Goal: Information Seeking & Learning: Find specific fact

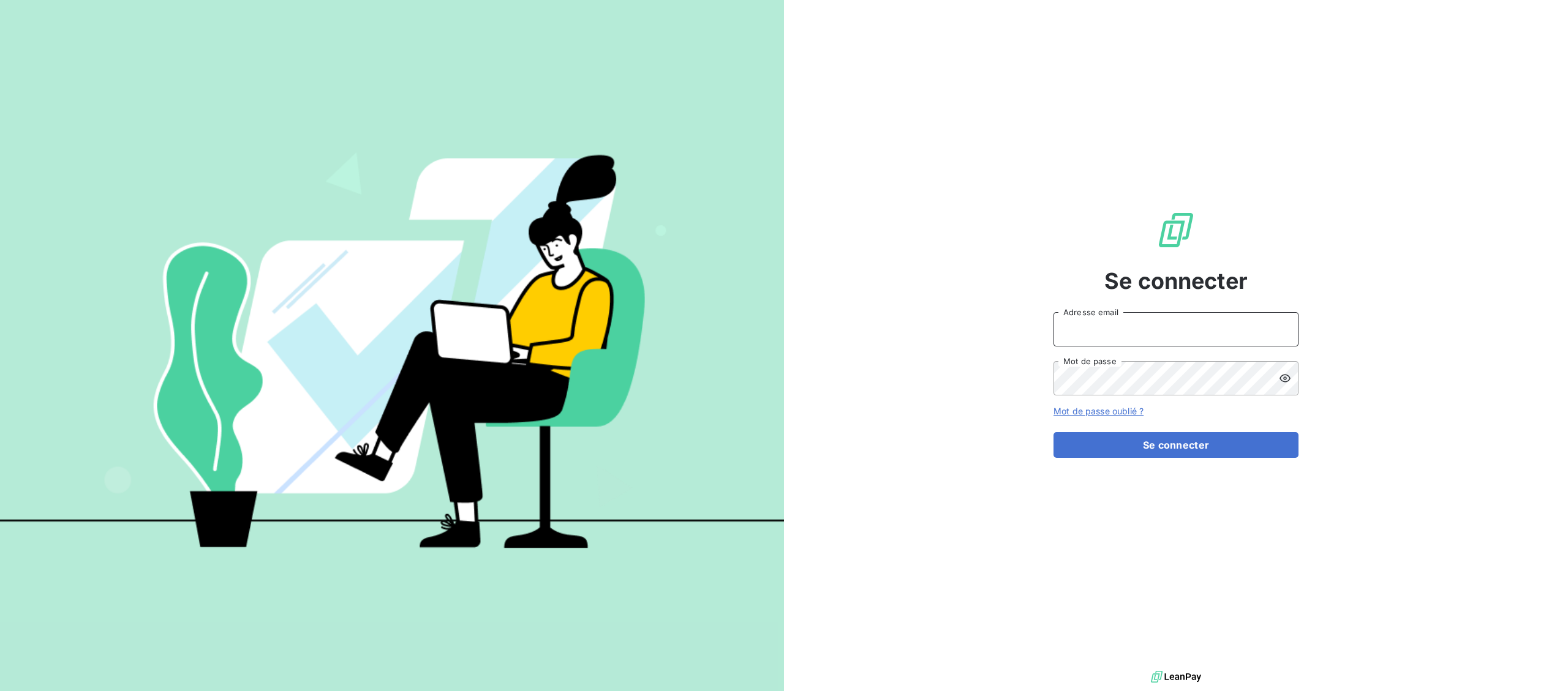
click at [1123, 334] on input "Adresse email" at bounding box center [1176, 329] width 245 height 34
type input "[EMAIL_ADDRESS][DOMAIN_NAME]"
click at [1127, 444] on button "Se connecter" at bounding box center [1176, 445] width 245 height 26
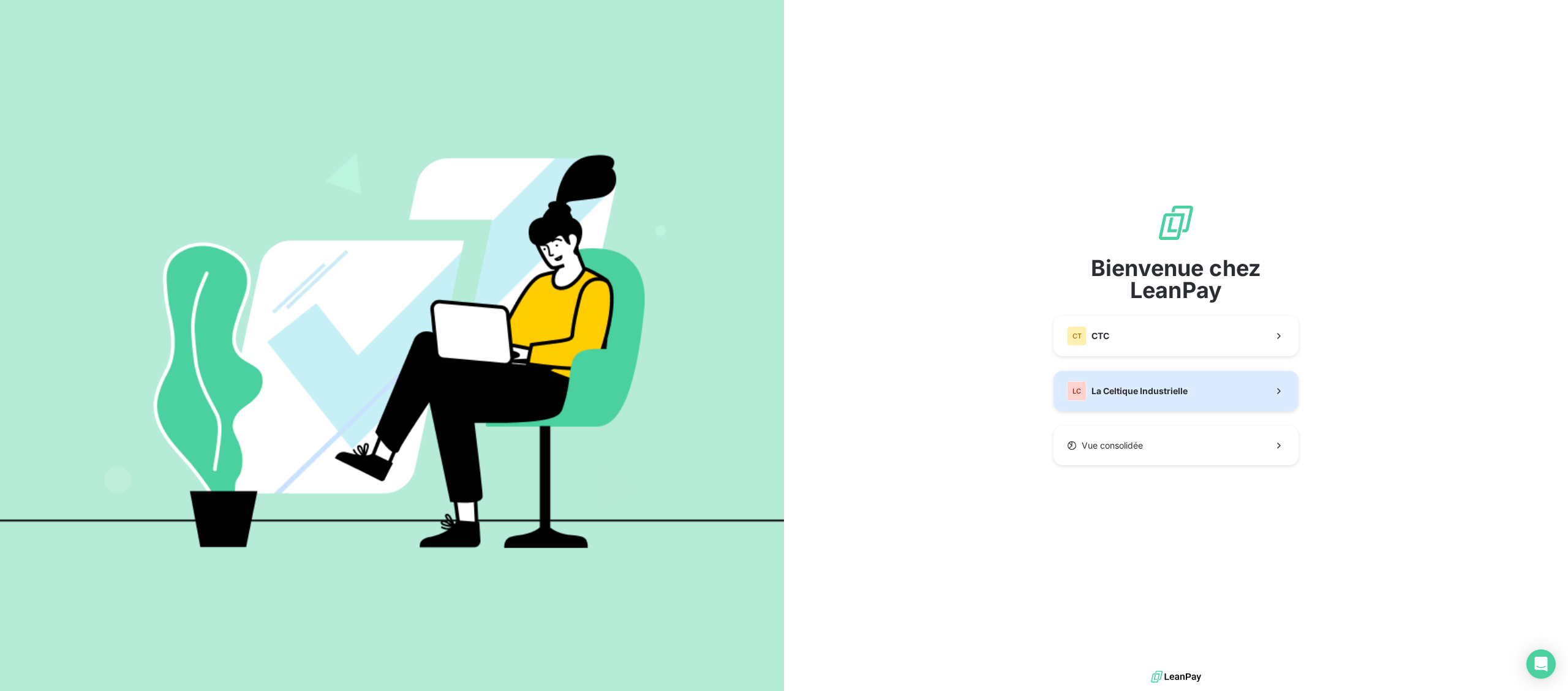
click at [1114, 403] on button "LC La Celtique Industrielle" at bounding box center [1176, 391] width 245 height 40
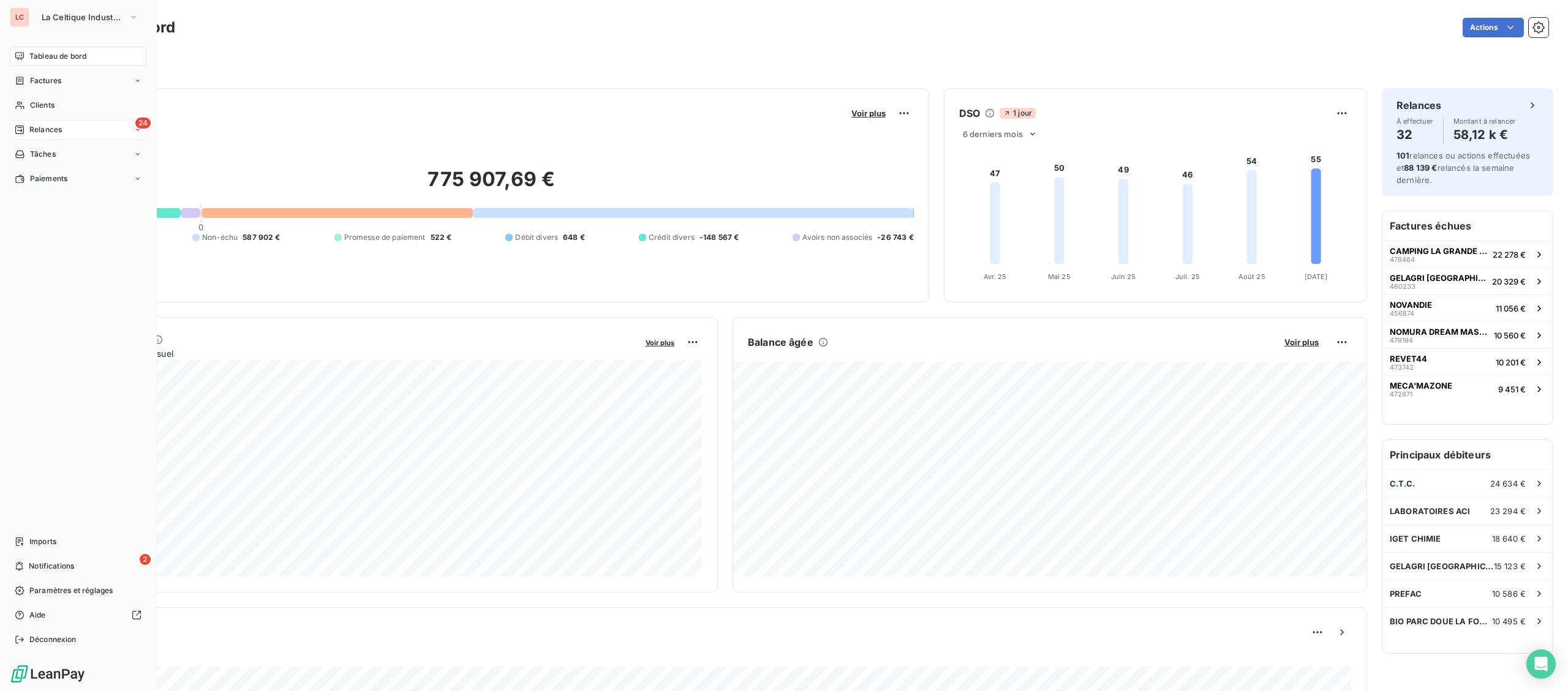
click at [12, 136] on div "24 Relances" at bounding box center [78, 130] width 137 height 20
click at [52, 129] on span "Relances" at bounding box center [45, 130] width 32 height 11
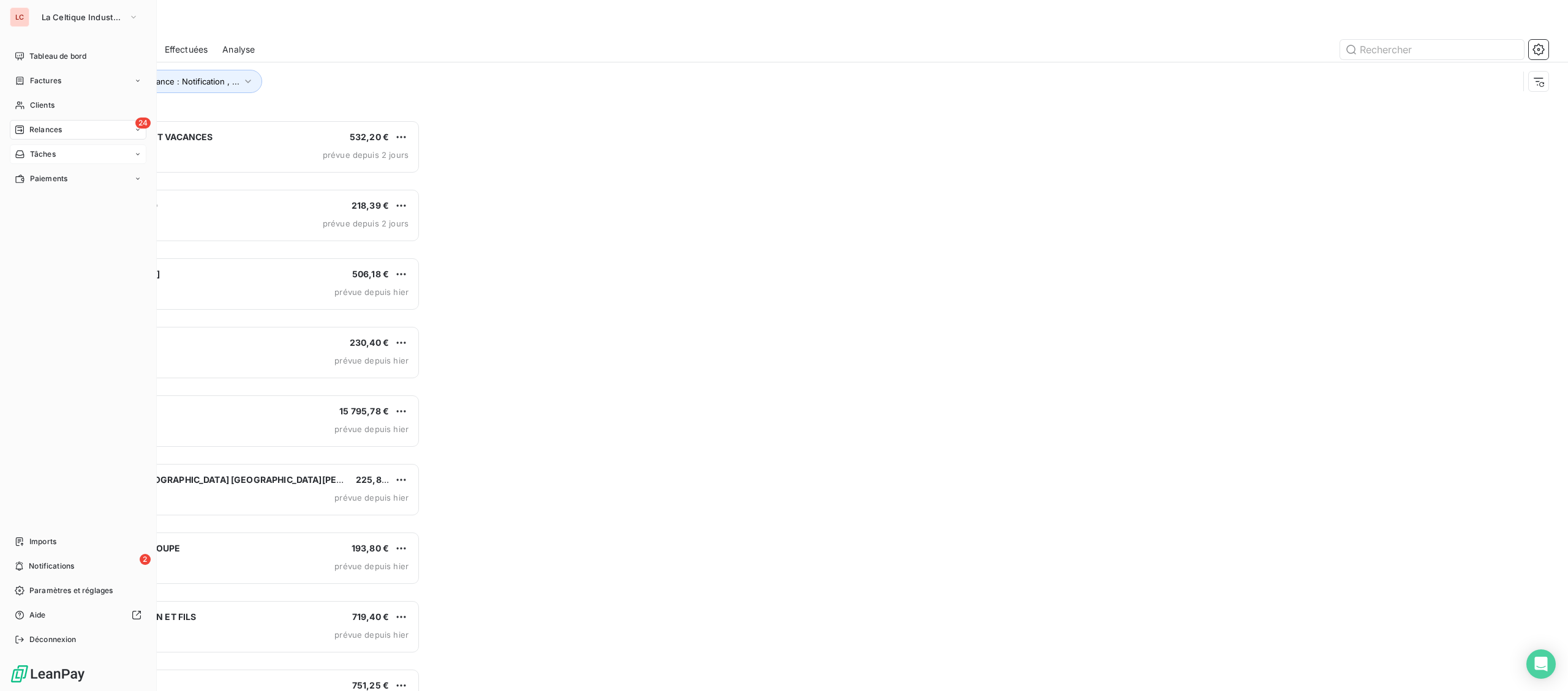
click at [44, 146] on div "Tâches" at bounding box center [78, 154] width 137 height 20
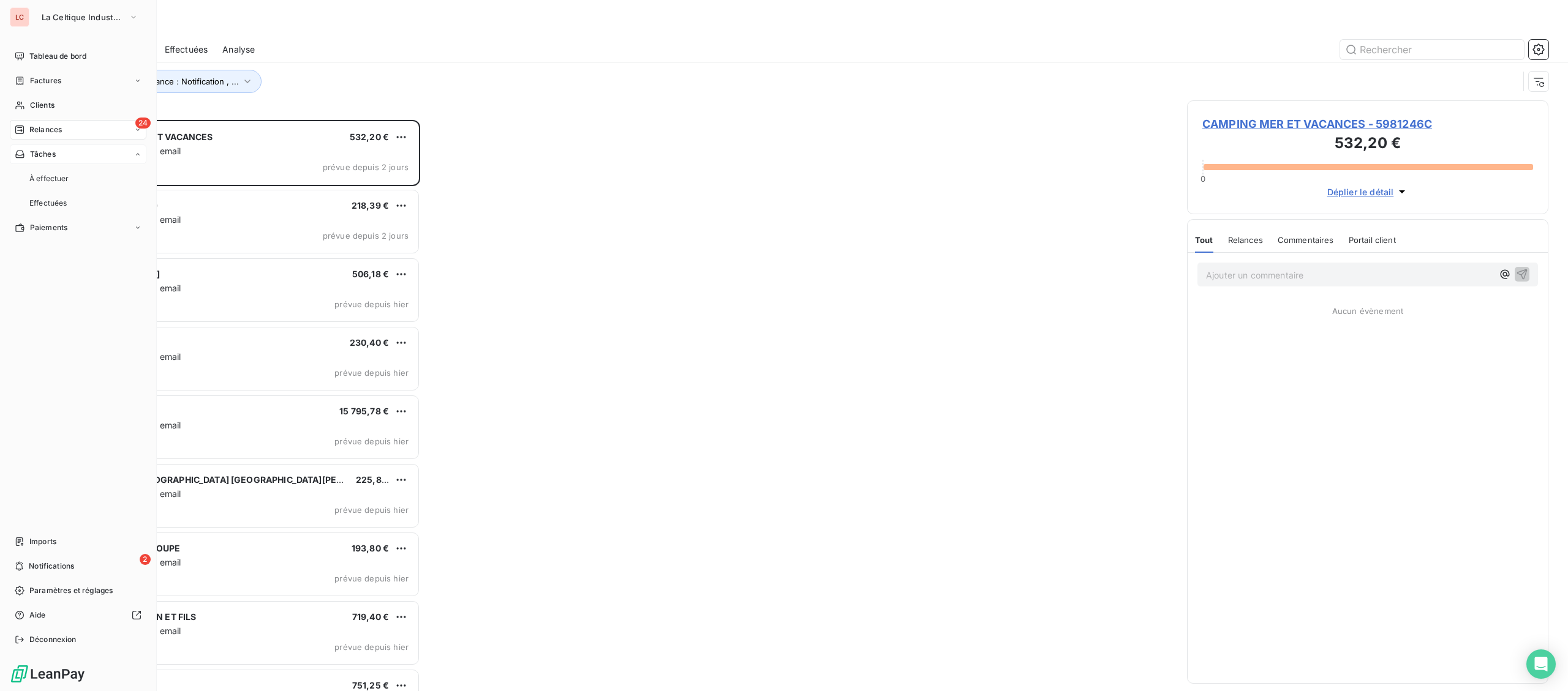
scroll to position [571, 361]
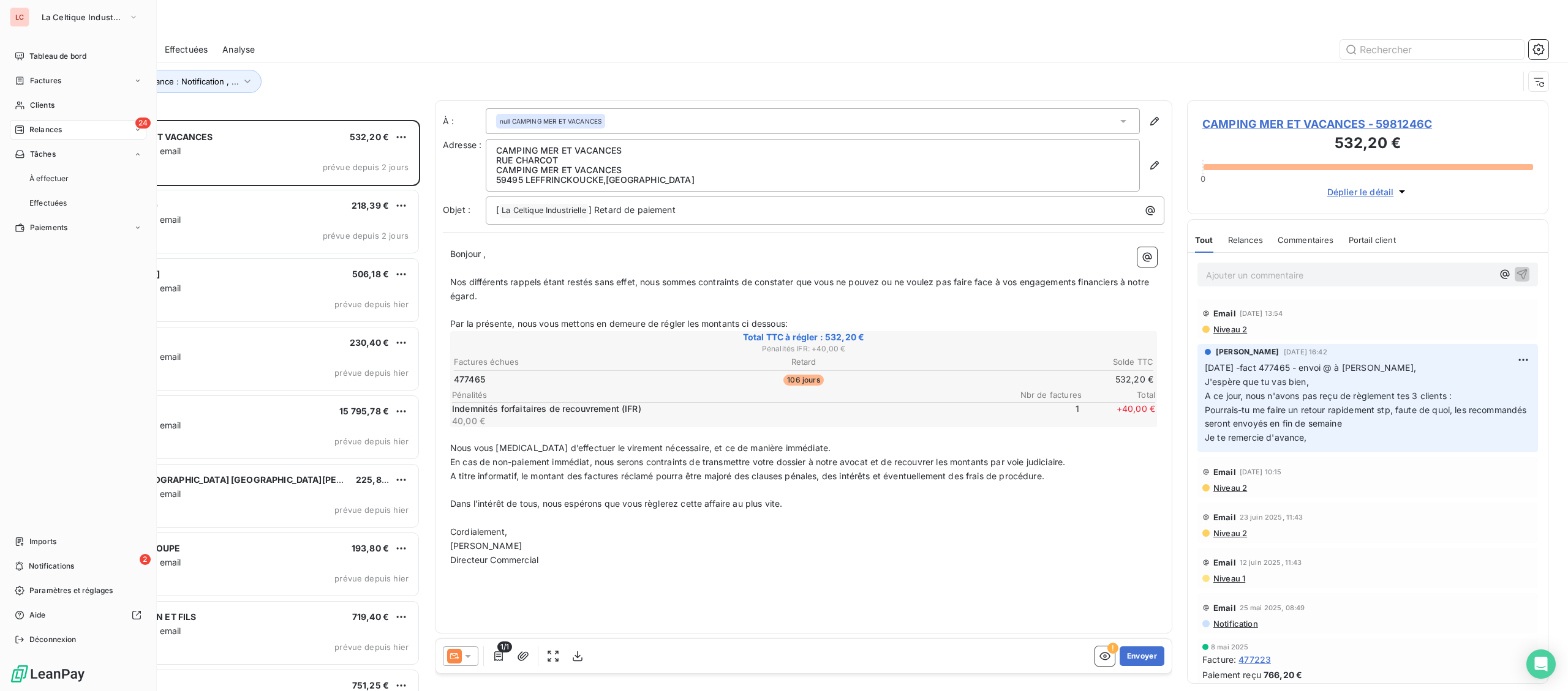
click at [44, 135] on div "24 Relances" at bounding box center [78, 130] width 137 height 20
click at [46, 157] on span "À effectuer" at bounding box center [49, 154] width 40 height 11
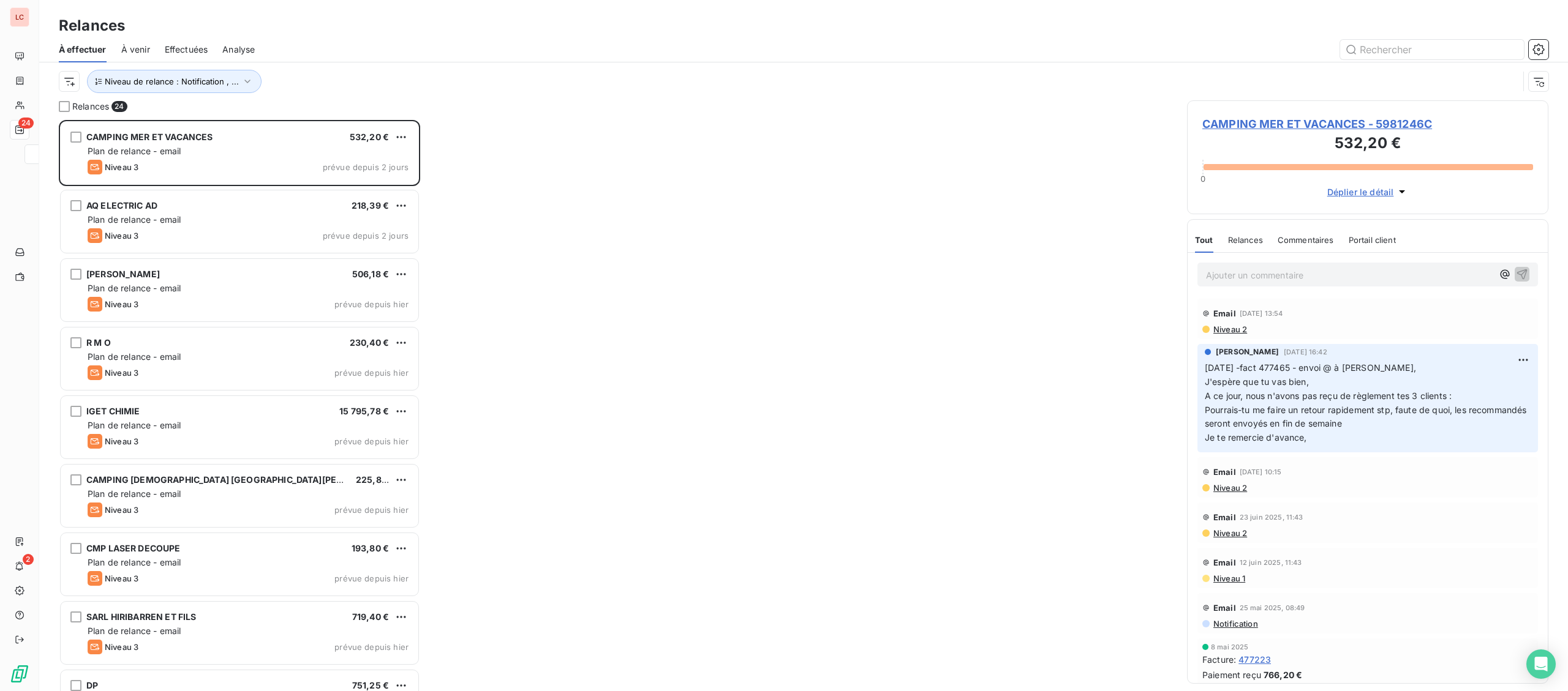
scroll to position [571, 361]
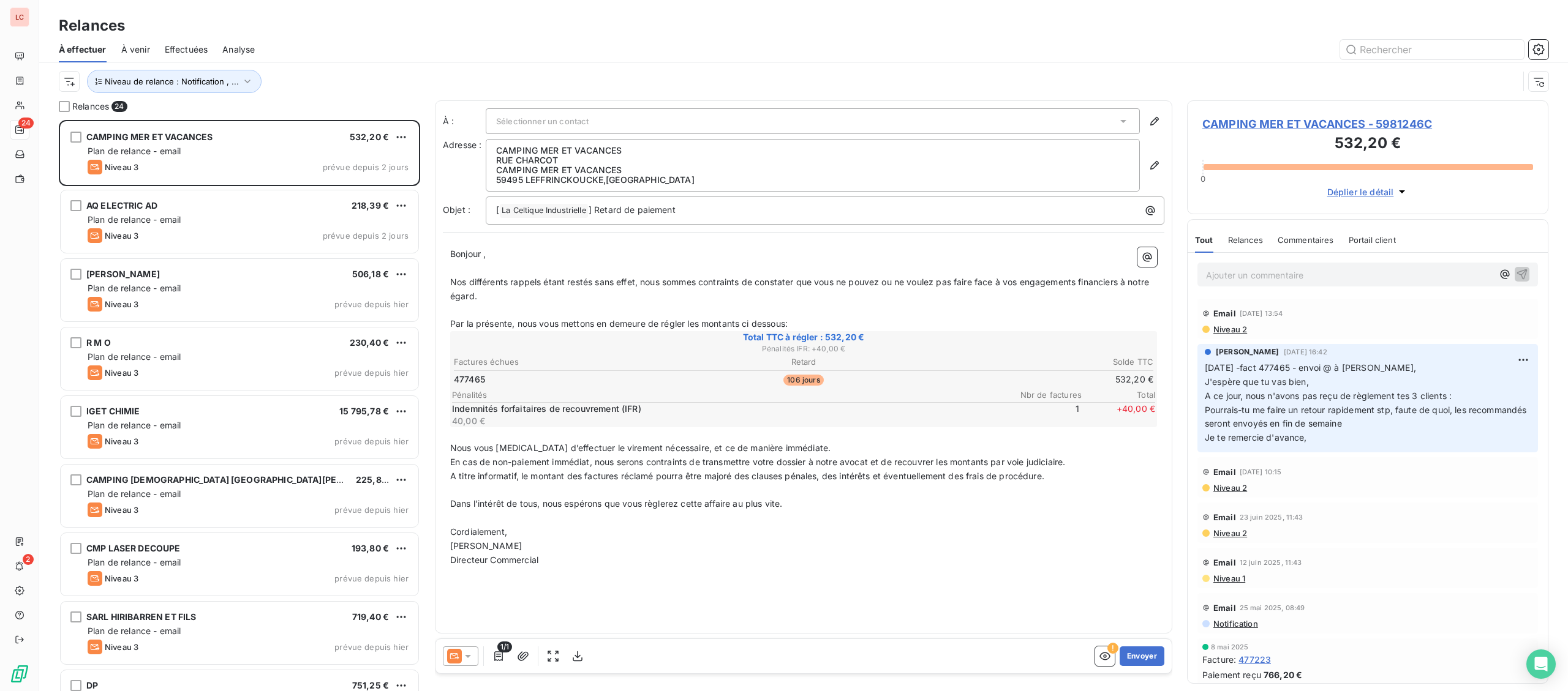
click at [221, 68] on div "Niveau de relance : Notification , ..." at bounding box center [803, 81] width 1489 height 38
click at [211, 81] on span "Niveau de relance : Notification , ..." at bounding box center [172, 81] width 134 height 10
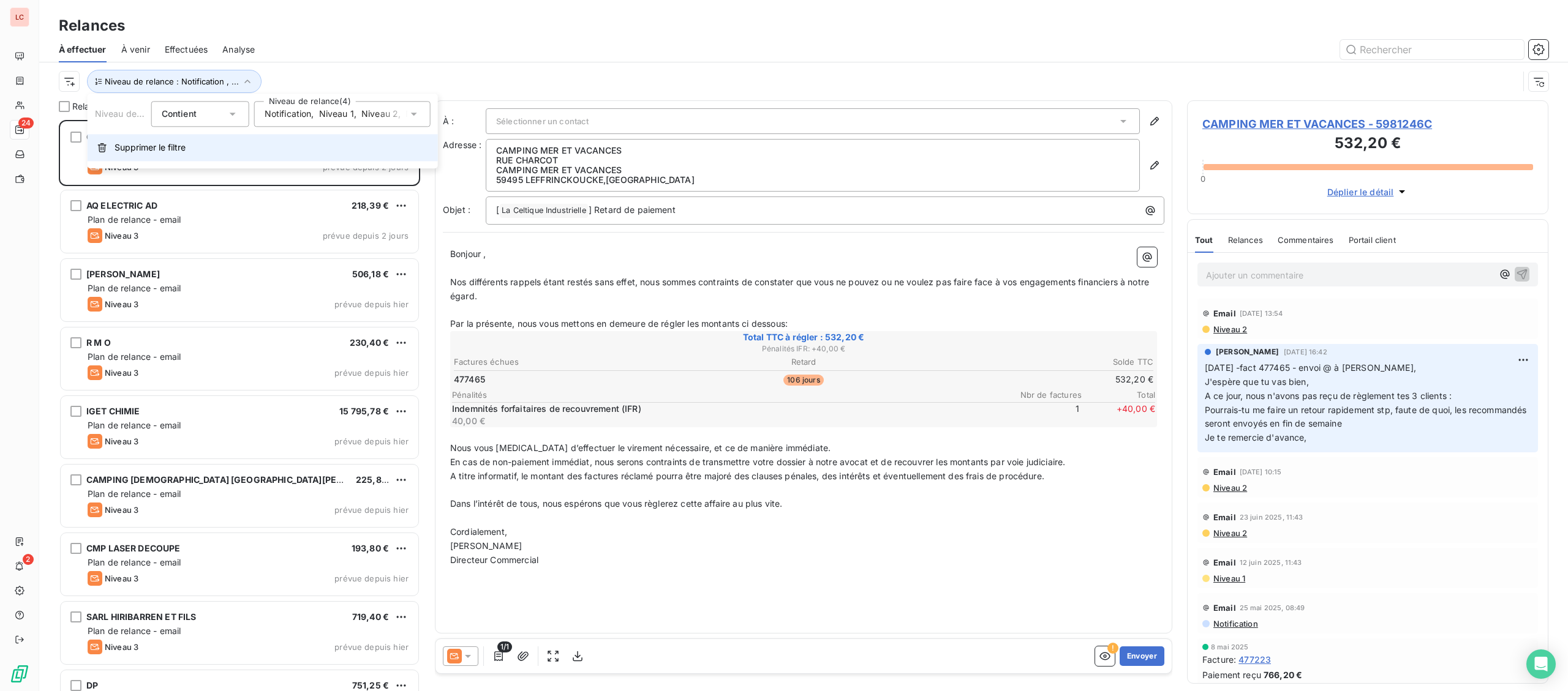
click at [140, 149] on span "Supprimer le filtre" at bounding box center [150, 147] width 71 height 12
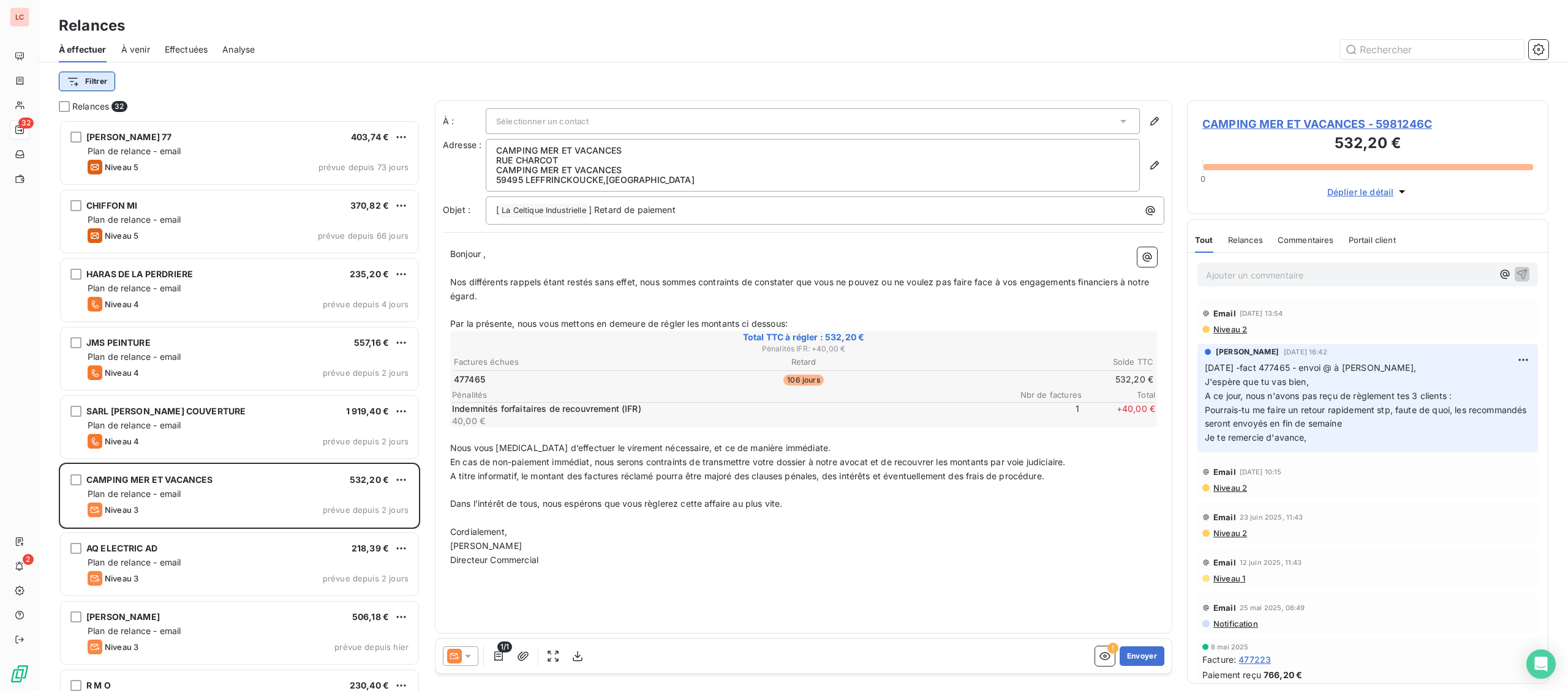
click at [103, 85] on html "LC 32 2 Relances À effectuer À venir Effectuées Analyse Filtrer Relances 32 [PE…" at bounding box center [784, 345] width 1568 height 691
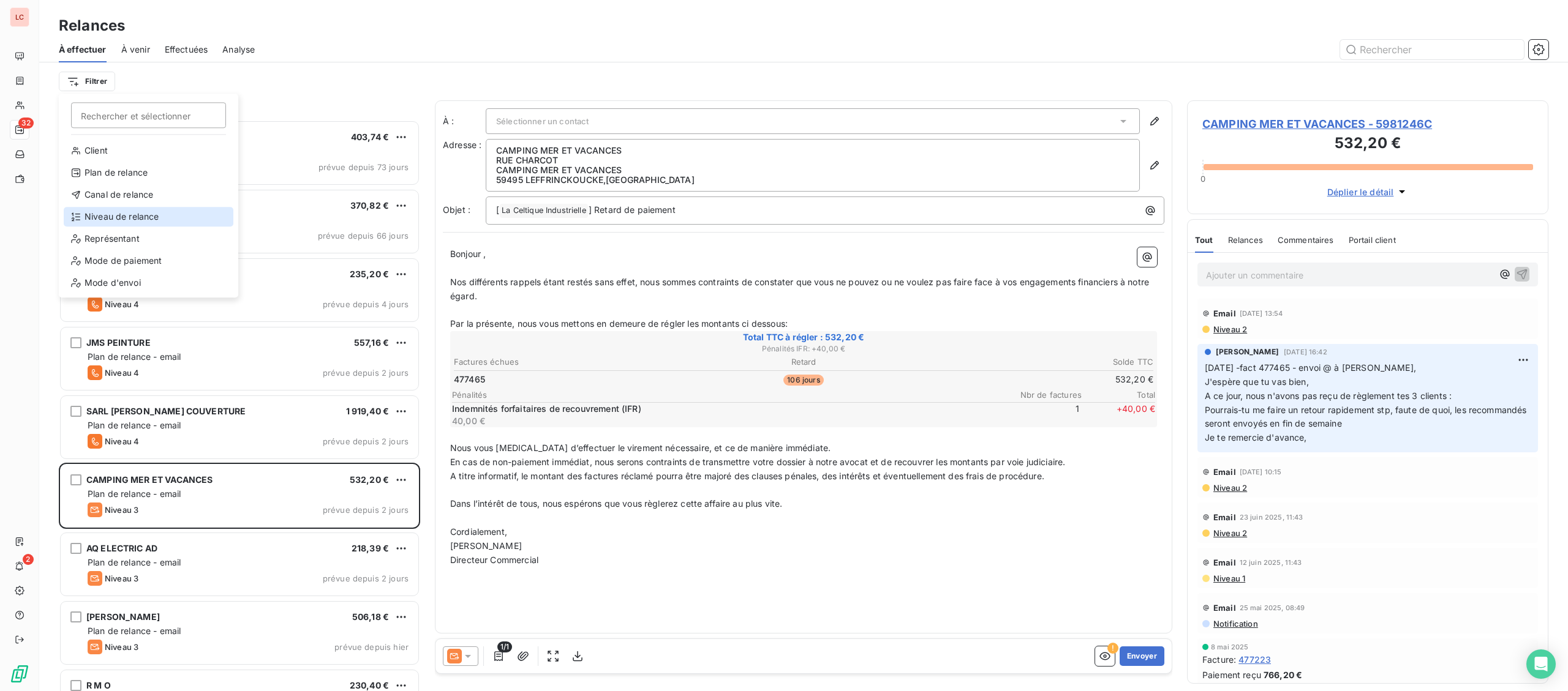
click at [137, 220] on div "Niveau de relance" at bounding box center [148, 217] width 170 height 20
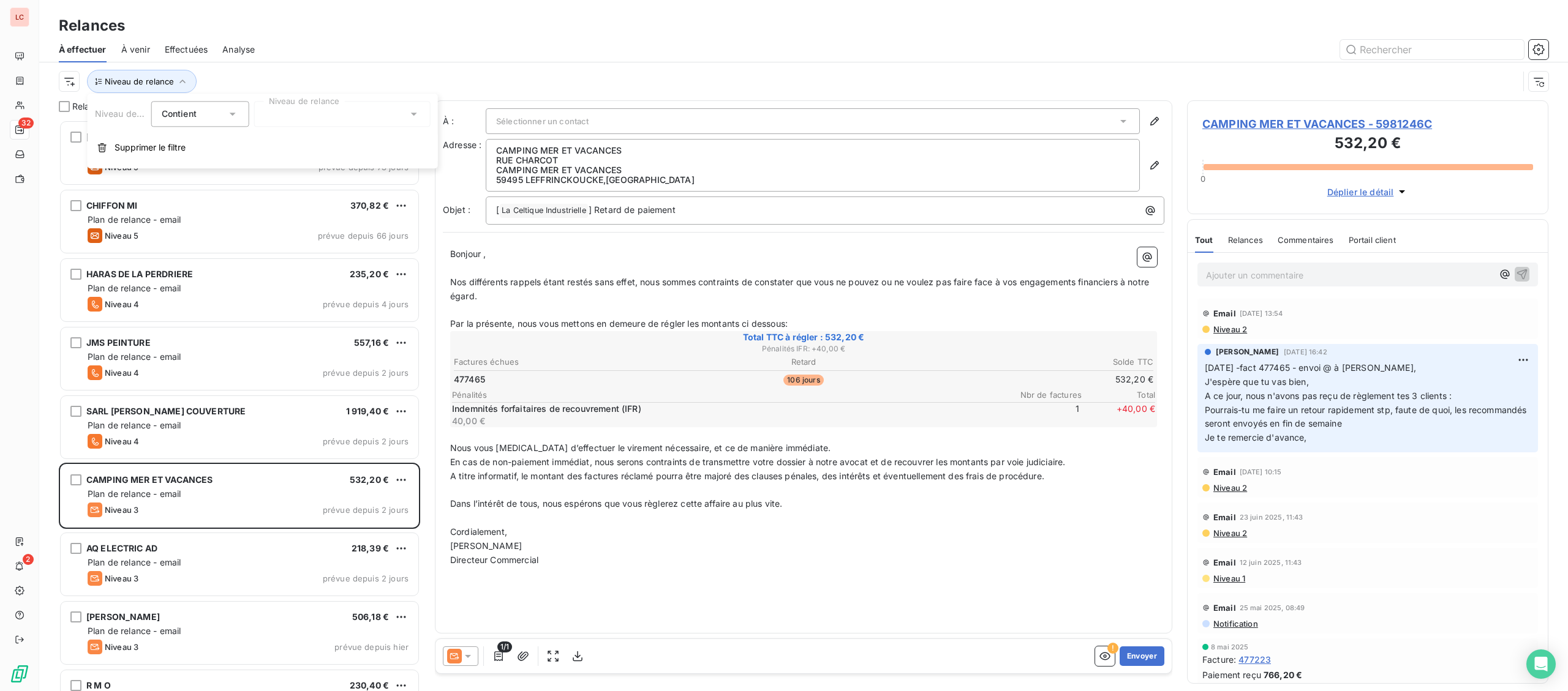
drag, startPoint x: 338, startPoint y: 119, endPoint x: 329, endPoint y: 127, distance: 12.0
click at [337, 119] on div at bounding box center [342, 113] width 176 height 26
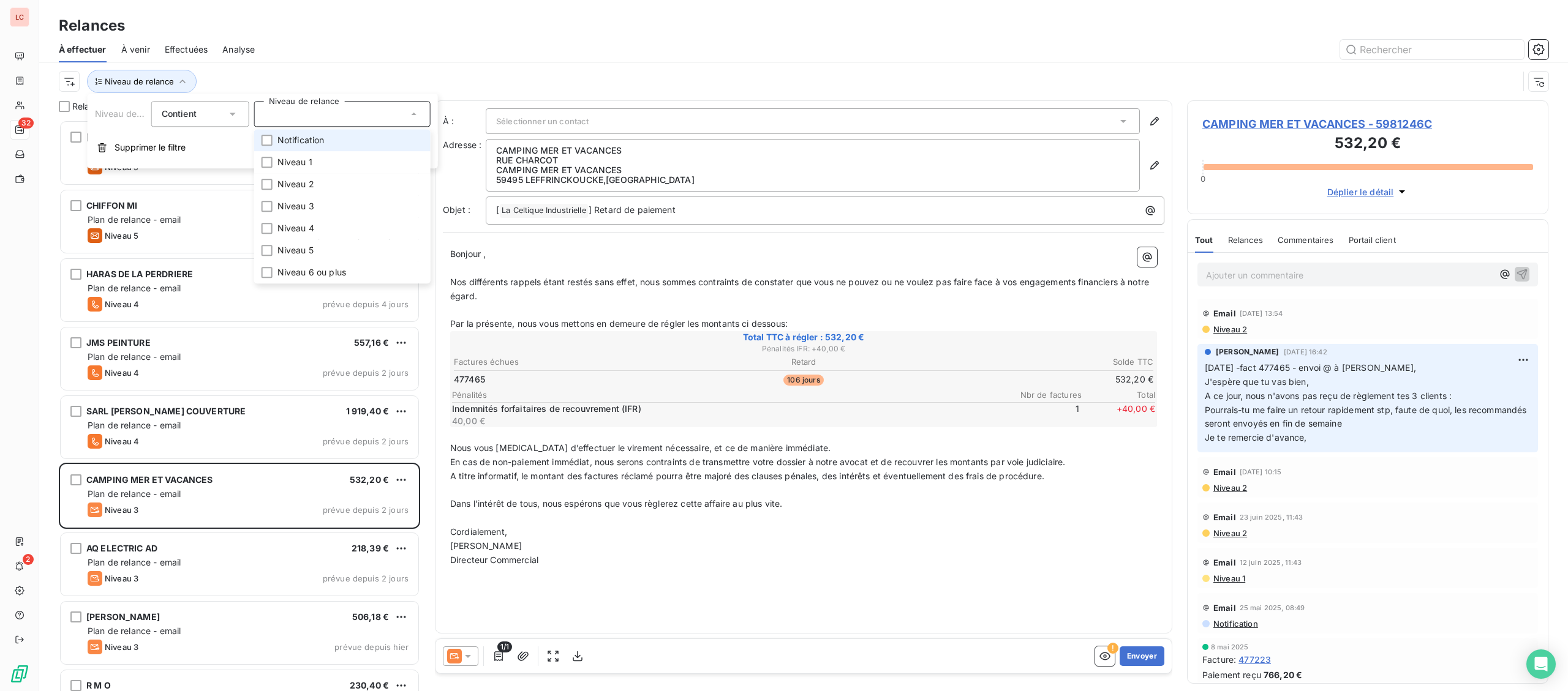
click at [311, 142] on span "Notification" at bounding box center [301, 140] width 47 height 12
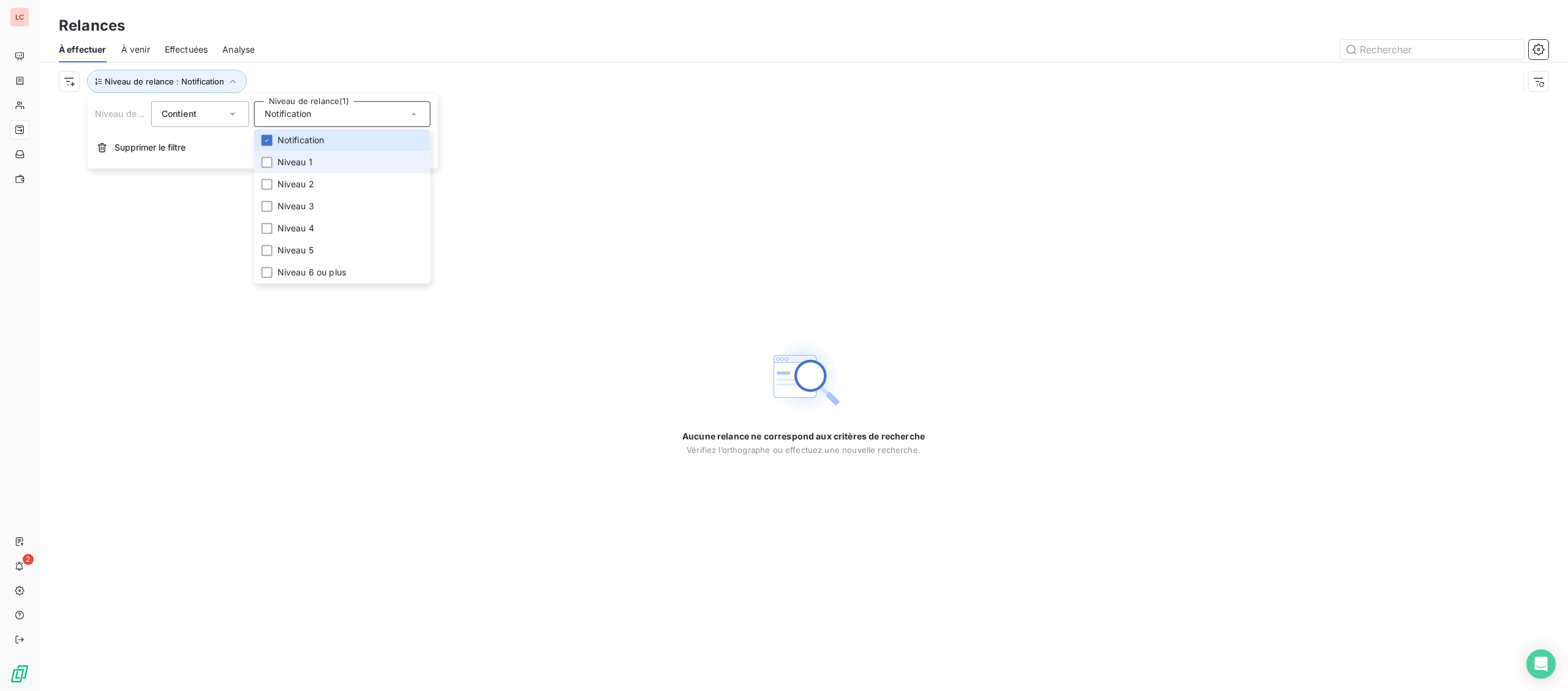
click at [294, 162] on span "Niveau 1" at bounding box center [295, 162] width 35 height 12
click at [294, 181] on span "Niveau 2" at bounding box center [296, 184] width 36 height 12
drag, startPoint x: 277, startPoint y: 211, endPoint x: 276, endPoint y: 189, distance: 22.0
click at [277, 211] on li "Niveau 3" at bounding box center [342, 206] width 176 height 22
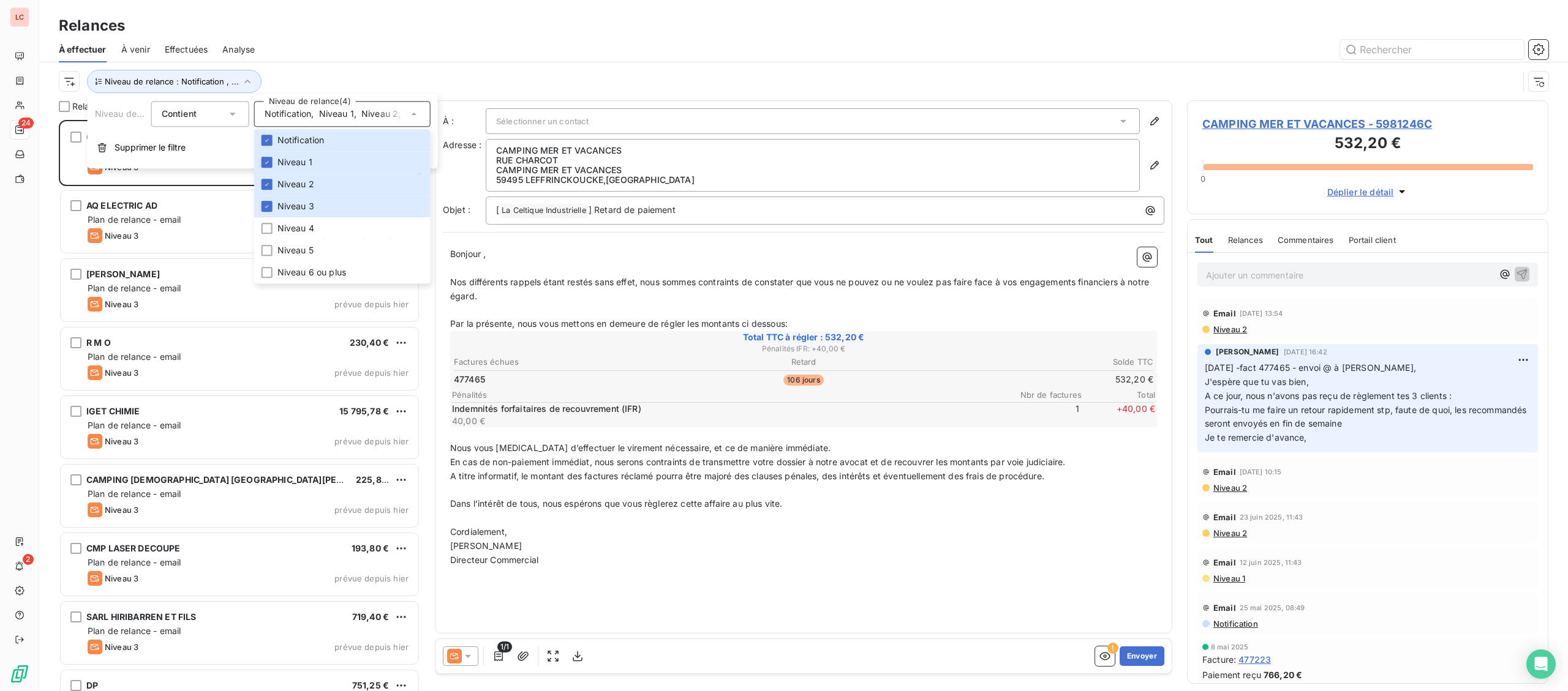
scroll to position [571, 361]
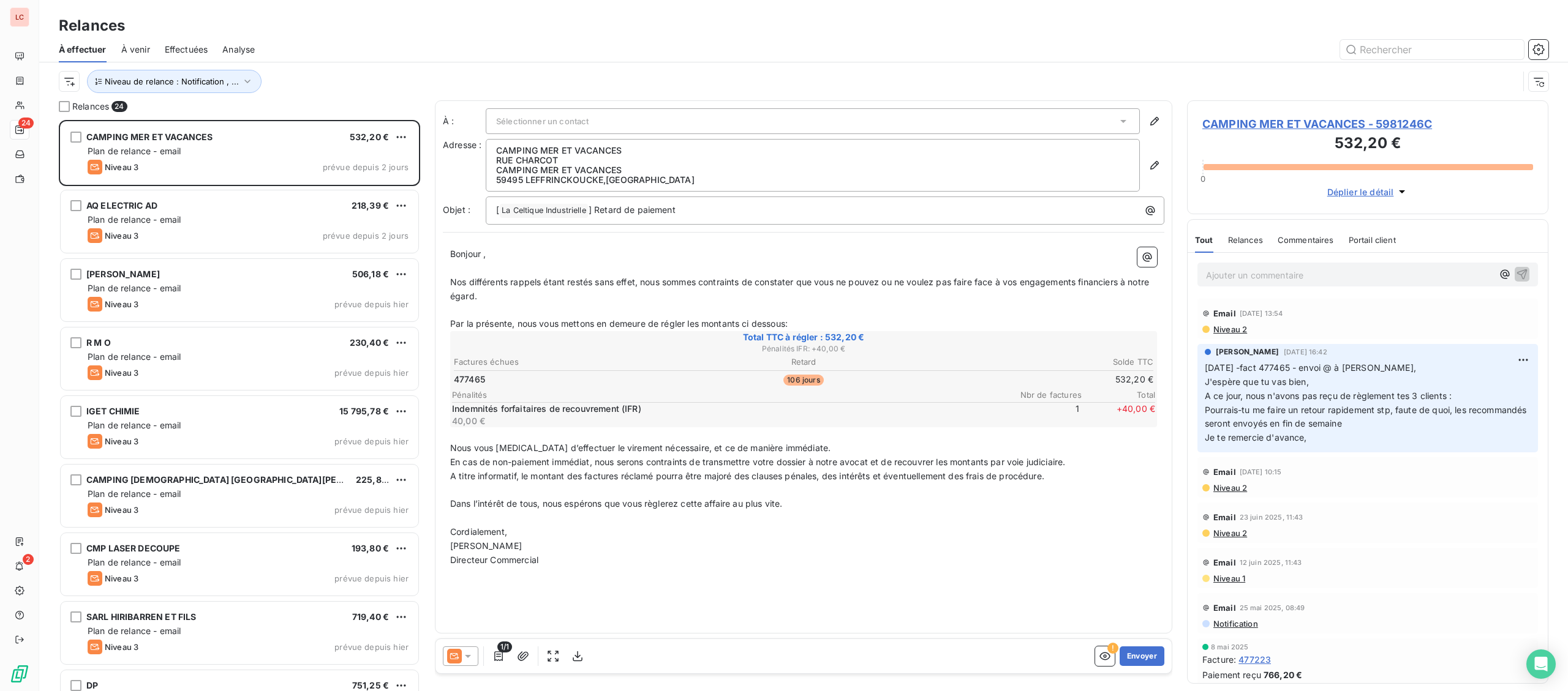
click at [341, 64] on div "Niveau de relance : Notification , ..." at bounding box center [803, 81] width 1489 height 38
click at [169, 78] on span "Niveau de relance : Notification , ..." at bounding box center [172, 81] width 134 height 10
click at [288, 109] on span "Notification" at bounding box center [288, 114] width 47 height 12
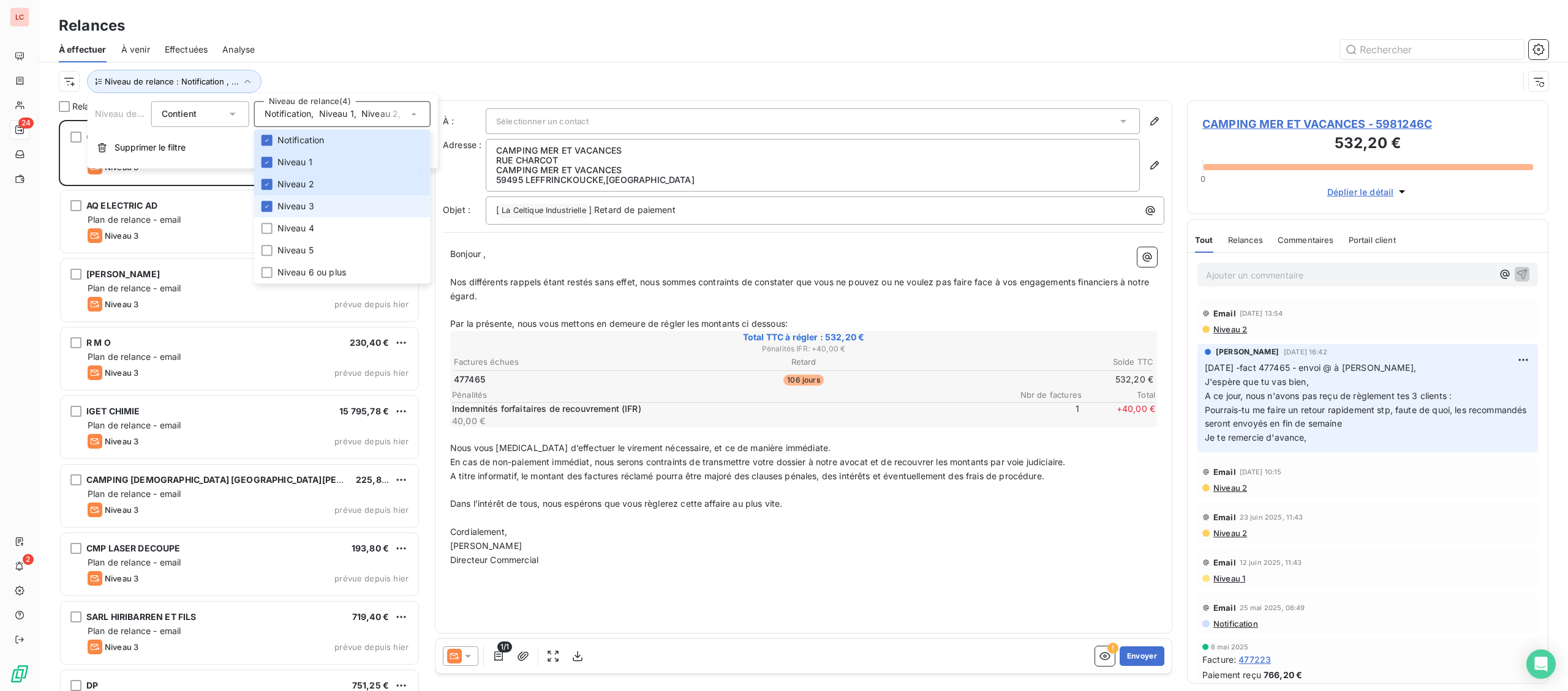
click at [319, 205] on li "Niveau 3" at bounding box center [342, 206] width 176 height 22
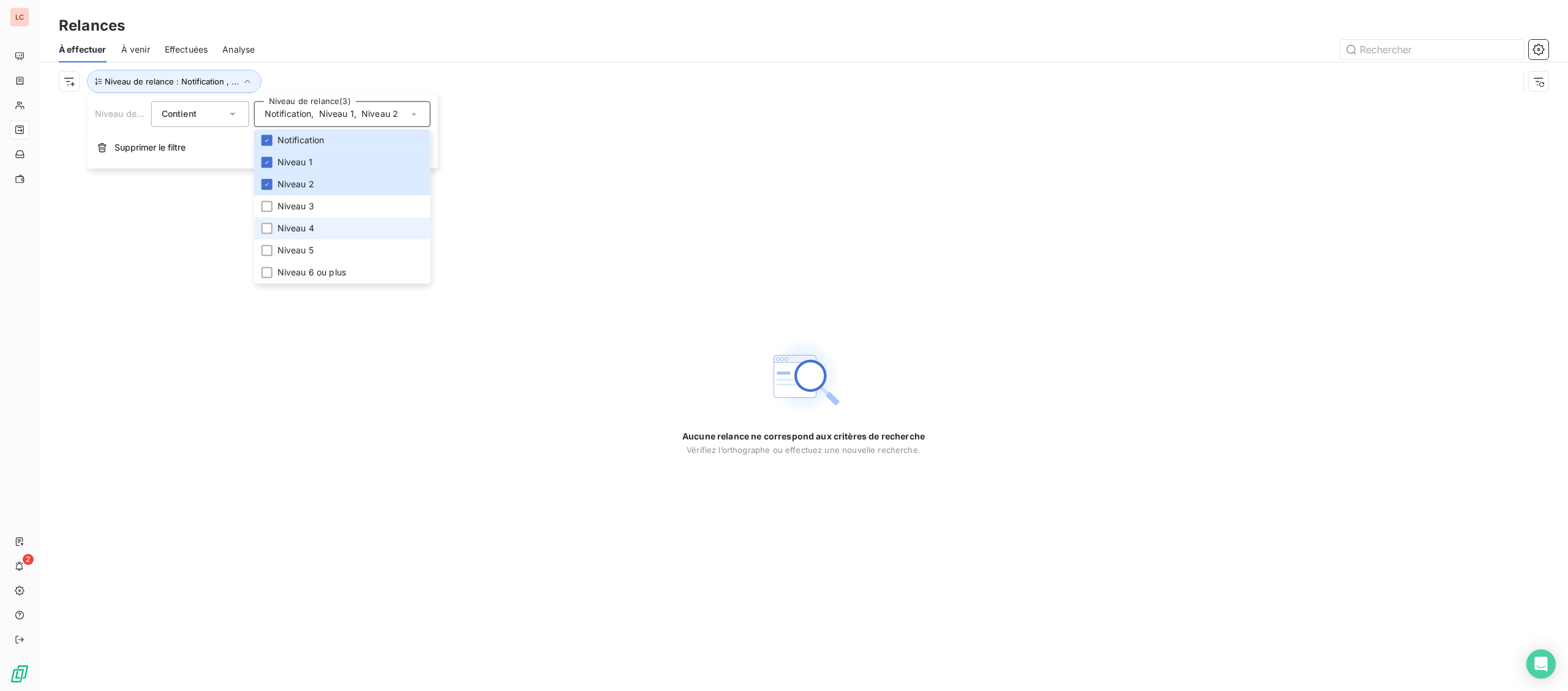
click at [297, 221] on li "Niveau 4" at bounding box center [342, 228] width 176 height 22
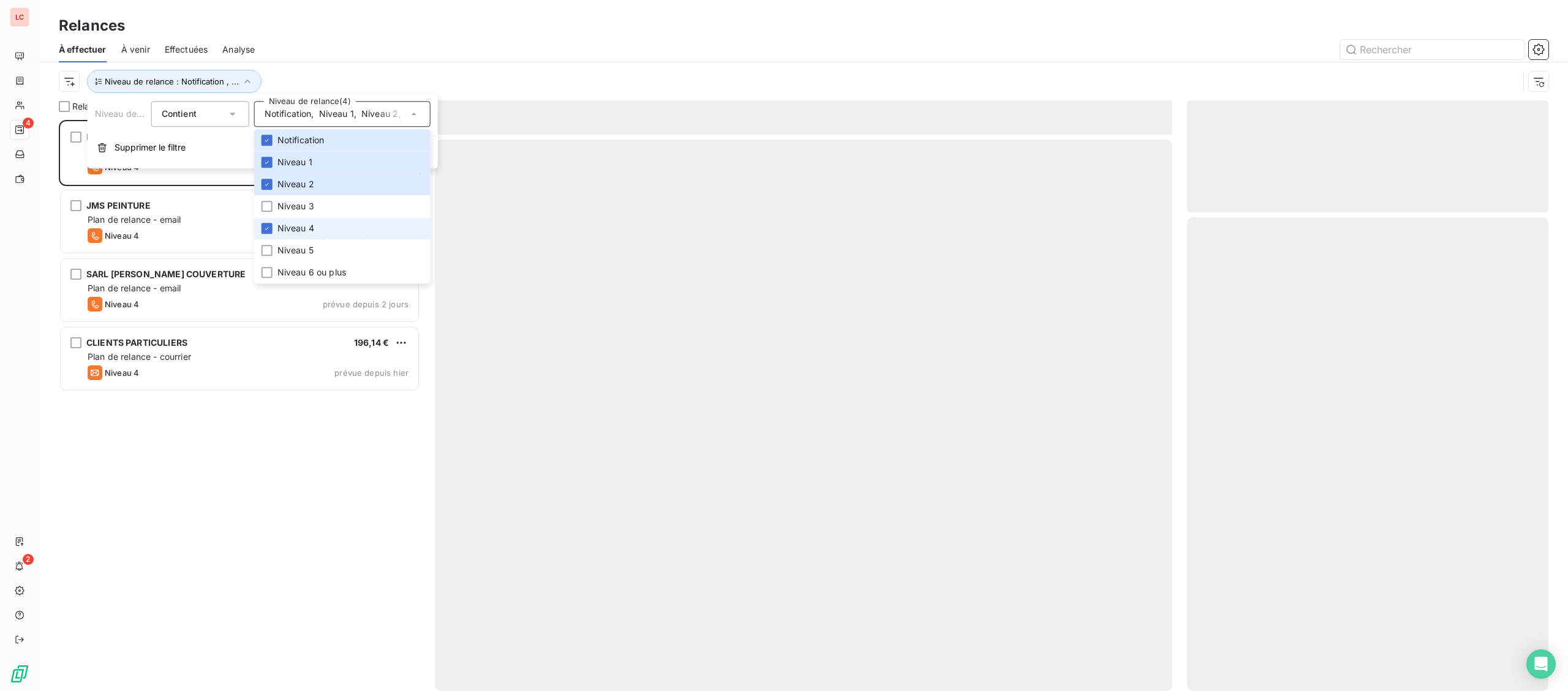
scroll to position [571, 361]
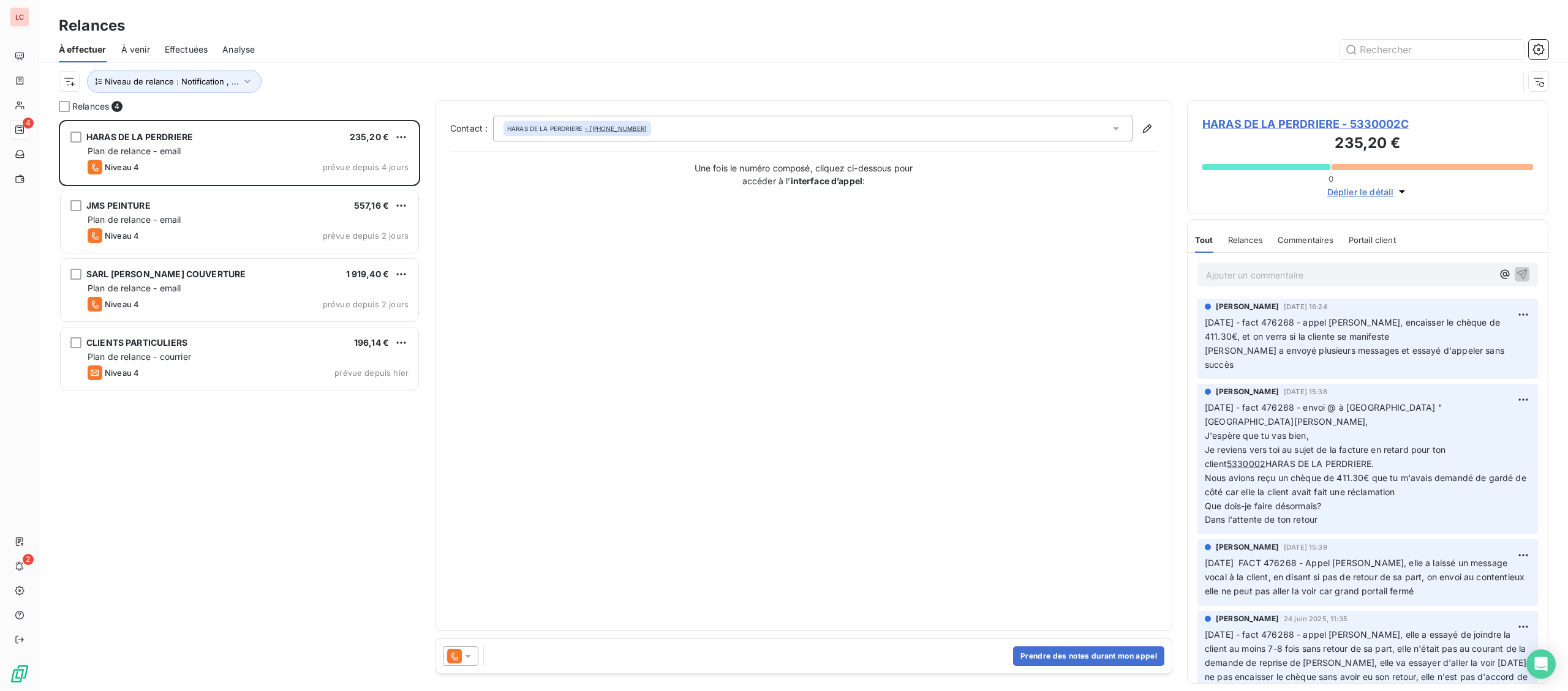
click at [186, 551] on div "HARAS DE LA PERDRIERE 235,20 € Plan de relance - email Niveau 4 prévue depuis 4…" at bounding box center [239, 405] width 361 height 571
click at [184, 77] on span "Niveau de relance : Notification , ..." at bounding box center [172, 81] width 134 height 10
click at [275, 125] on div "Notification , Niveau 1 , [PERSON_NAME] 2 , Niveau 4" at bounding box center [342, 113] width 176 height 26
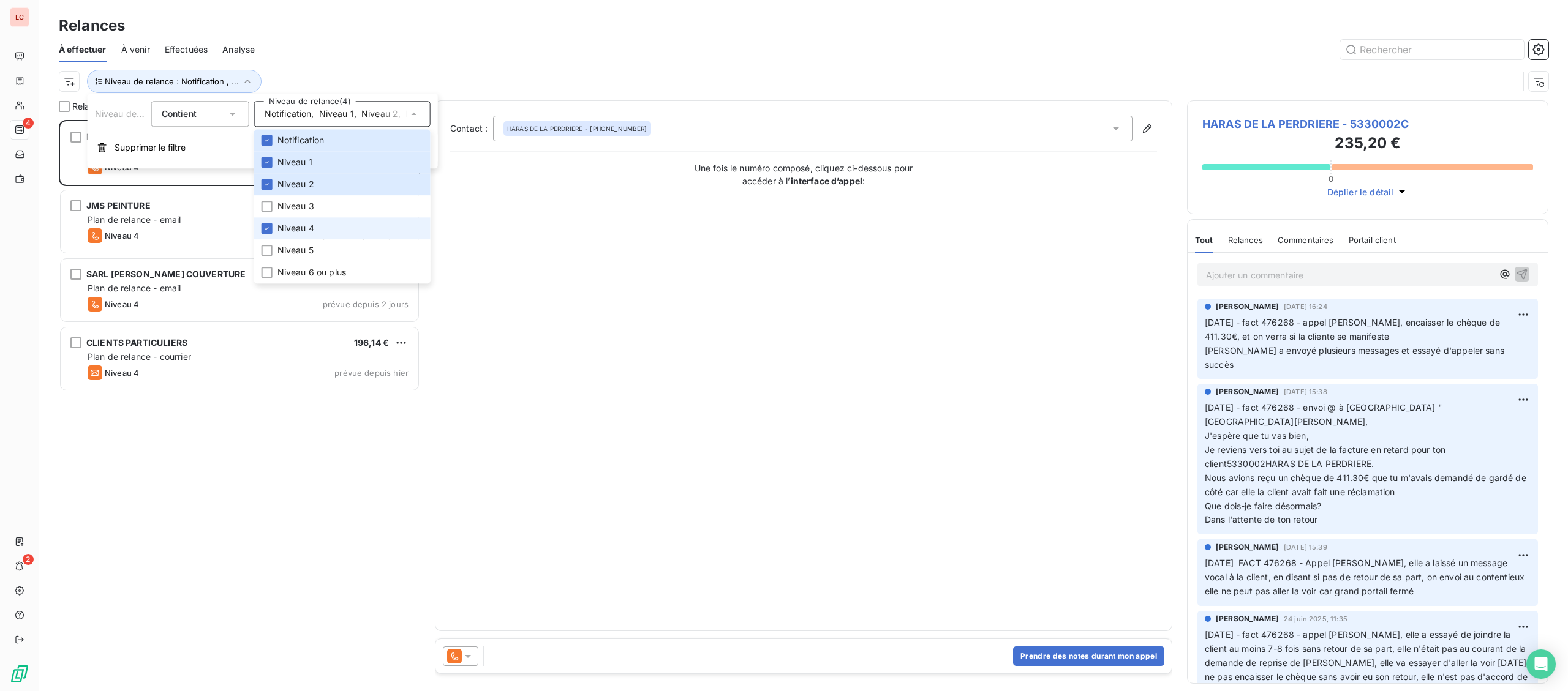
click at [300, 237] on li "Niveau 4" at bounding box center [342, 228] width 176 height 22
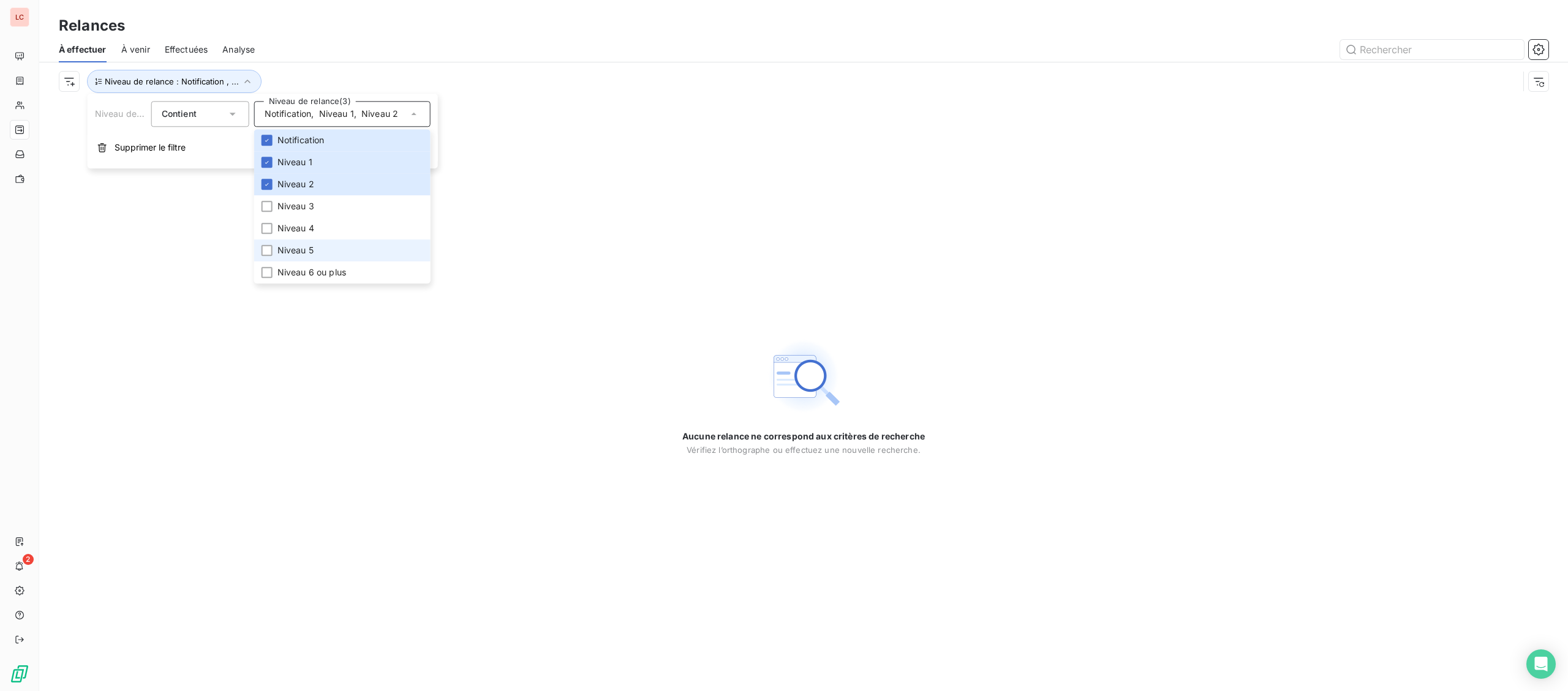
click at [291, 252] on span "Niveau 5" at bounding box center [296, 250] width 36 height 12
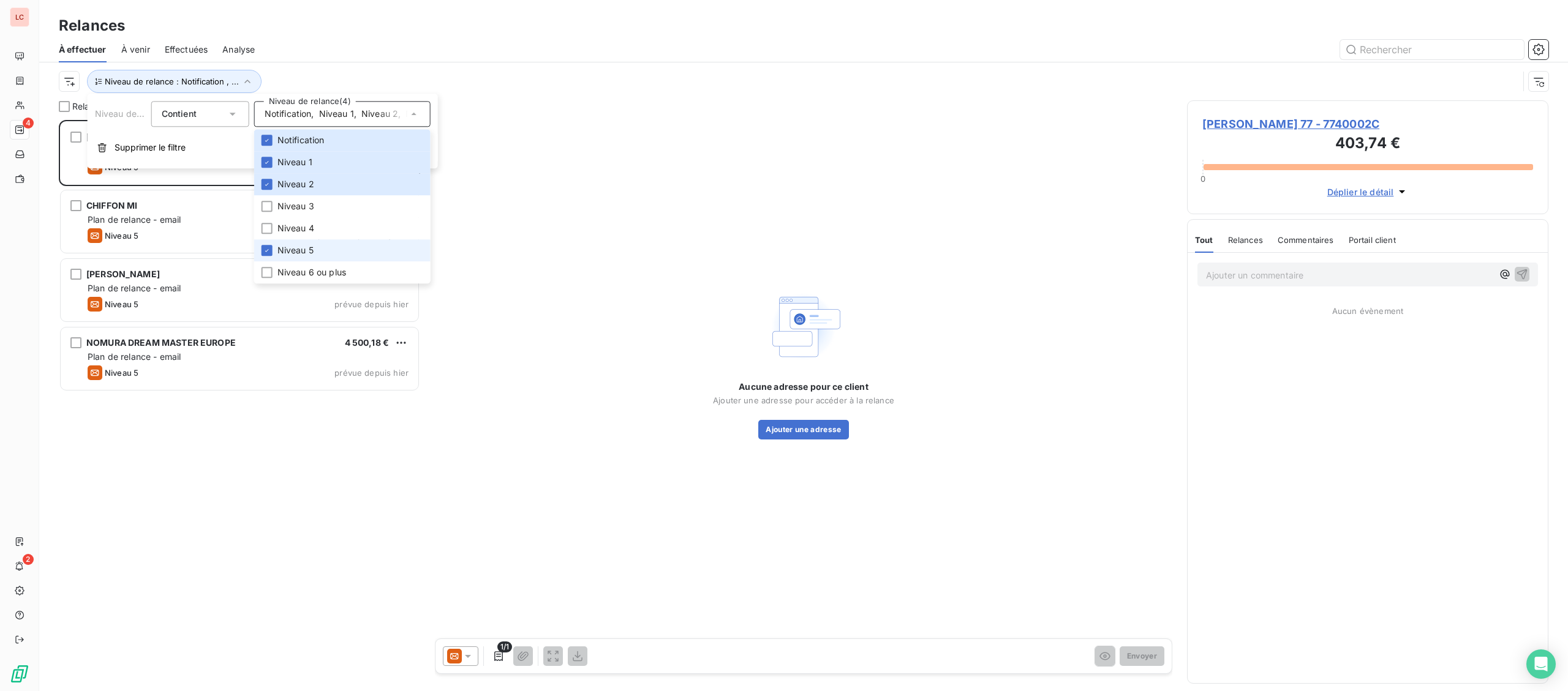
scroll to position [571, 361]
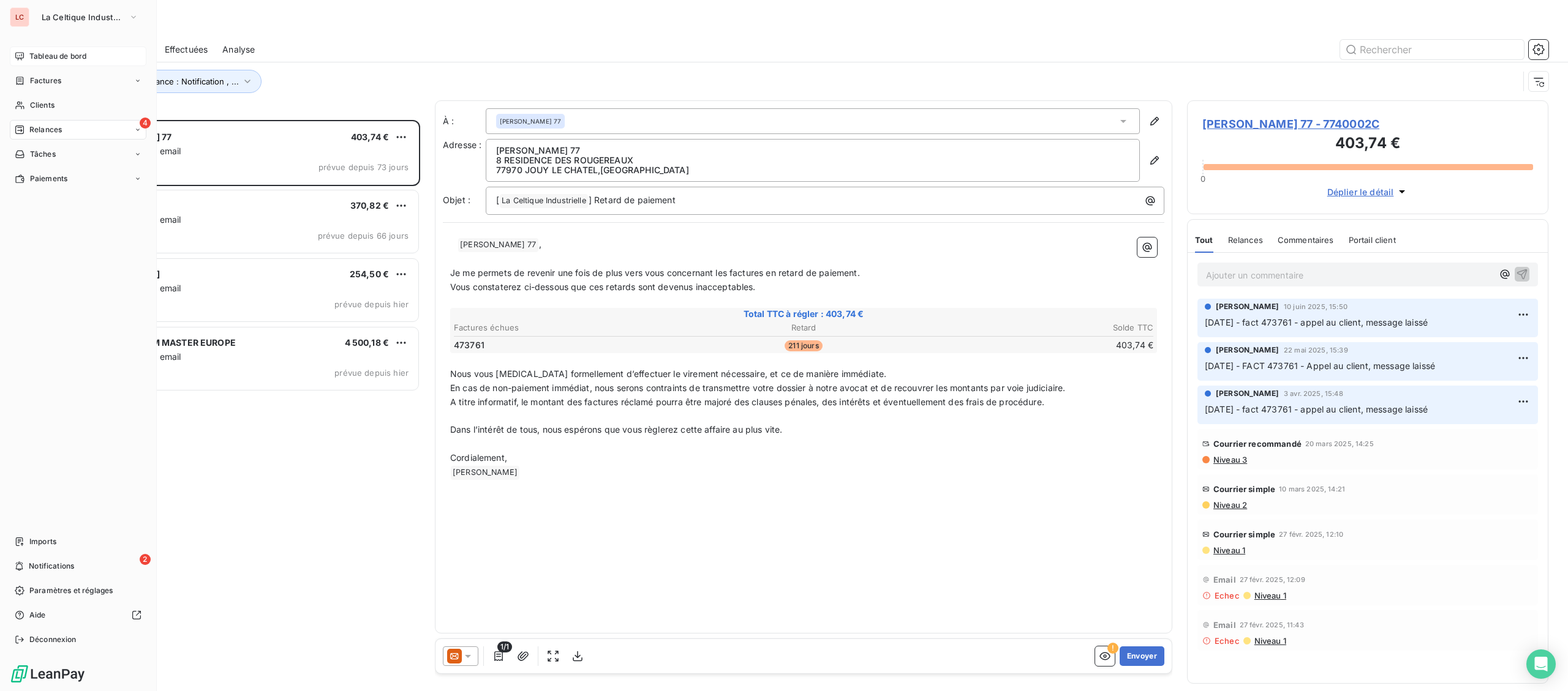
click at [19, 59] on icon at bounding box center [19, 56] width 10 height 10
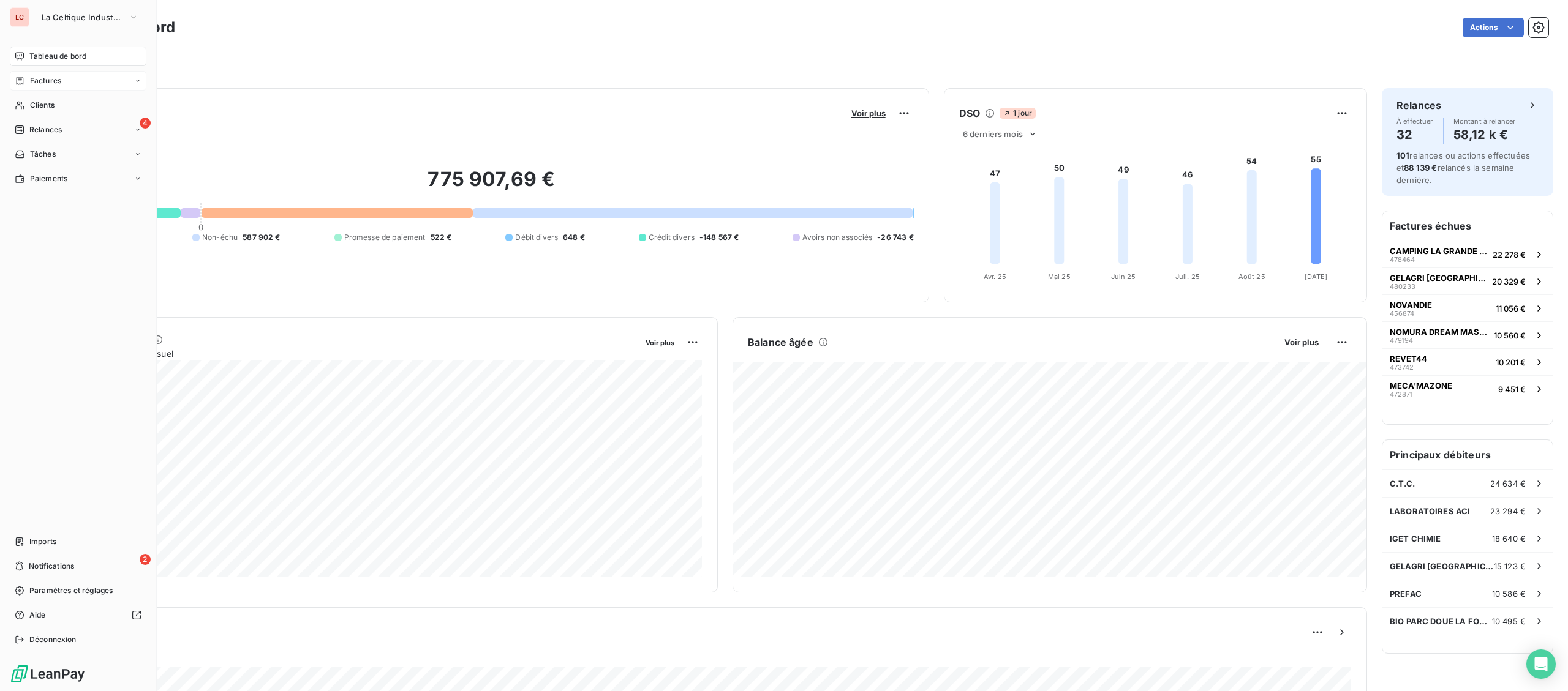
click at [25, 81] on div "Factures" at bounding box center [38, 81] width 46 height 11
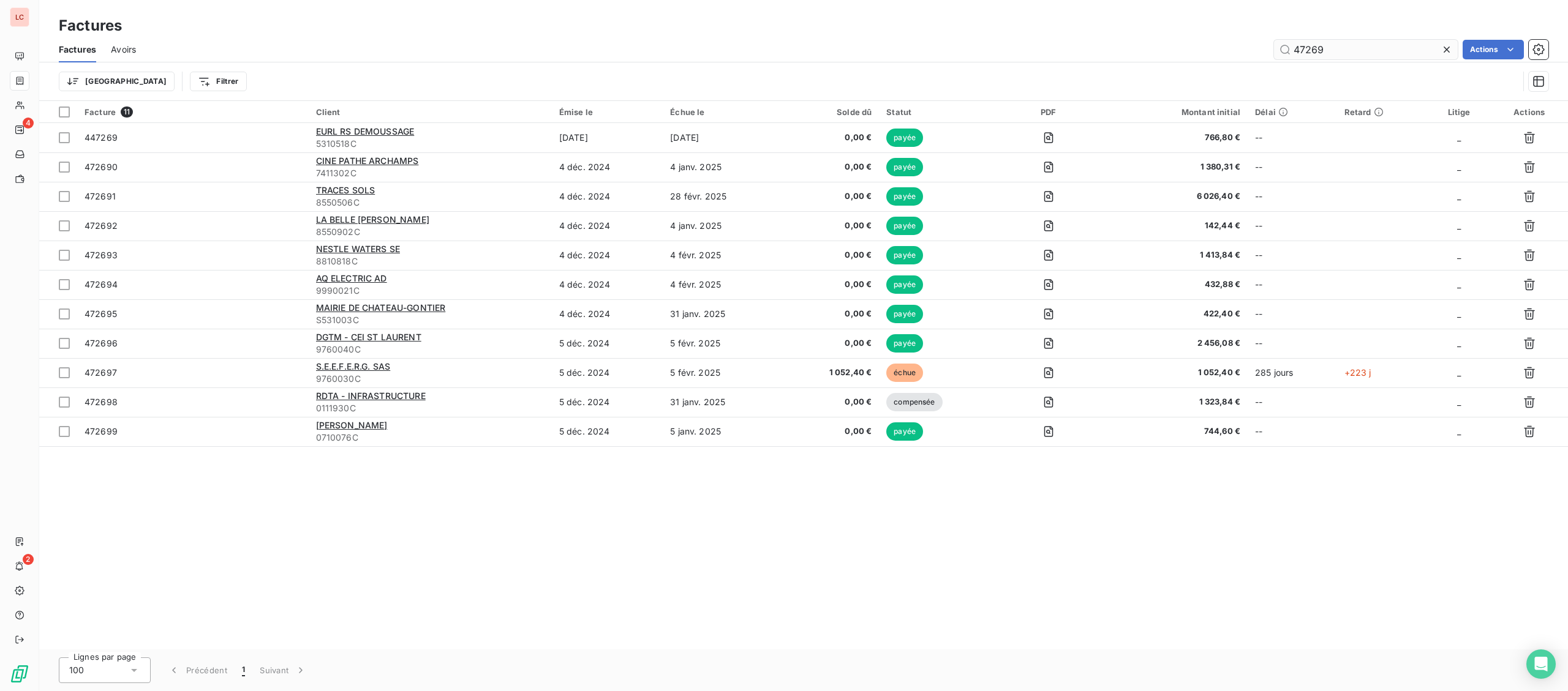
drag, startPoint x: 1328, startPoint y: 54, endPoint x: 1261, endPoint y: 46, distance: 67.5
click at [1274, 46] on input "47269" at bounding box center [1365, 50] width 184 height 20
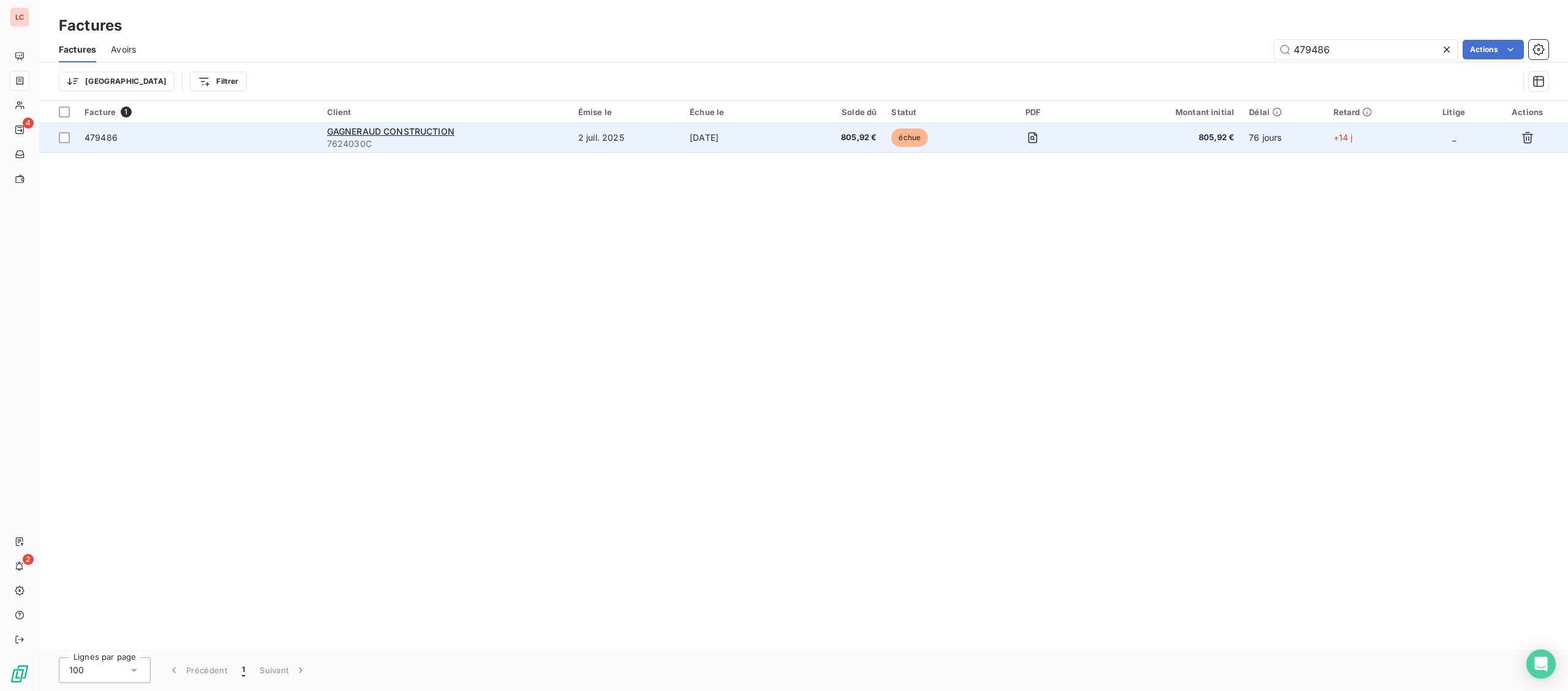
type input "479486"
click at [400, 150] on td "GAGNERAUD CONSTRUCTION 7624030C" at bounding box center [445, 138] width 251 height 29
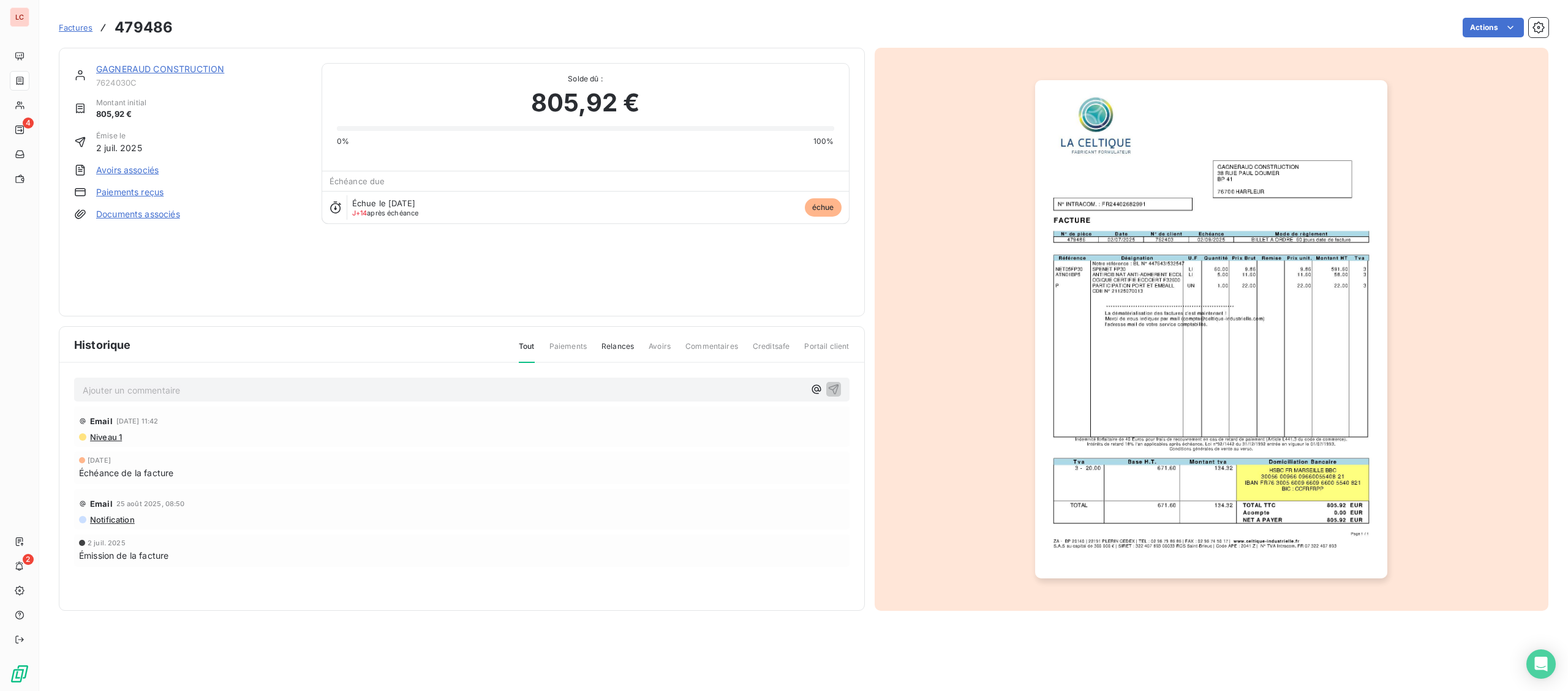
click at [166, 73] on link "GAGNERAUD CONSTRUCTION" at bounding box center [160, 69] width 128 height 11
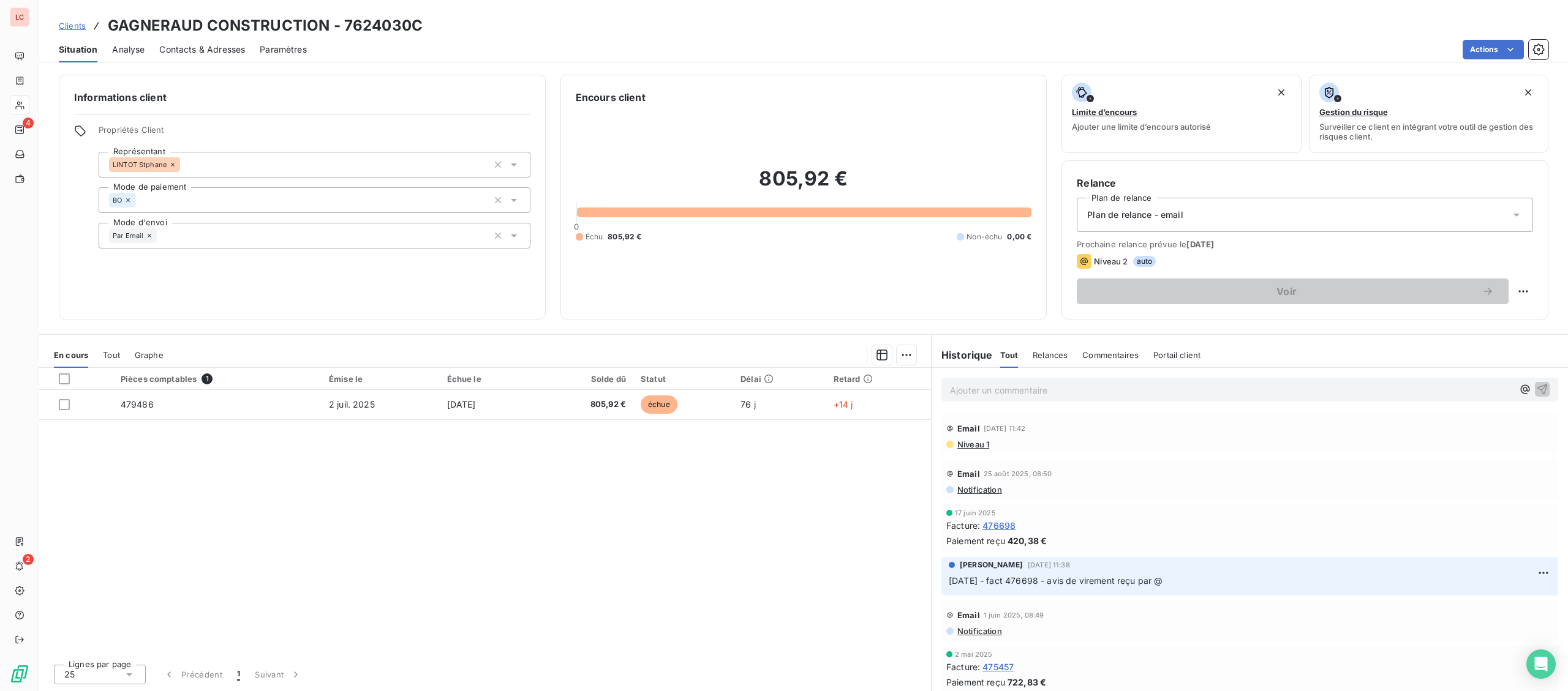
click at [1046, 390] on p "Ajouter un commentaire ﻿" at bounding box center [1231, 390] width 563 height 15
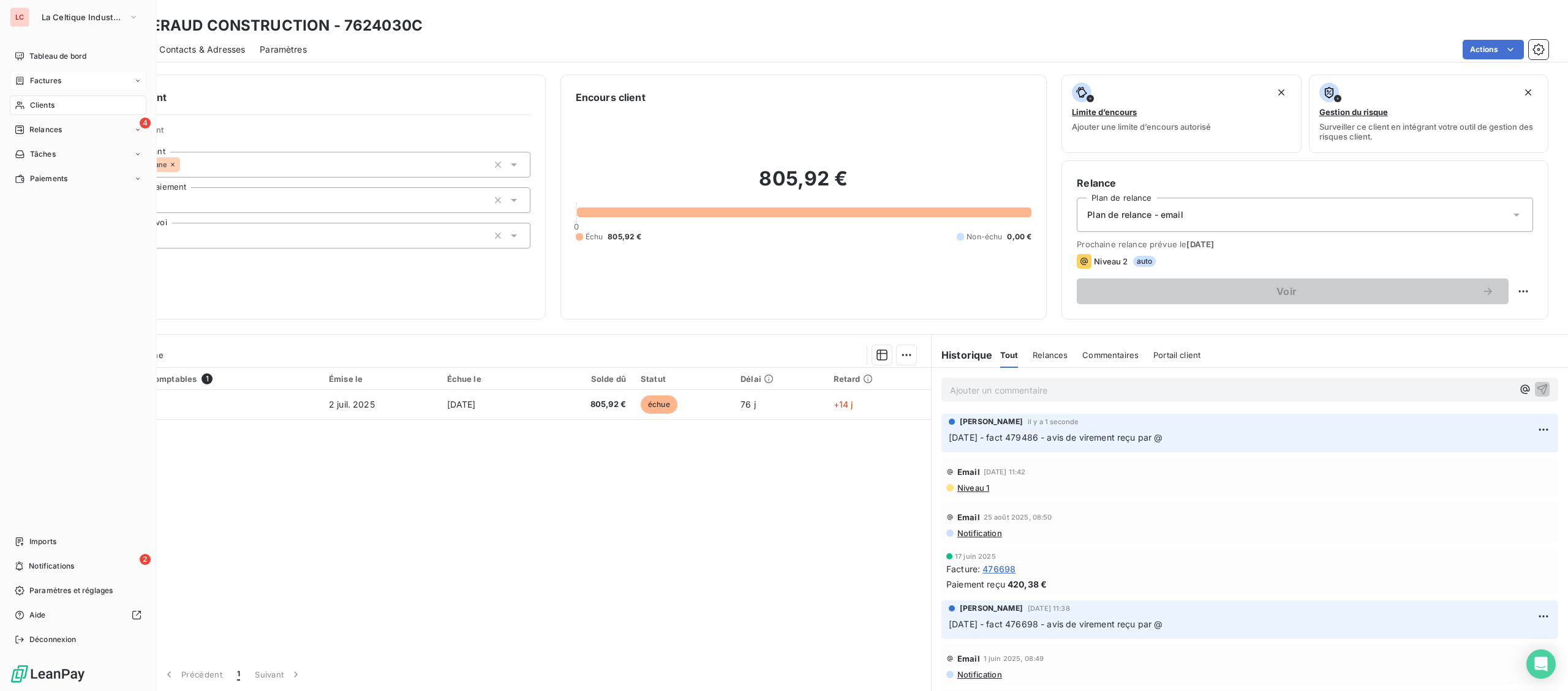
click at [53, 81] on span "Factures" at bounding box center [45, 81] width 31 height 11
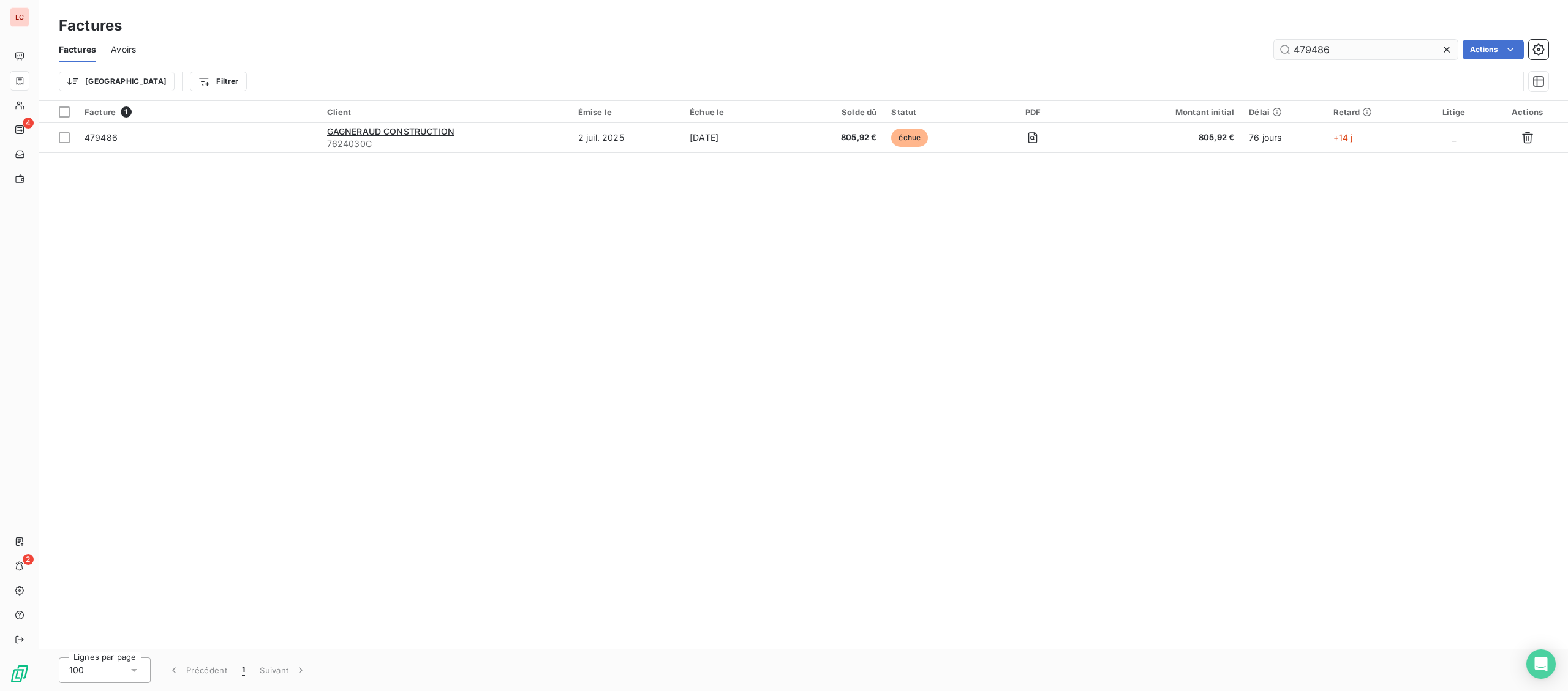
drag, startPoint x: 1404, startPoint y: 52, endPoint x: 1286, endPoint y: 44, distance: 118.3
click at [1286, 44] on input "479486" at bounding box center [1365, 50] width 184 height 20
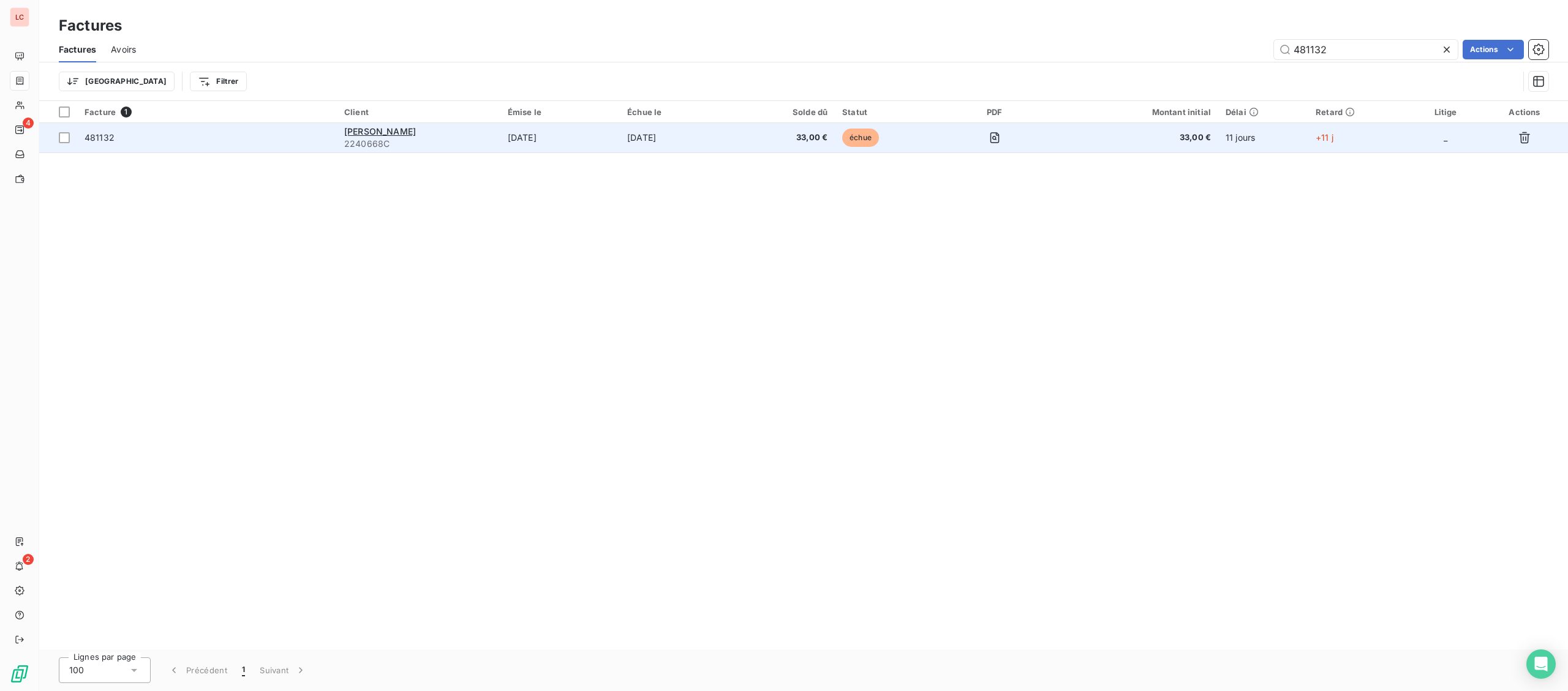
type input "481132"
click at [345, 140] on span "2240668C" at bounding box center [418, 144] width 149 height 12
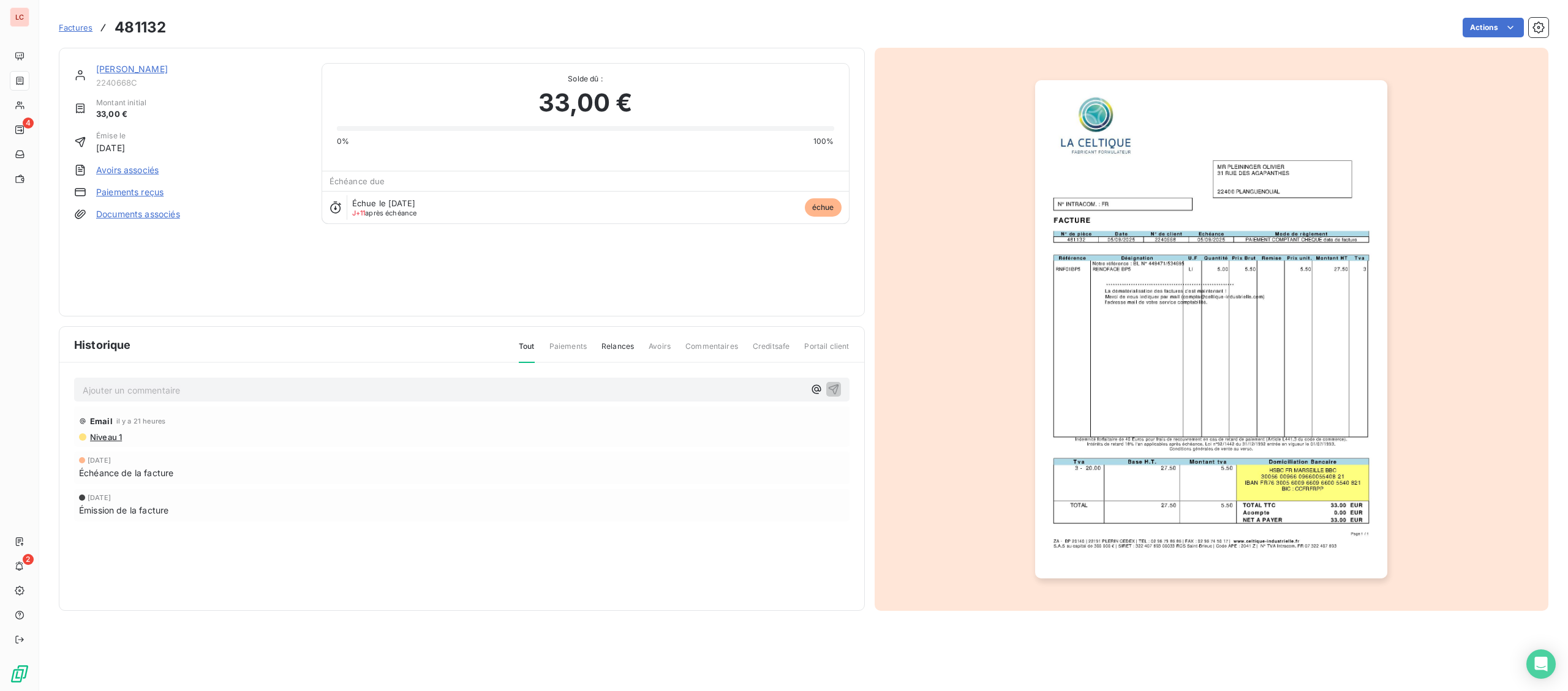
click at [154, 66] on link "[PERSON_NAME]" at bounding box center [132, 69] width 72 height 11
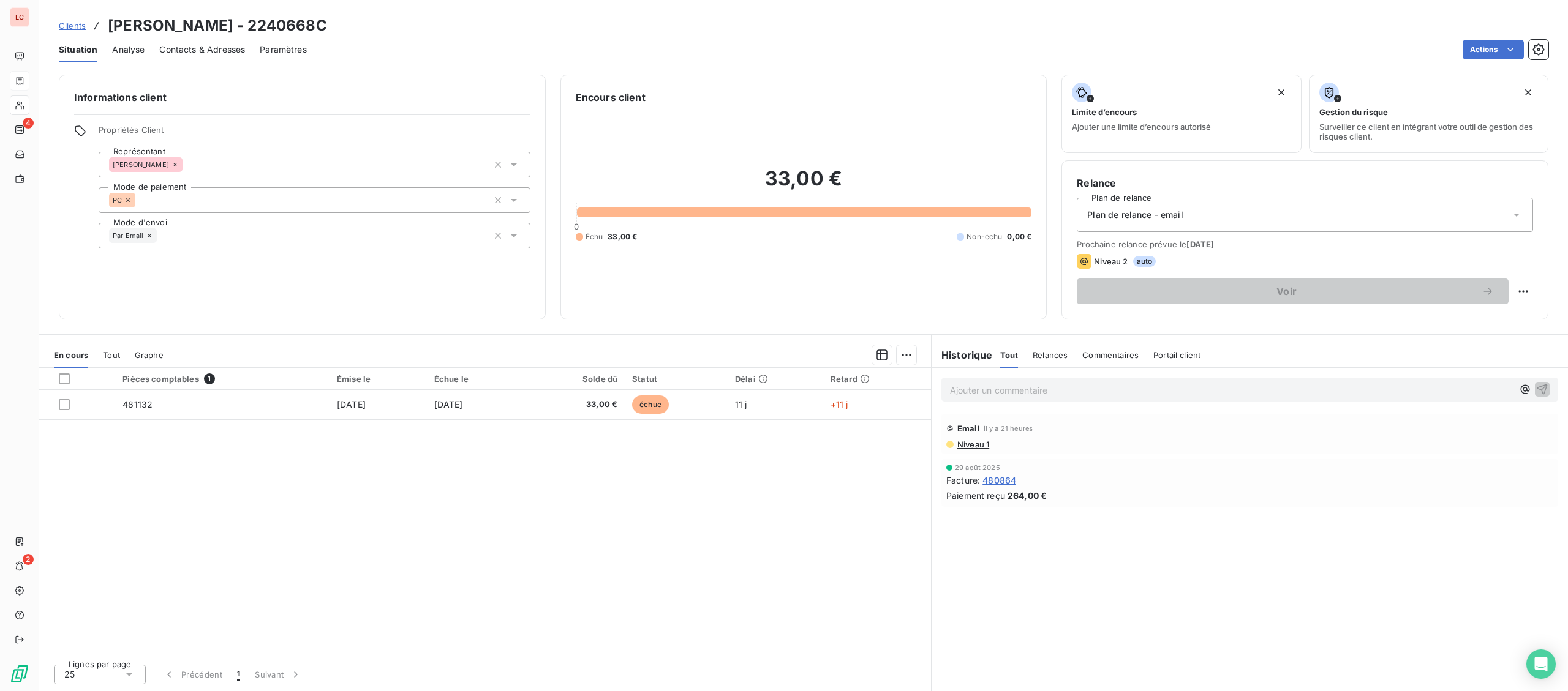
click at [991, 386] on p "Ajouter un commentaire ﻿" at bounding box center [1231, 390] width 563 height 15
click at [1122, 385] on p "[DATE] - fact 481132 - @ client "" at bounding box center [1231, 390] width 563 height 14
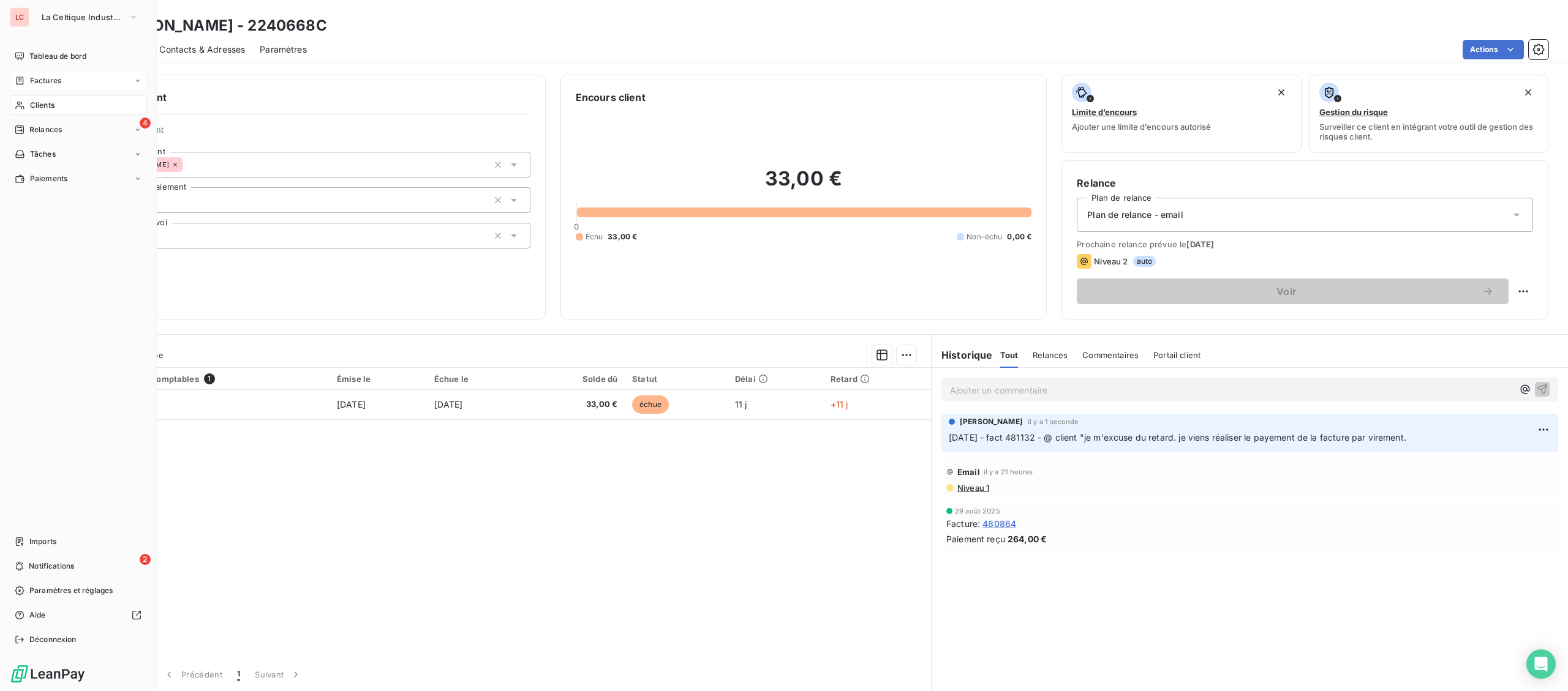
click at [34, 81] on span "Factures" at bounding box center [45, 81] width 31 height 11
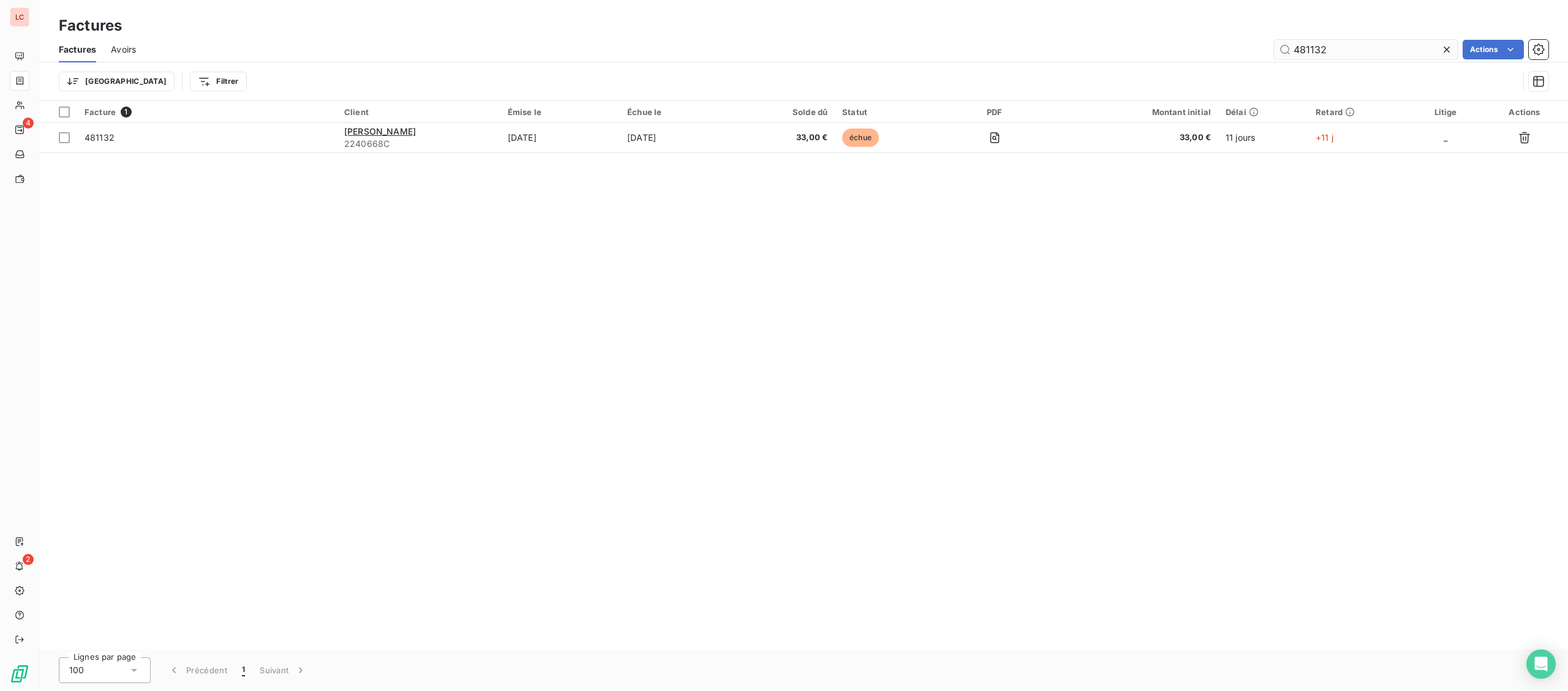
drag, startPoint x: 1348, startPoint y: 50, endPoint x: 1286, endPoint y: 44, distance: 62.3
click at [1286, 44] on input "481132" at bounding box center [1365, 50] width 184 height 20
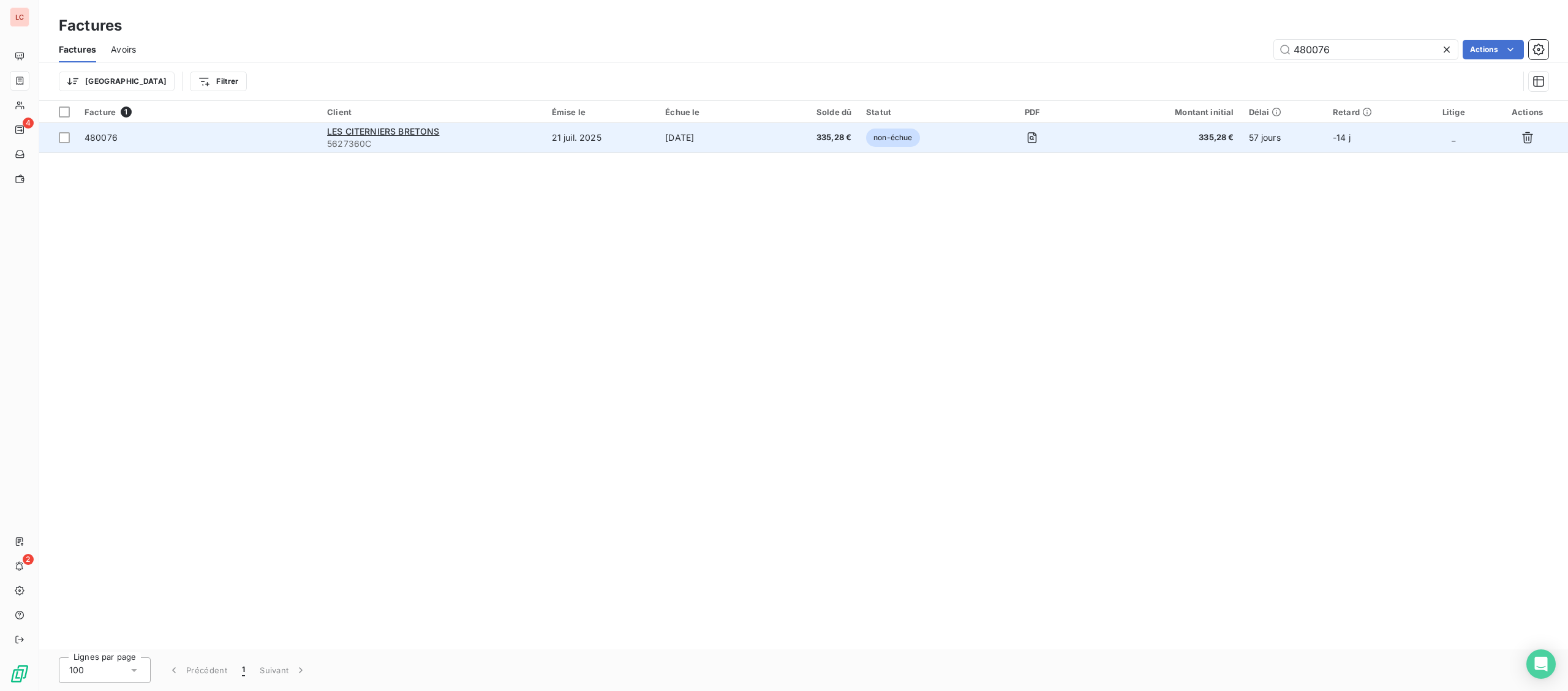
type input "480076"
click at [644, 140] on td "21 juil. 2025" at bounding box center [602, 138] width 114 height 29
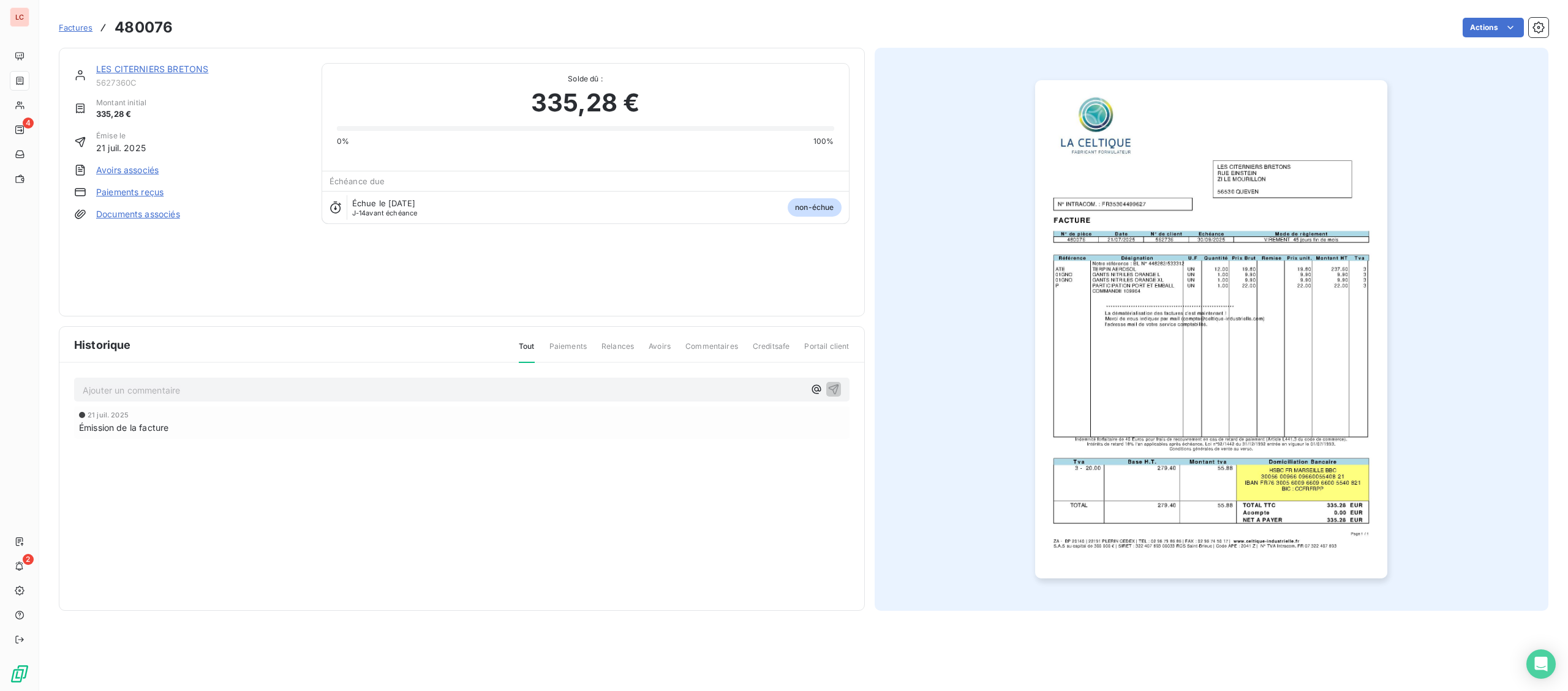
click at [116, 74] on link "LES CITERNIERS BRETONS" at bounding box center [152, 69] width 112 height 11
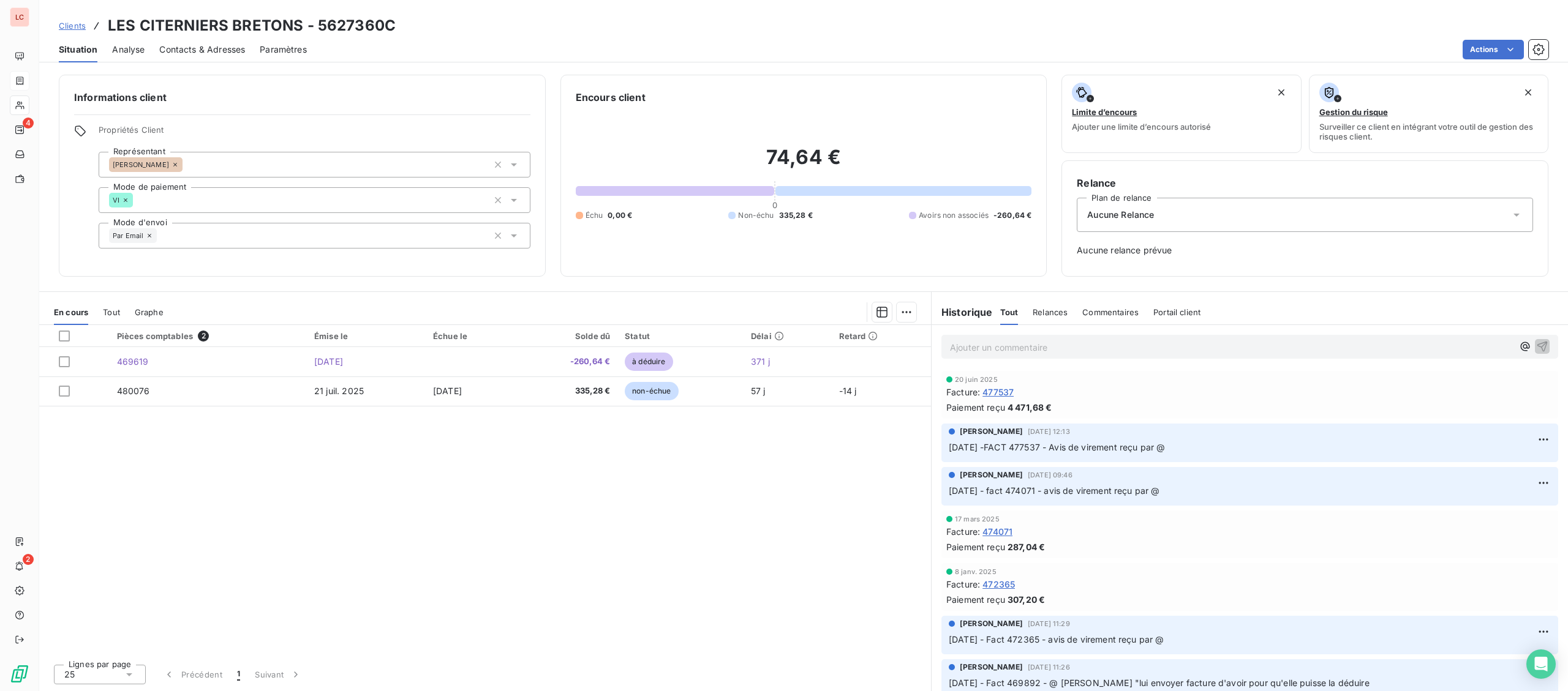
click at [1080, 350] on p "Ajouter un commentaire ﻿" at bounding box center [1231, 347] width 563 height 15
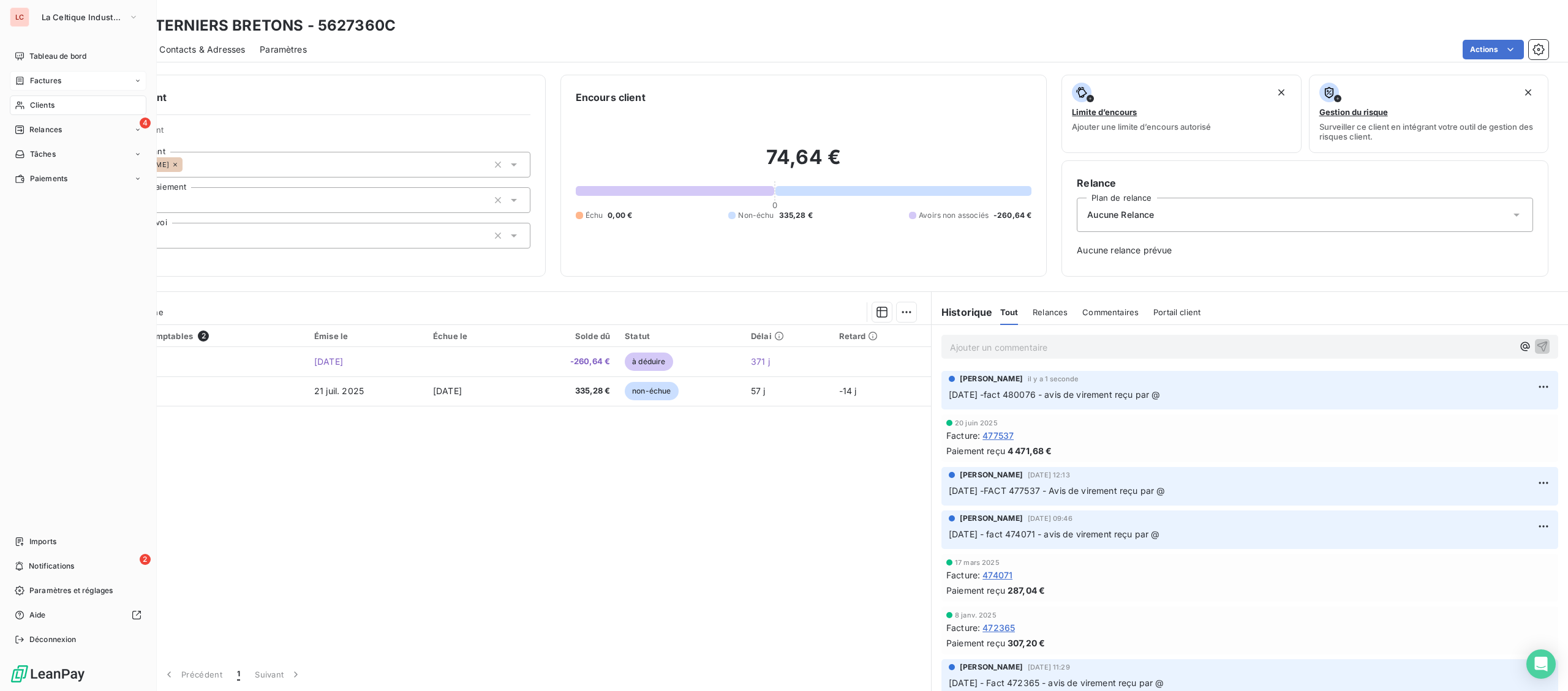
click at [42, 102] on span "Clients" at bounding box center [42, 105] width 25 height 11
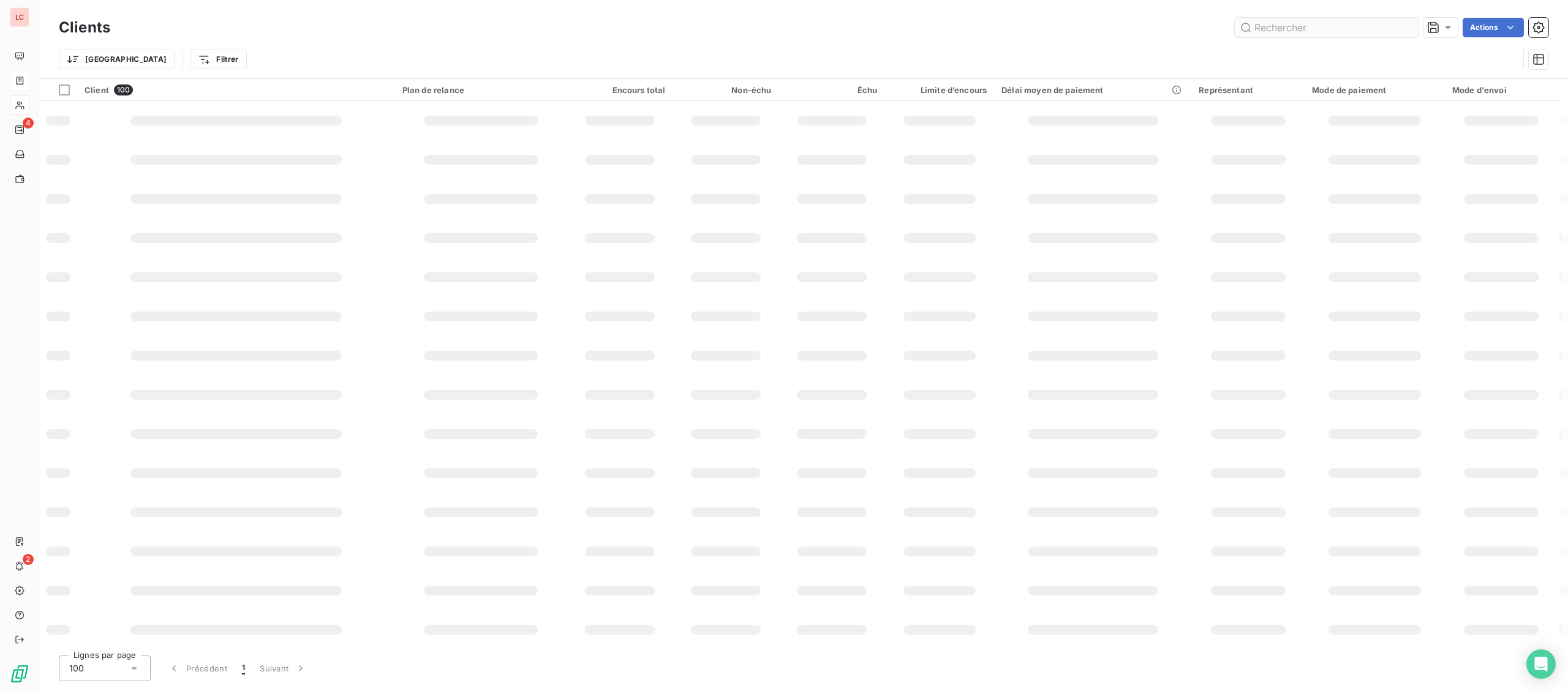
click at [1357, 25] on input "text" at bounding box center [1326, 28] width 184 height 20
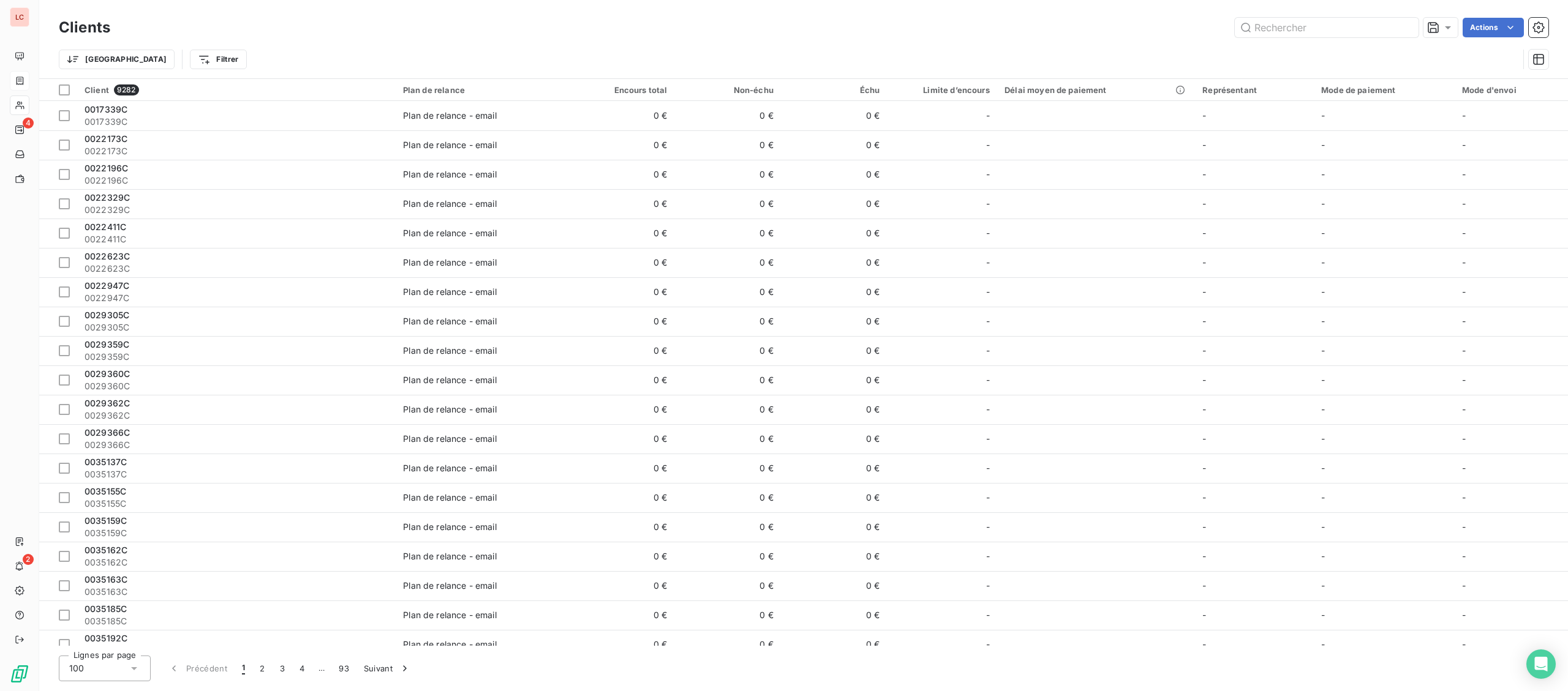
type input "6"
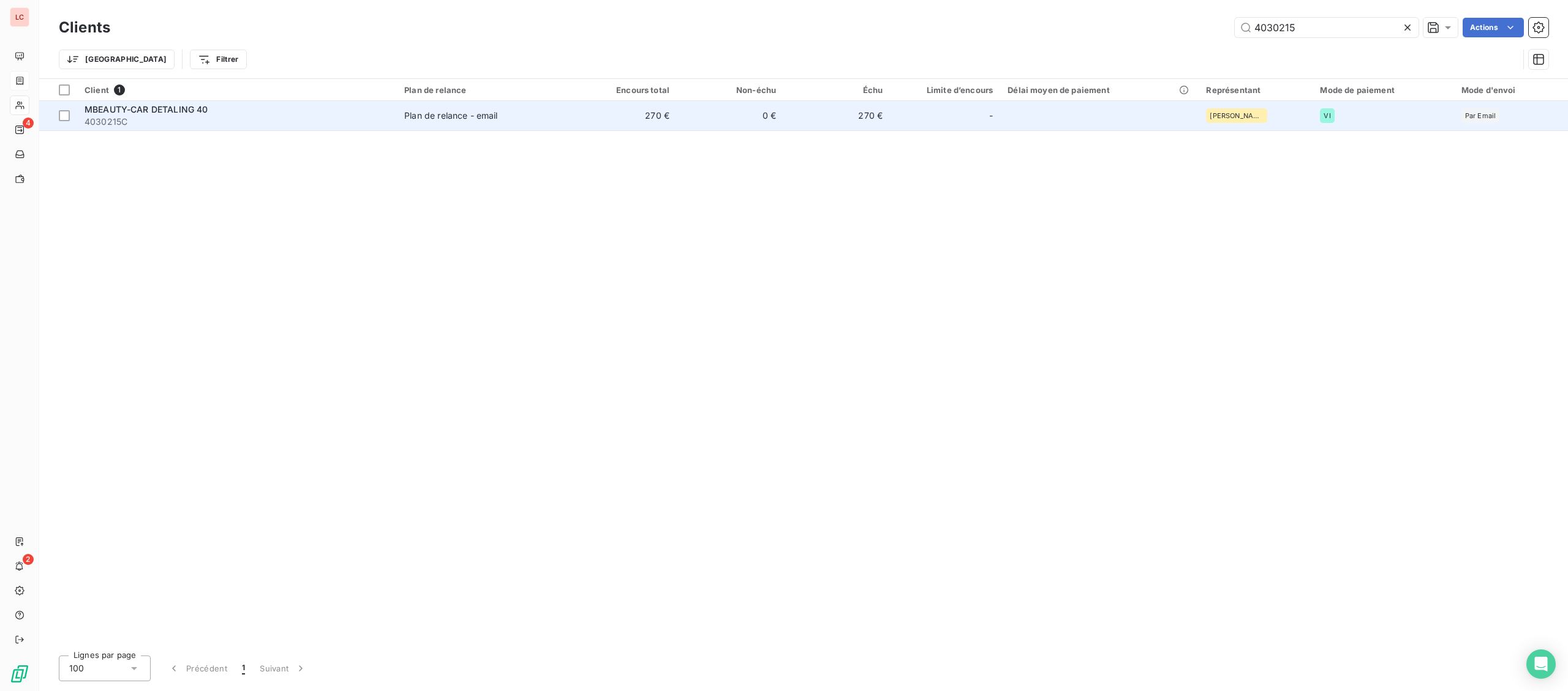
type input "4030215"
click at [298, 127] on span "4030215C" at bounding box center [237, 122] width 305 height 12
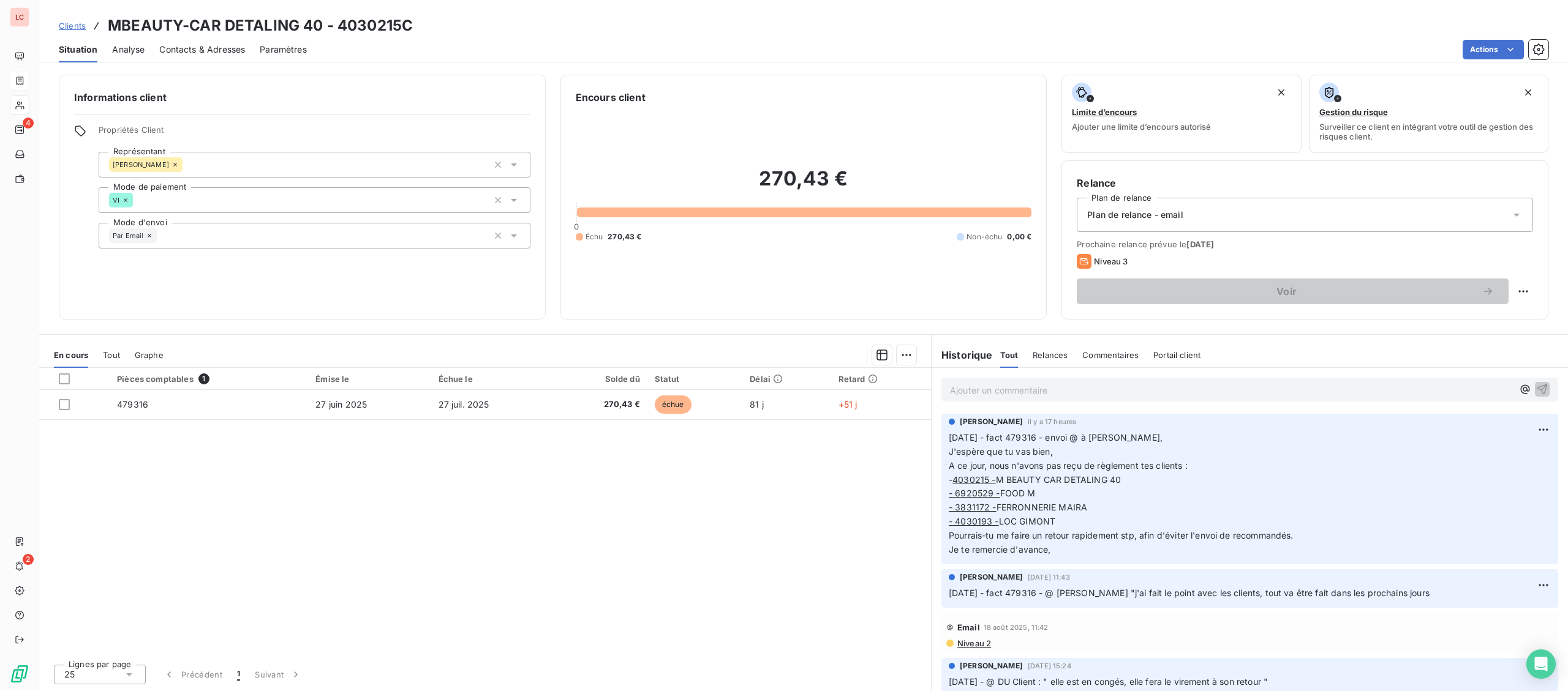
click at [1051, 384] on p "Ajouter un commentaire ﻿" at bounding box center [1231, 390] width 563 height 15
click at [1174, 394] on p "[DATE] -fact 479316 - @ François "" at bounding box center [1231, 390] width 563 height 14
drag, startPoint x: 1228, startPoint y: 390, endPoint x: 939, endPoint y: 376, distance: 289.3
click at [939, 376] on div "[DATE] -fact 479316 - @ [PERSON_NAME], ok je m en occupe" at bounding box center [1250, 389] width 636 height 42
copy span "[DATE] -fact 479316 - @ [PERSON_NAME], ok je m en occupe"
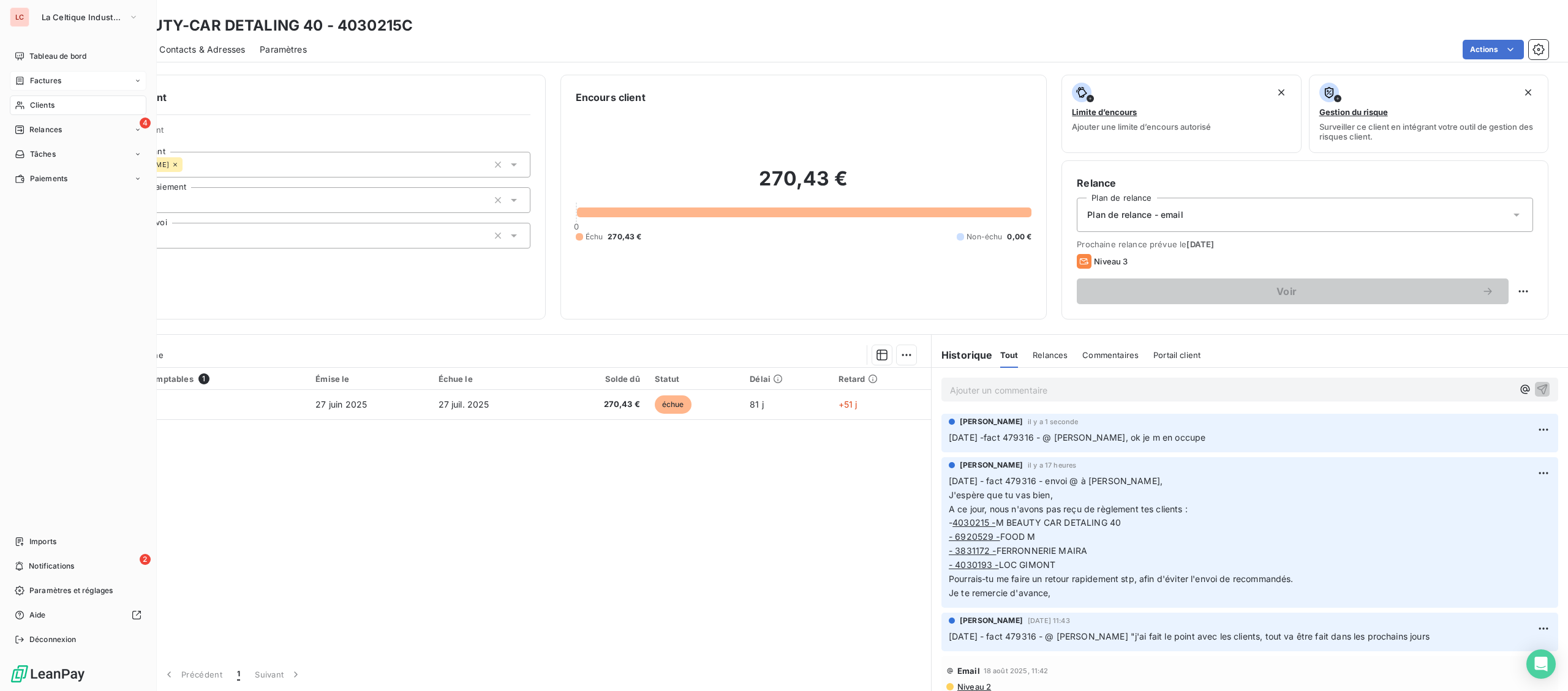
click at [31, 98] on div "Clients" at bounding box center [78, 105] width 137 height 20
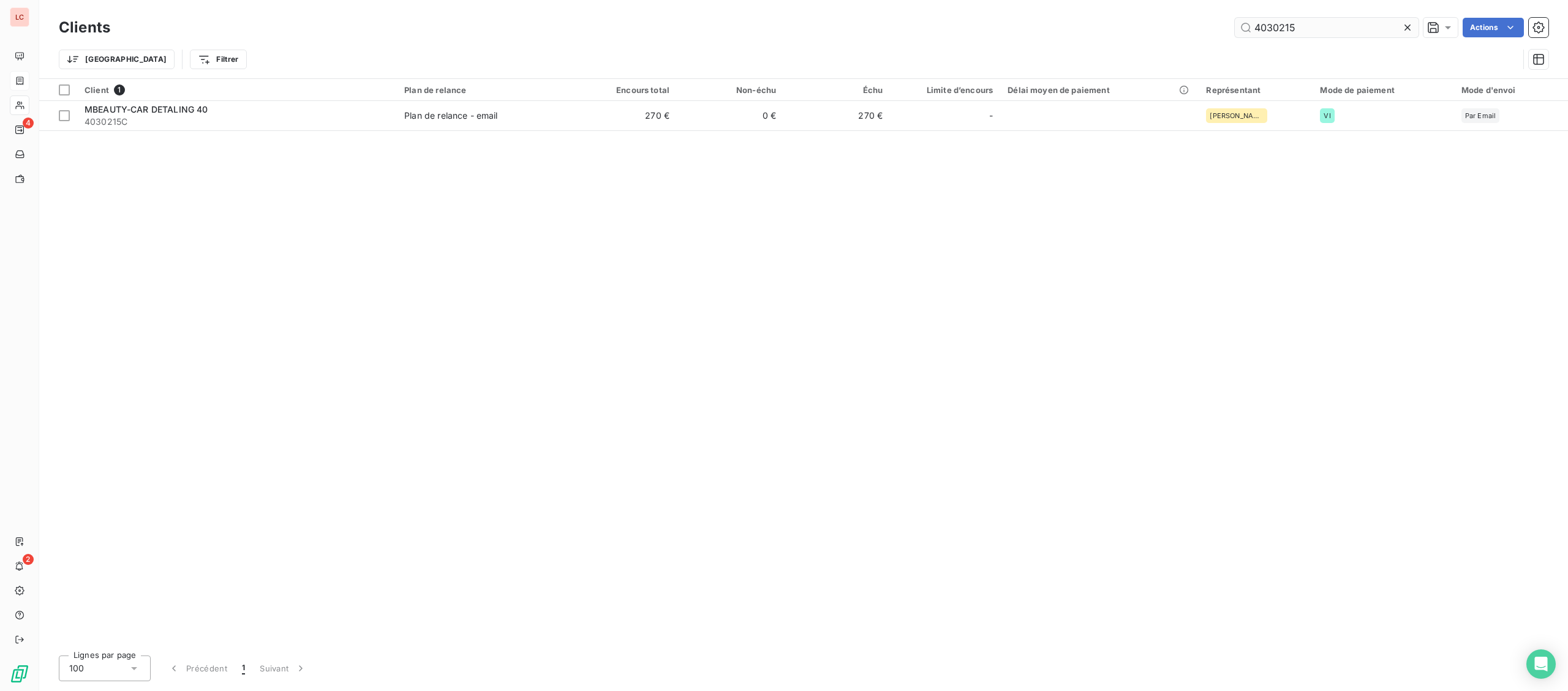
drag, startPoint x: 1343, startPoint y: 28, endPoint x: 1090, endPoint y: 24, distance: 253.0
click at [1235, 24] on input "4030215" at bounding box center [1326, 28] width 184 height 20
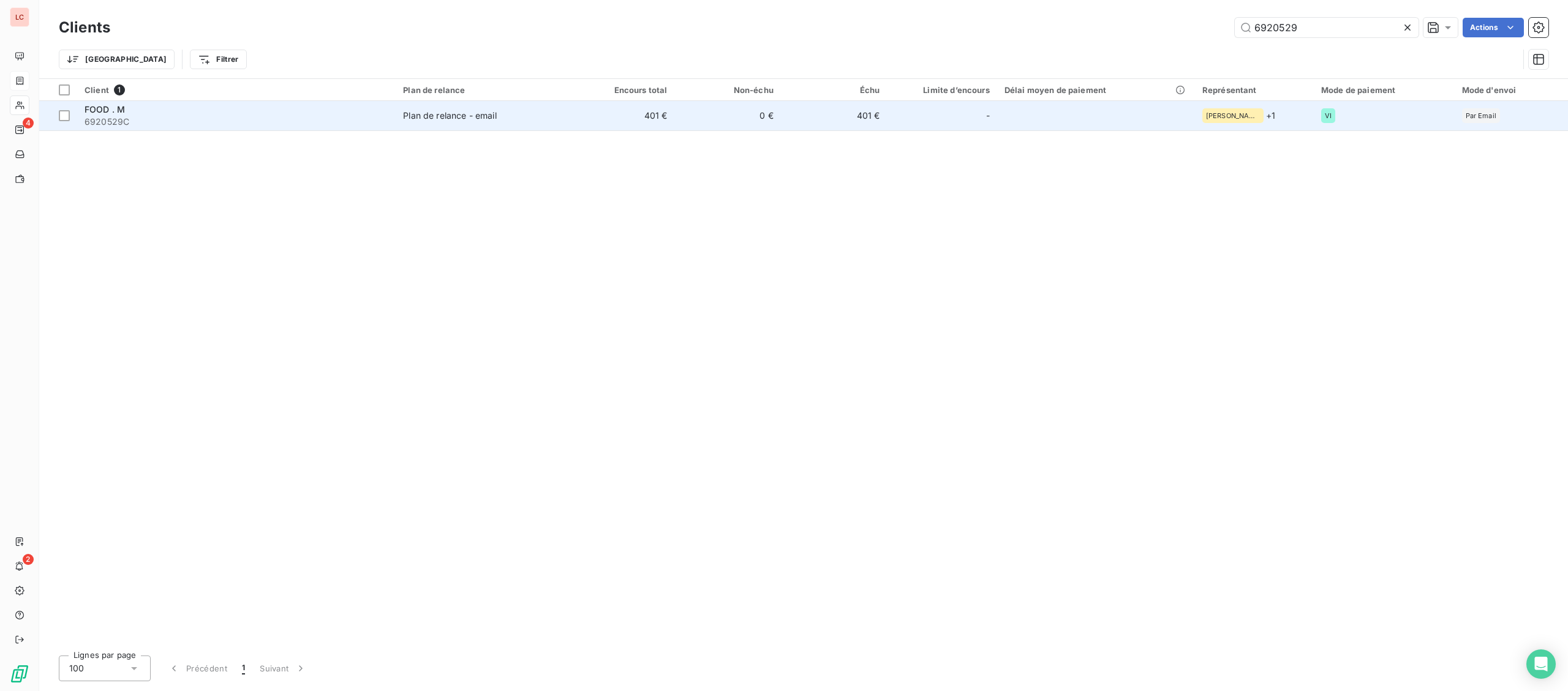
type input "6920529"
click at [325, 119] on span "6920529C" at bounding box center [237, 122] width 304 height 12
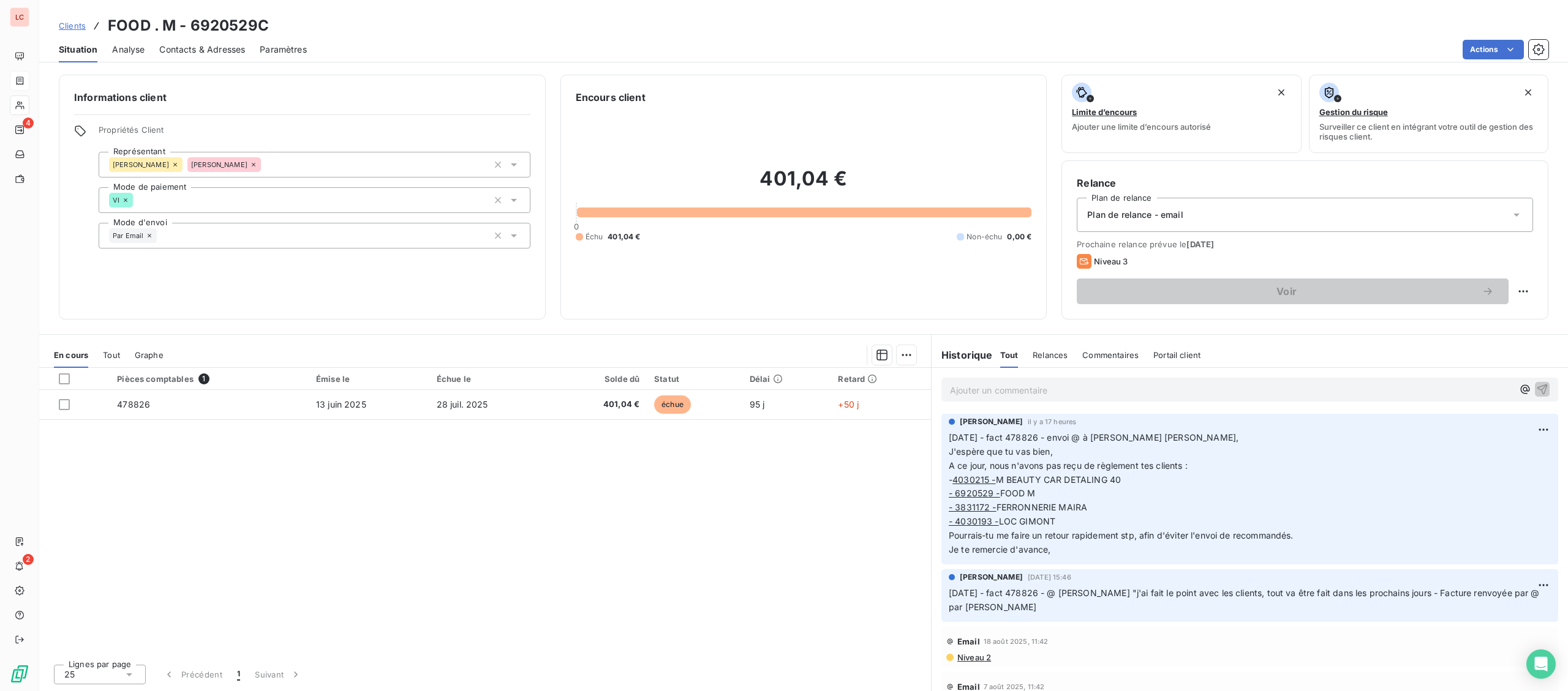
click at [1136, 388] on p "Ajouter un commentaire ﻿" at bounding box center [1231, 390] width 563 height 15
drag, startPoint x: 1026, startPoint y: 390, endPoint x: 1051, endPoint y: 390, distance: 25.0
click at [1051, 390] on span "[DATE] -fact 479316 - @ [PERSON_NAME], ok je m en occupe" at bounding box center [1078, 389] width 256 height 11
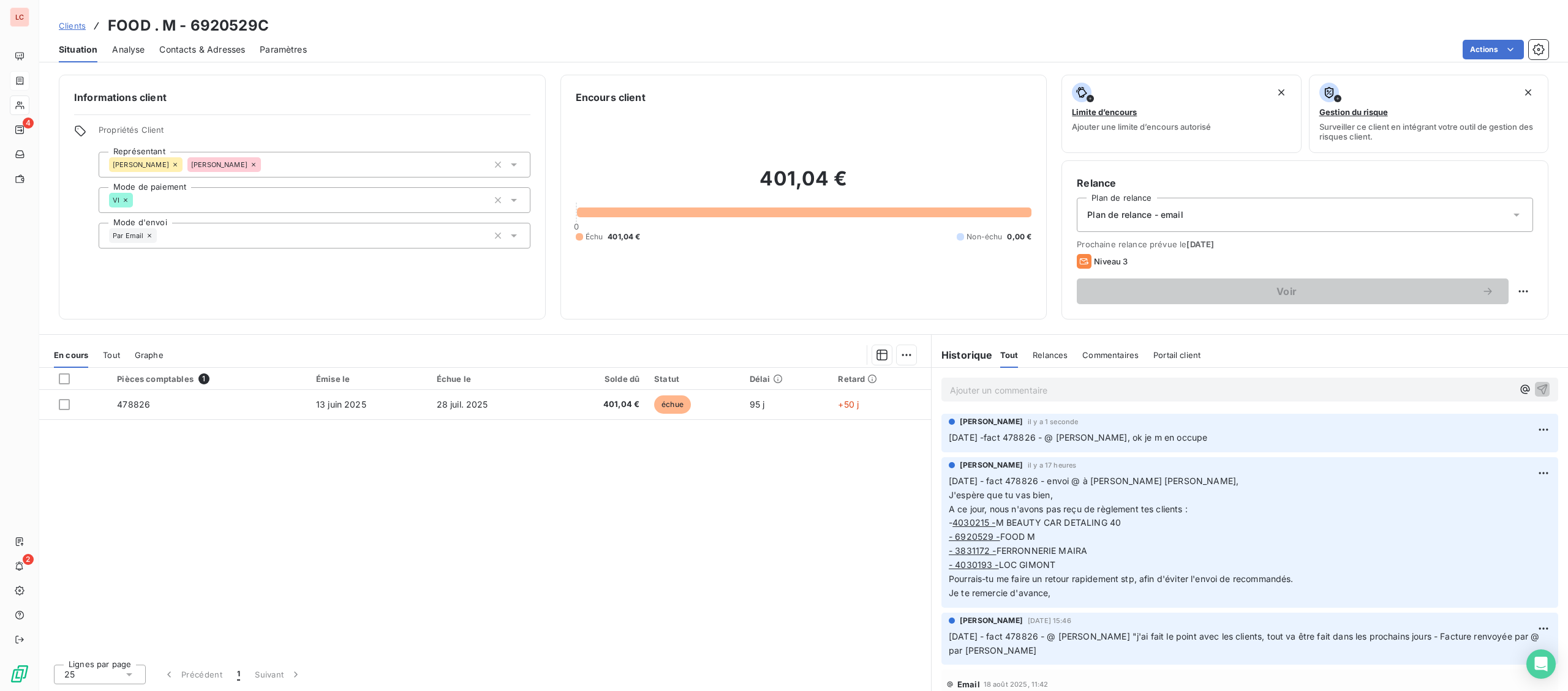
click at [17, 100] on div at bounding box center [20, 105] width 20 height 20
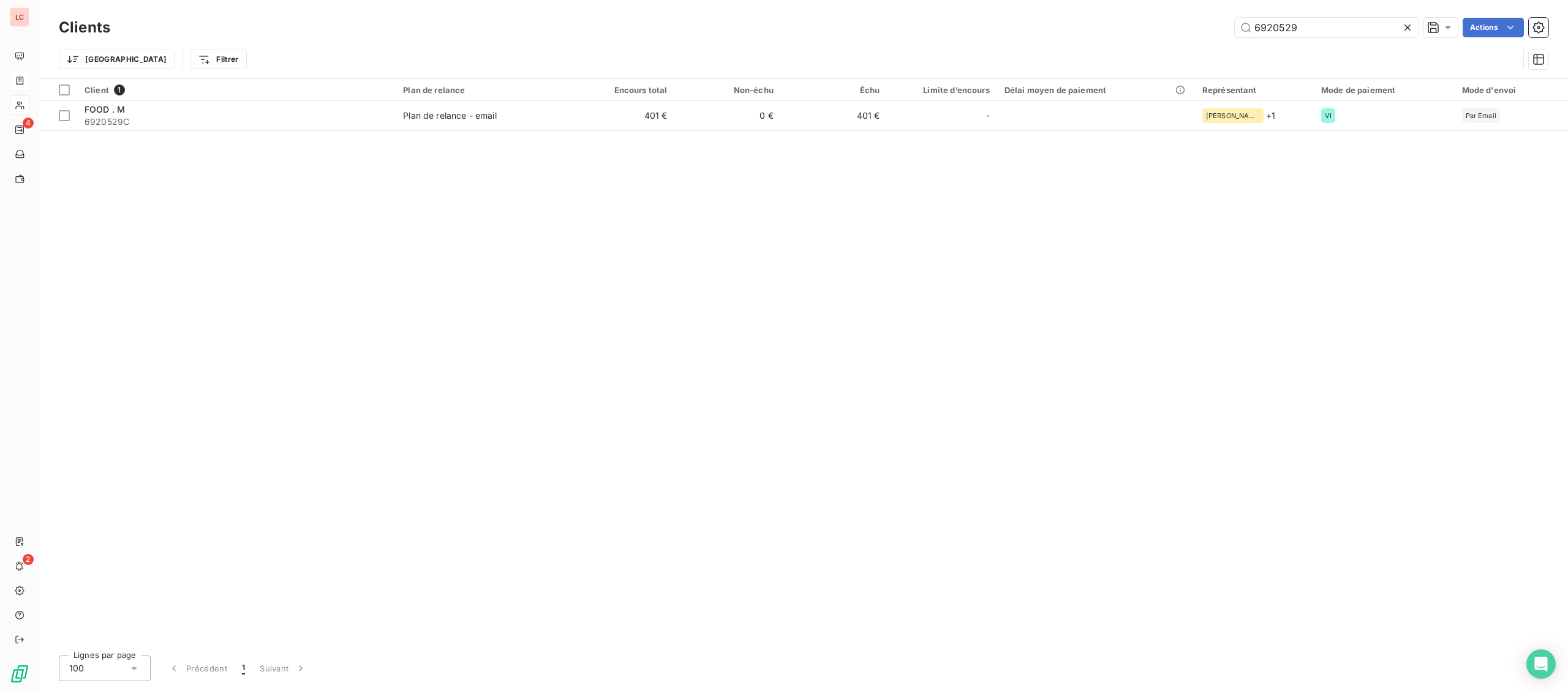
drag, startPoint x: 1323, startPoint y: 24, endPoint x: 1124, endPoint y: 32, distance: 199.2
click at [1235, 32] on input "6920529" at bounding box center [1326, 28] width 184 height 20
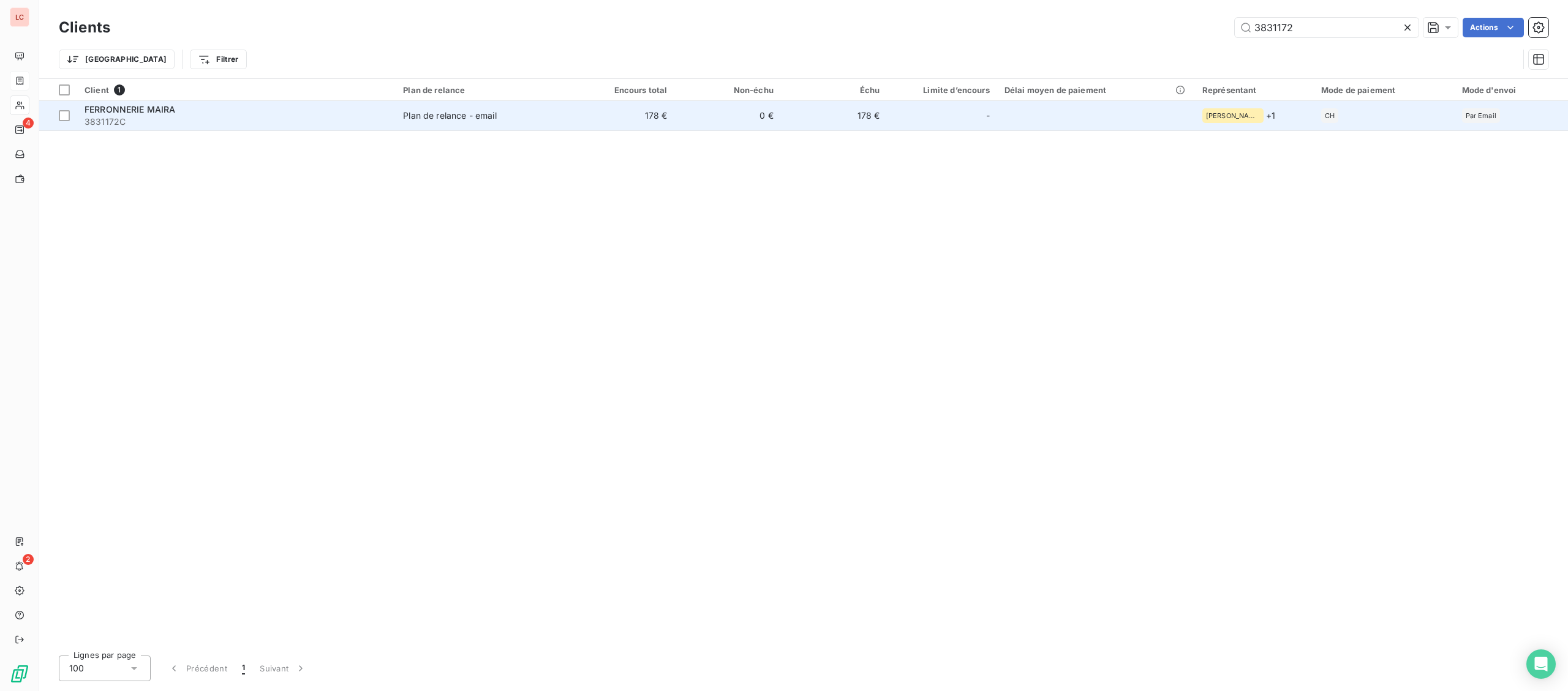
type input "3831172"
click at [595, 123] on td "178 €" at bounding box center [622, 115] width 106 height 29
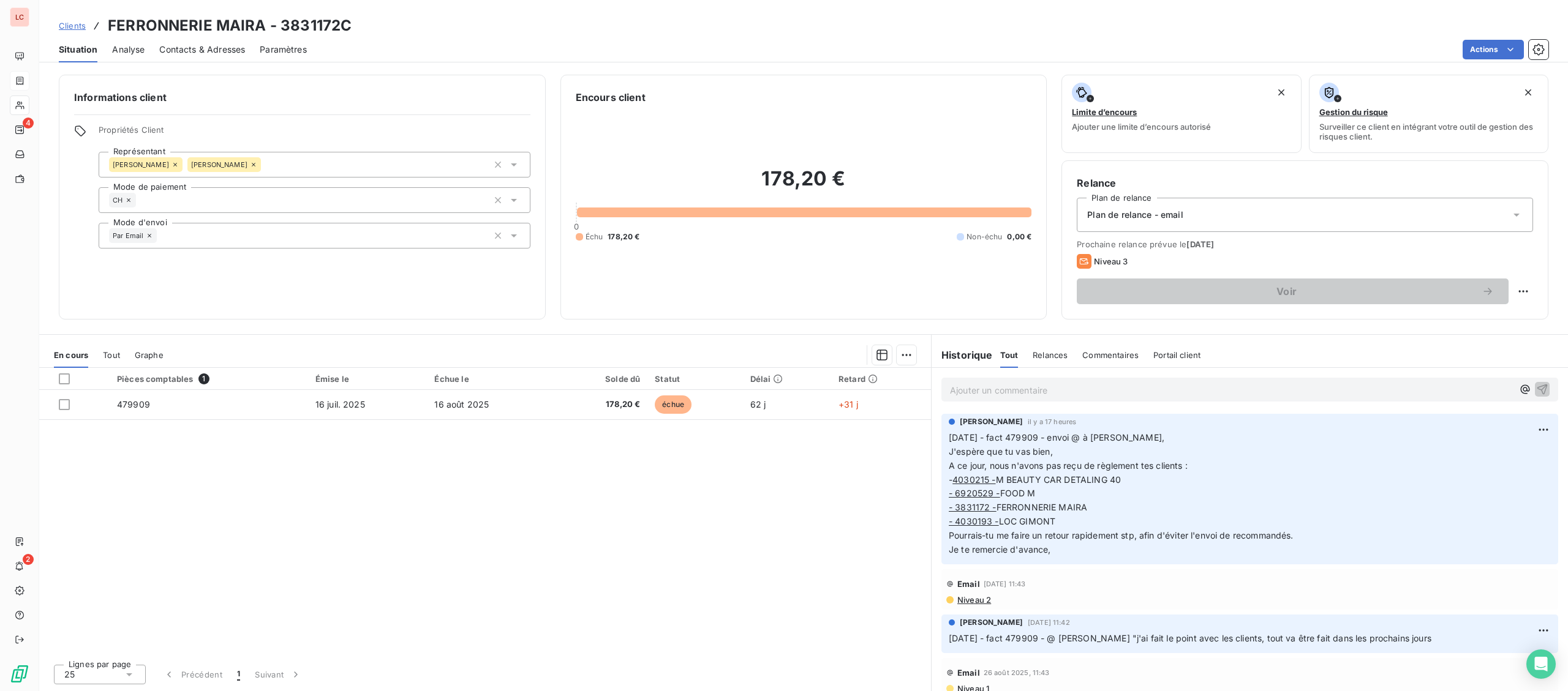
click at [965, 392] on p "Ajouter un commentaire ﻿" at bounding box center [1231, 390] width 563 height 15
drag, startPoint x: 1020, startPoint y: 386, endPoint x: 1053, endPoint y: 391, distance: 33.4
click at [1053, 391] on span "[DATE] -fact 479316 - @ [PERSON_NAME], ok je m en occupe" at bounding box center [1078, 389] width 256 height 11
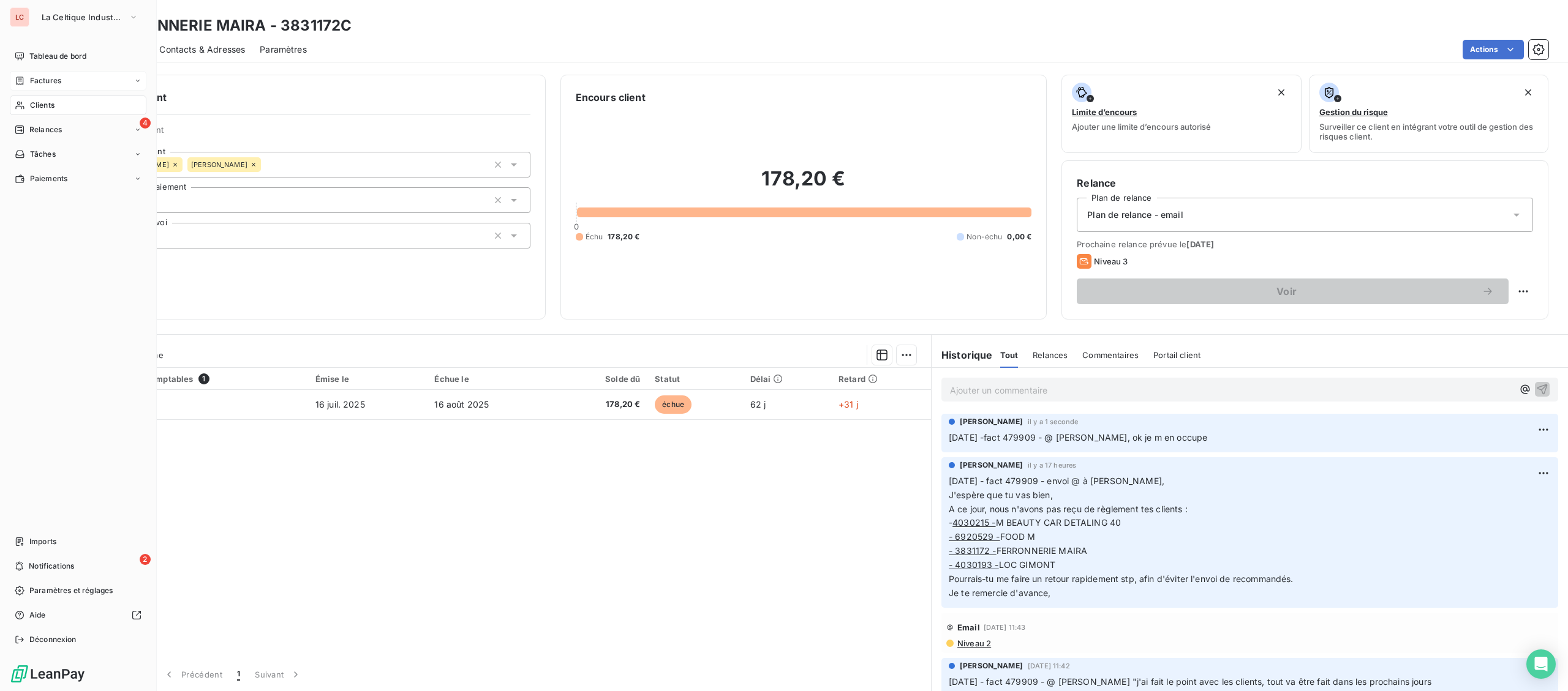
click at [39, 103] on span "Clients" at bounding box center [42, 105] width 25 height 11
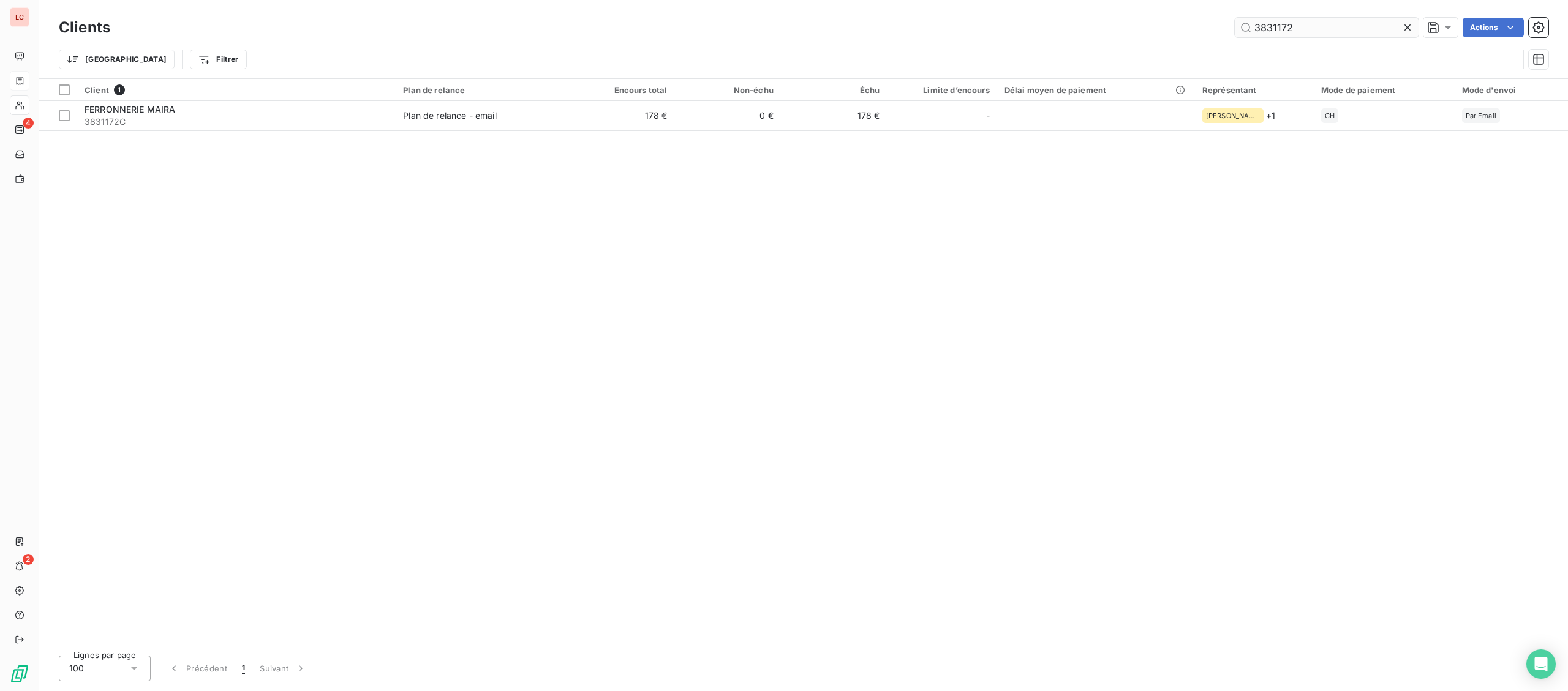
drag, startPoint x: 1294, startPoint y: 29, endPoint x: 1245, endPoint y: 25, distance: 49.2
click at [1245, 25] on input "3831172" at bounding box center [1326, 28] width 184 height 20
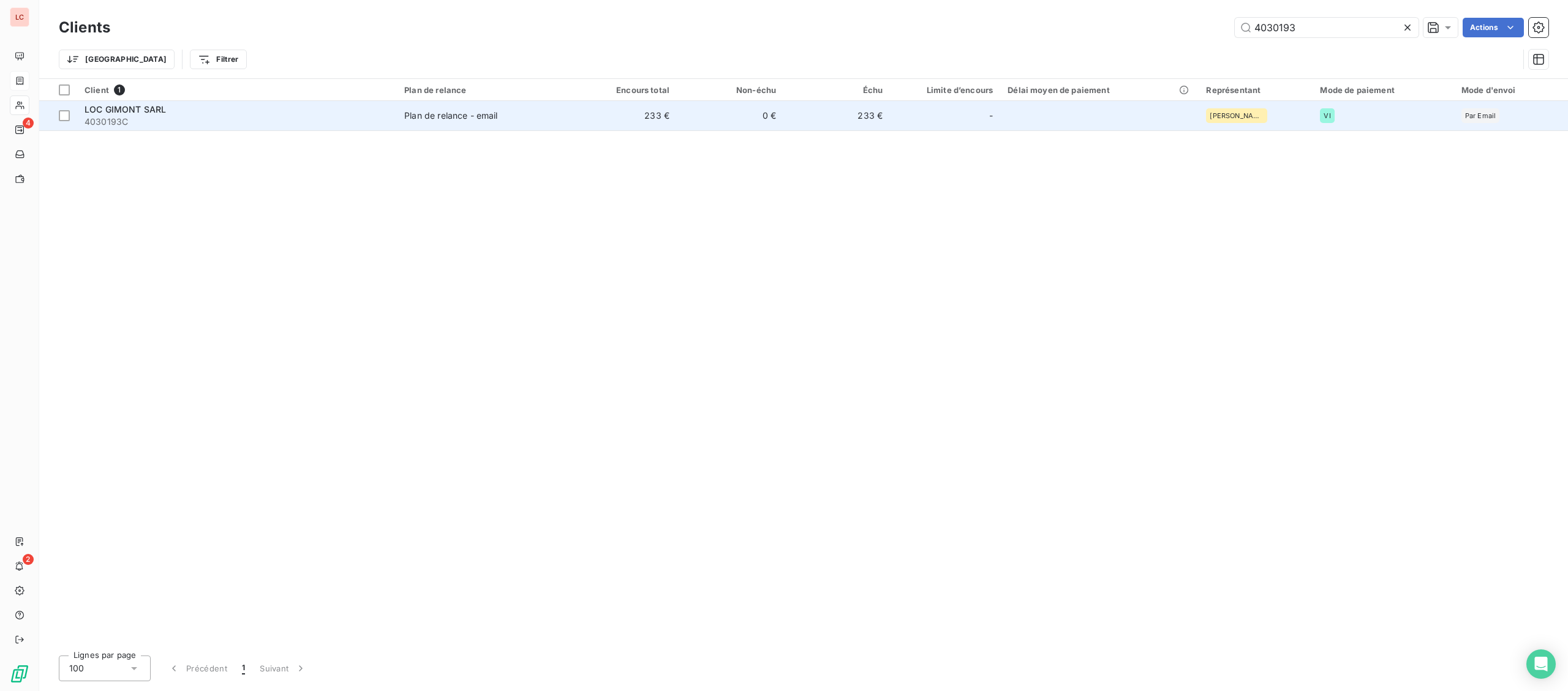
type input "4030193"
click at [642, 128] on td "233 €" at bounding box center [623, 115] width 107 height 29
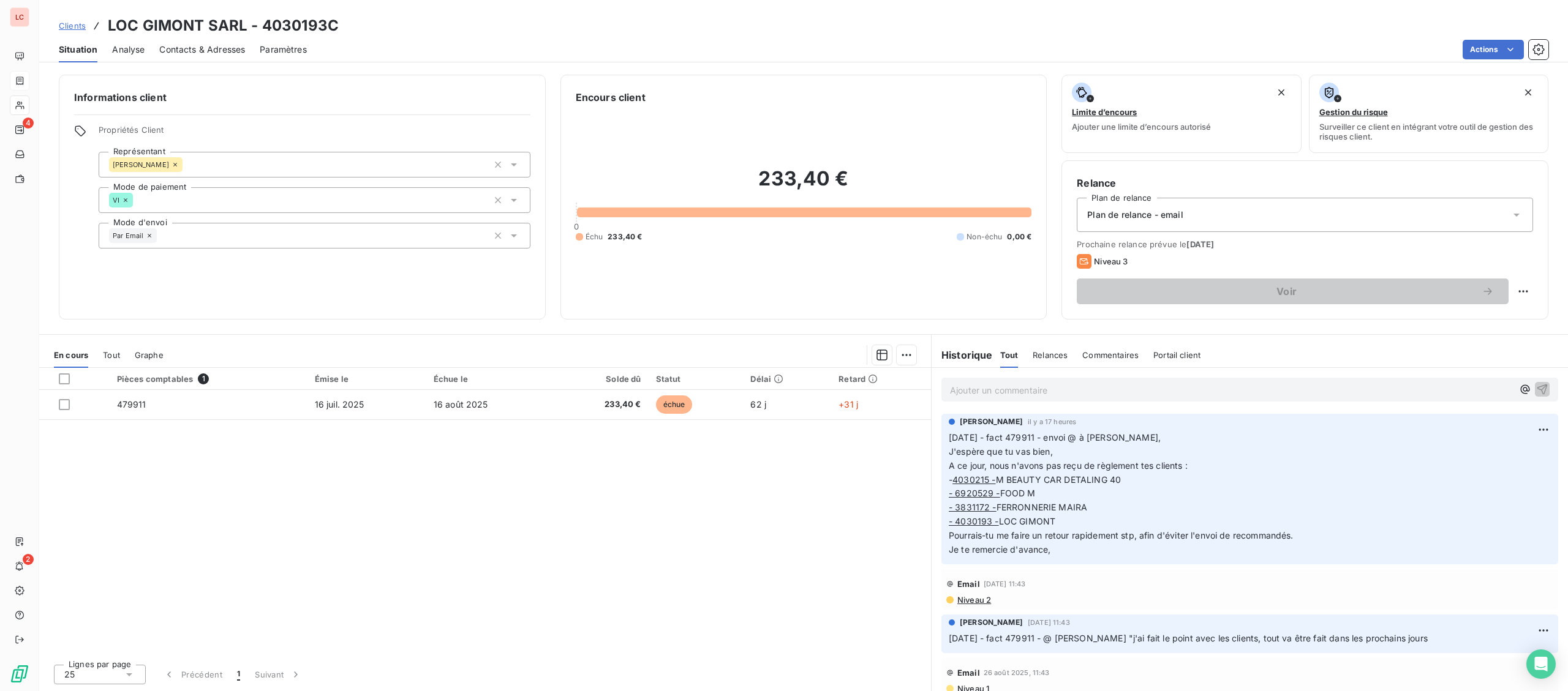
click at [1048, 394] on p "Ajouter un commentaire ﻿" at bounding box center [1231, 390] width 563 height 15
drag, startPoint x: 1021, startPoint y: 390, endPoint x: 1053, endPoint y: 394, distance: 32.2
click at [1053, 394] on span "[DATE] -fact 479316 - @ [PERSON_NAME], ok je m en occupe" at bounding box center [1078, 389] width 256 height 11
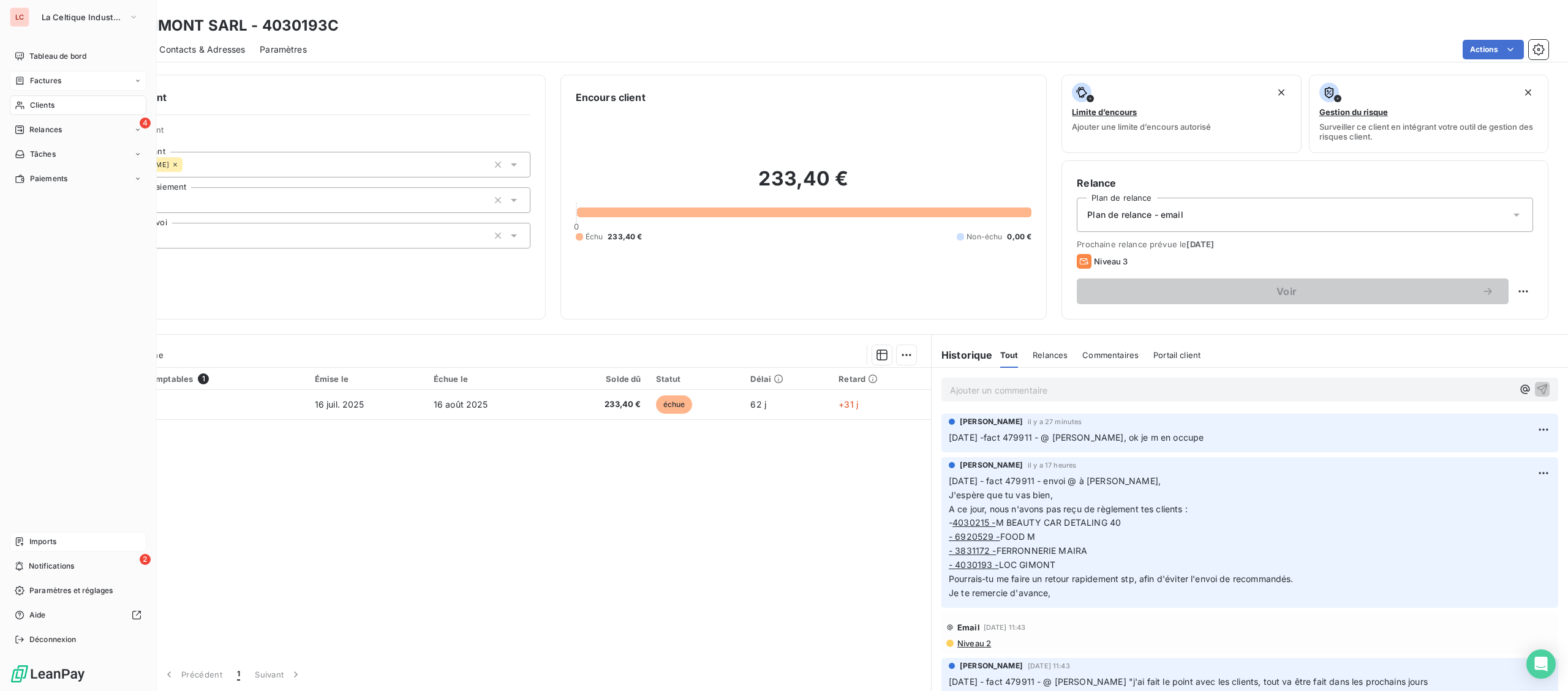
click at [44, 547] on span "Imports" at bounding box center [42, 542] width 27 height 11
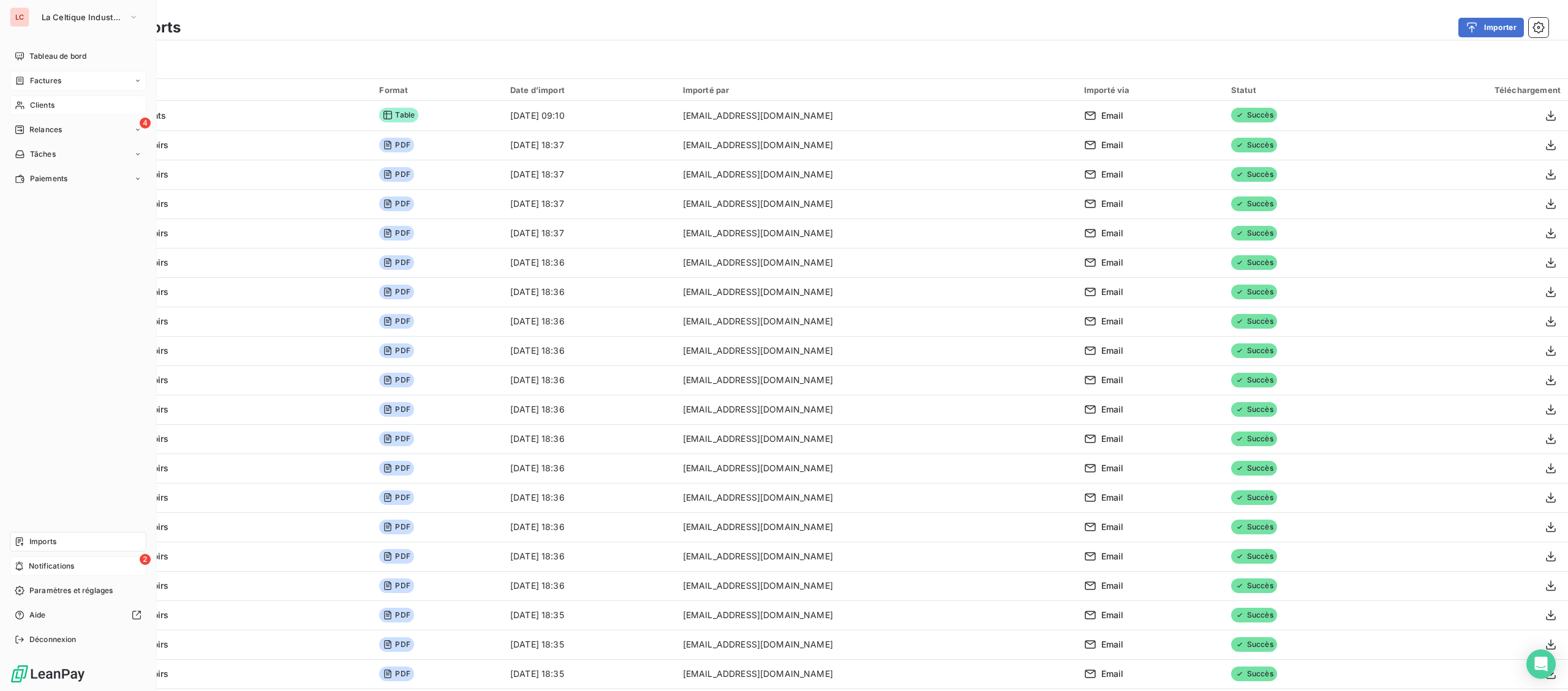
click at [34, 568] on span "Notifications" at bounding box center [51, 566] width 45 height 11
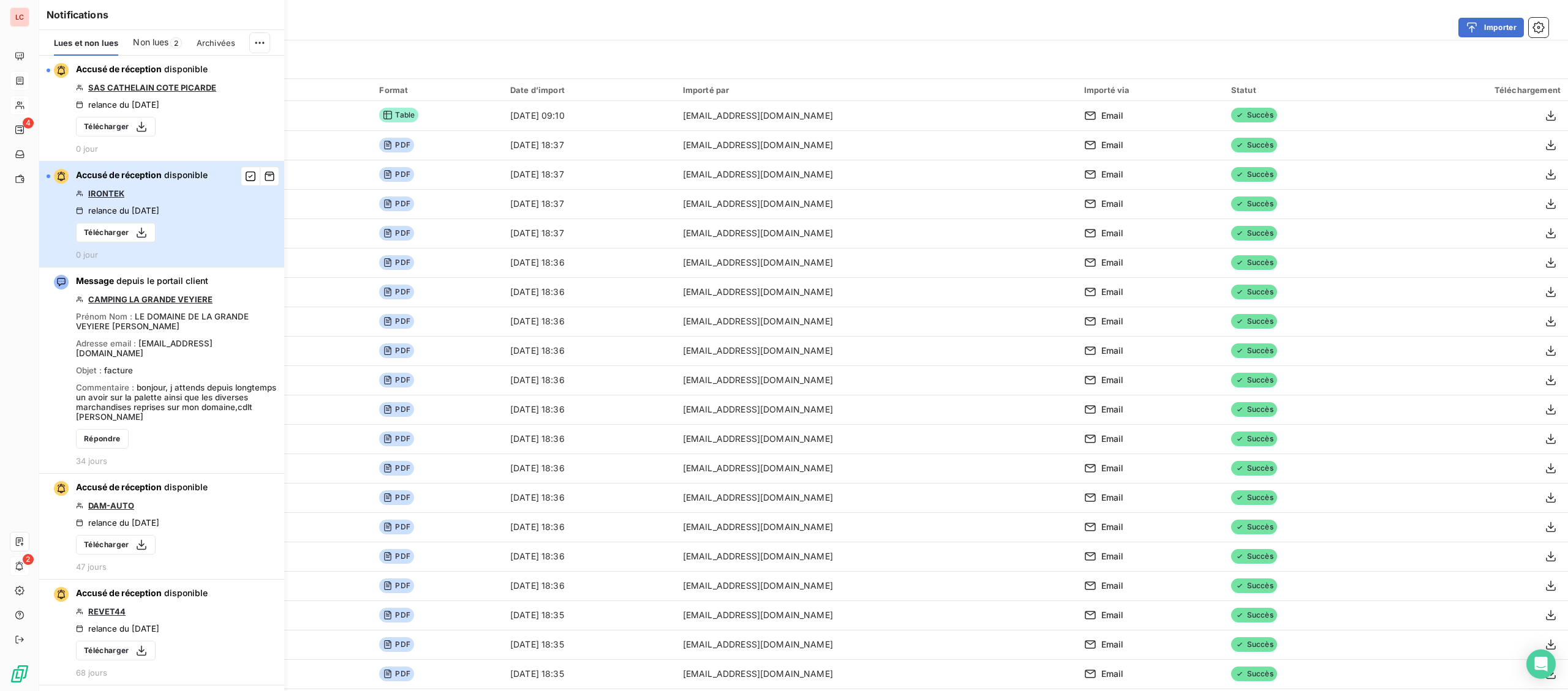
click at [218, 233] on button "Accusé de réception disponible IRONTEK relance du [DATE] Télécharger 0 jour" at bounding box center [162, 215] width 245 height 106
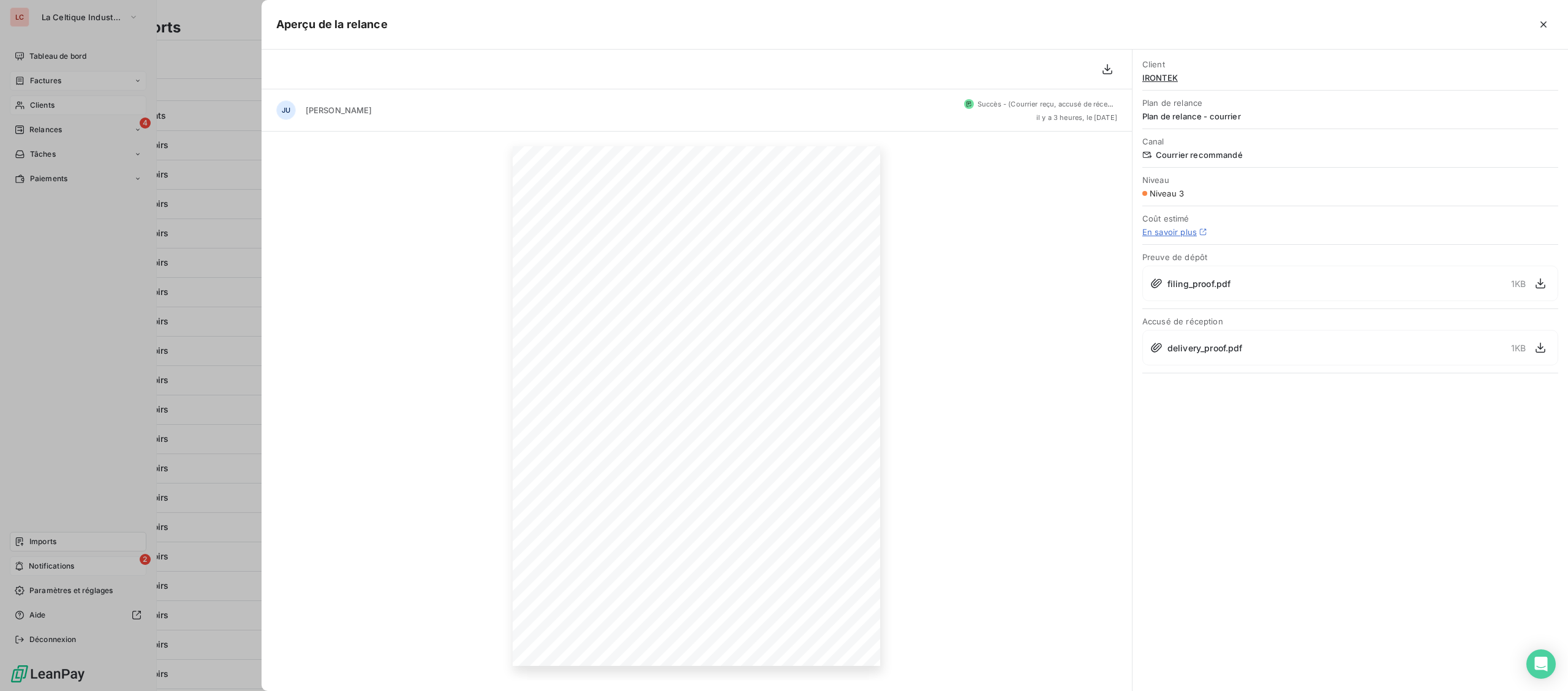
click at [1150, 78] on span "IRONTEK" at bounding box center [1349, 78] width 416 height 10
click at [1153, 77] on span "IRONTEK" at bounding box center [1349, 78] width 416 height 10
click at [187, 152] on div at bounding box center [784, 345] width 1568 height 691
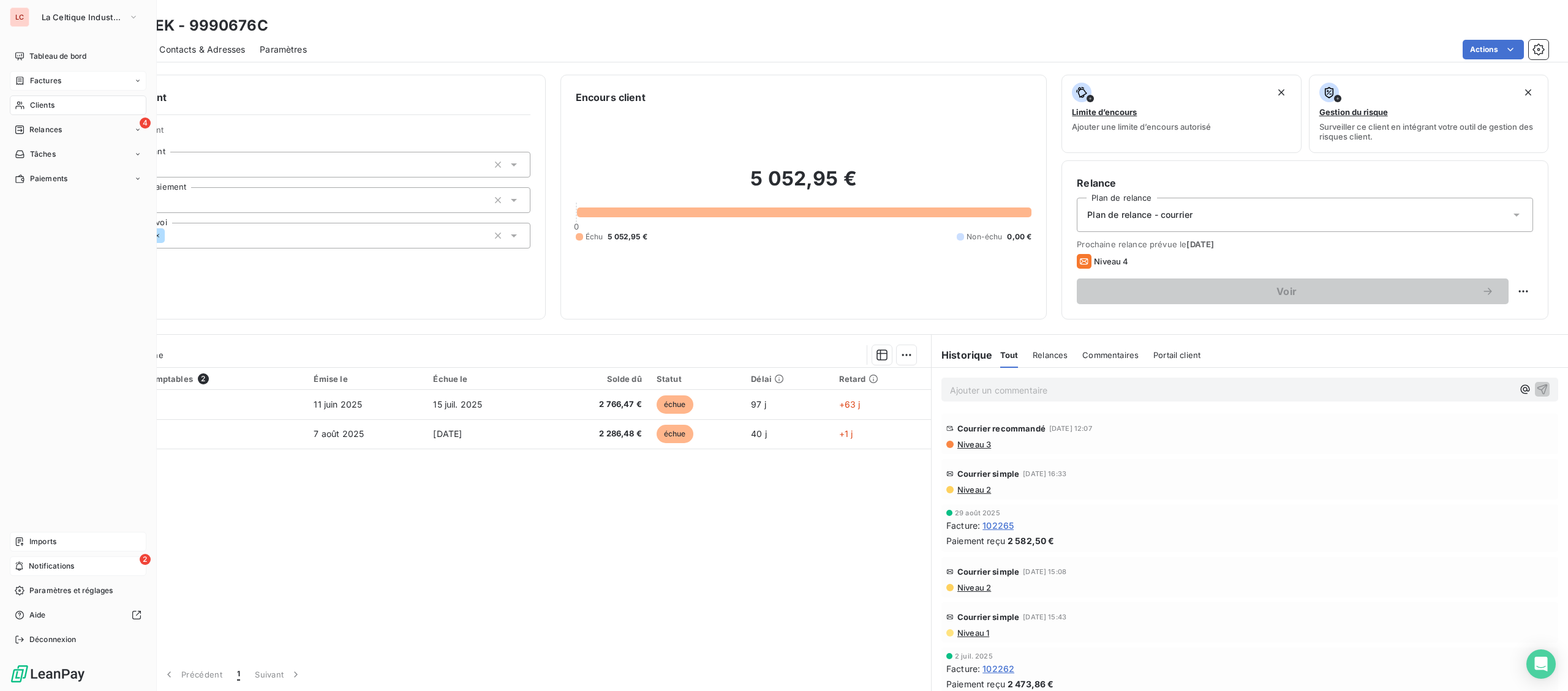
click at [975, 443] on span "Niveau 3" at bounding box center [974, 444] width 35 height 10
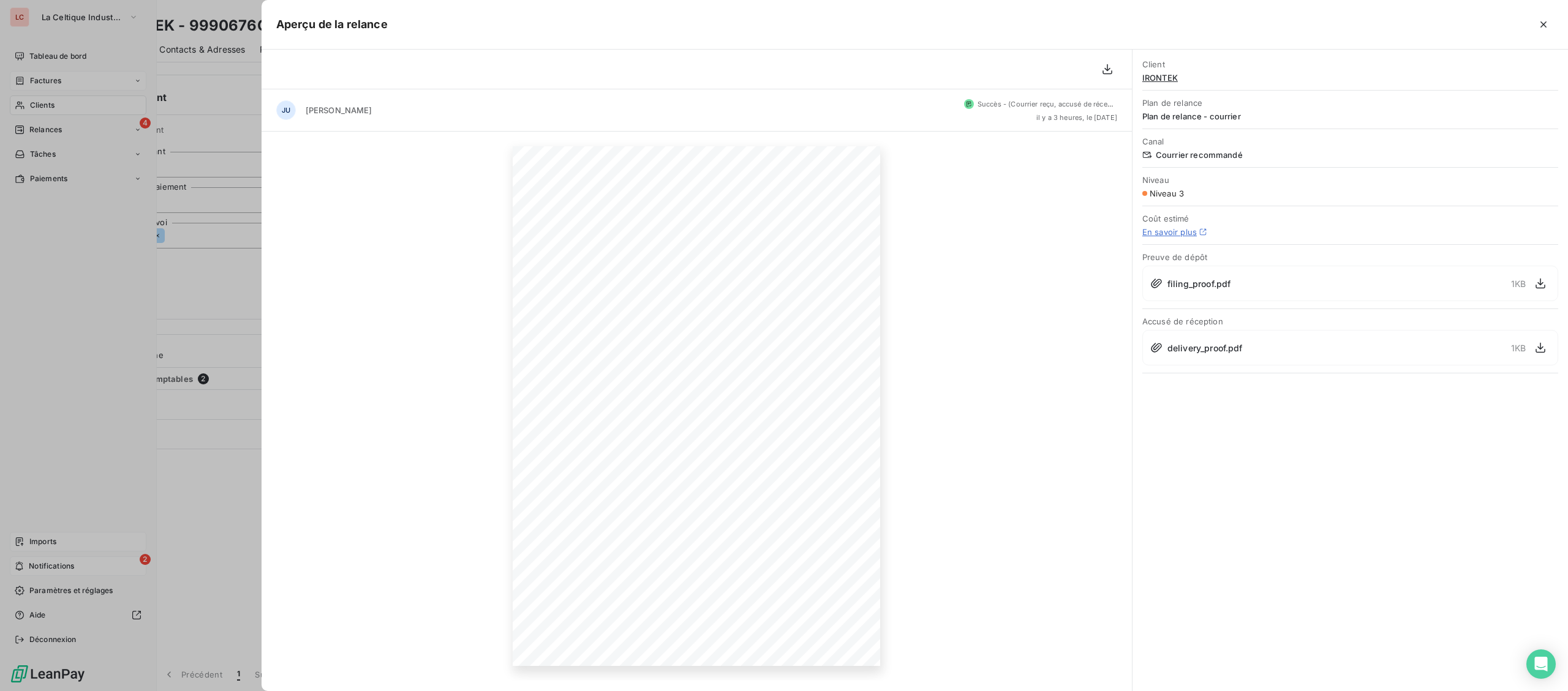
click at [254, 418] on div at bounding box center [784, 345] width 1568 height 691
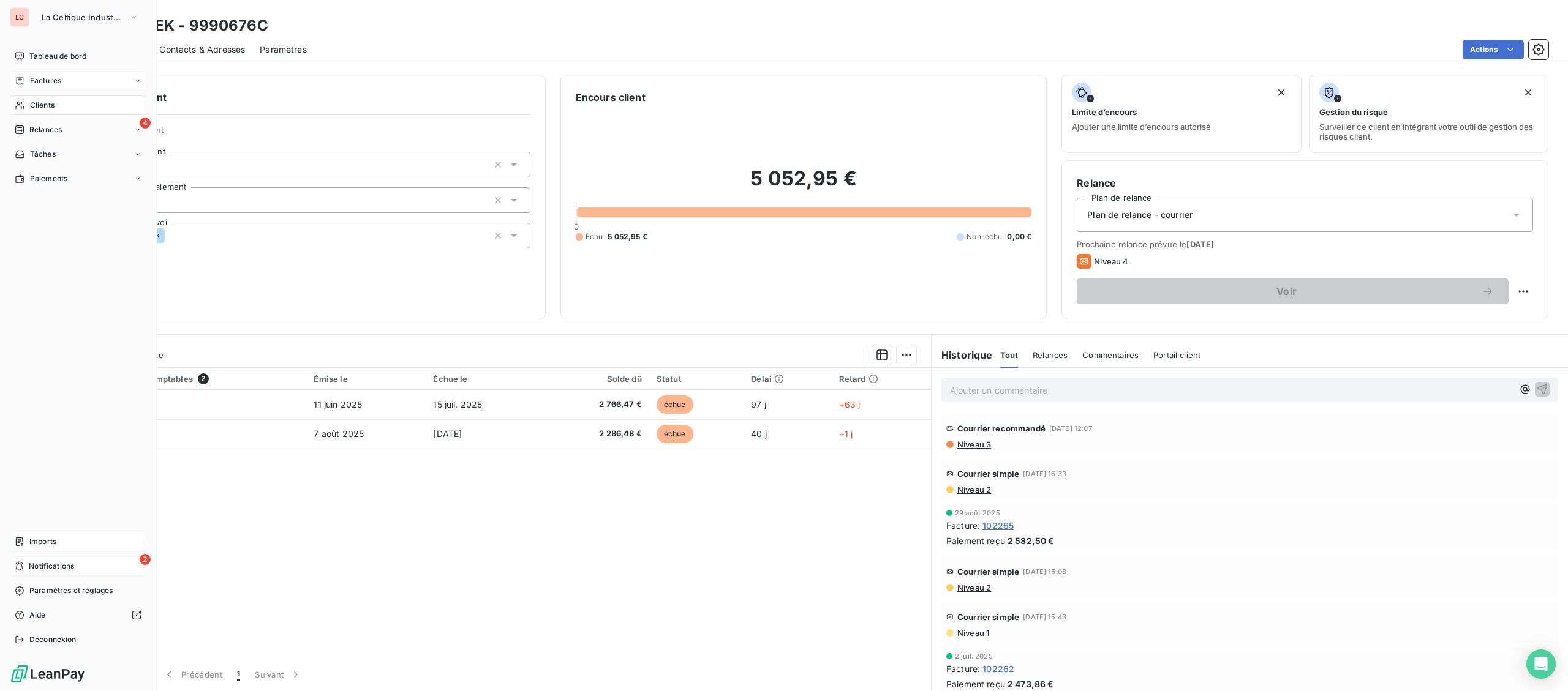
click at [71, 568] on span "Notifications" at bounding box center [51, 566] width 45 height 11
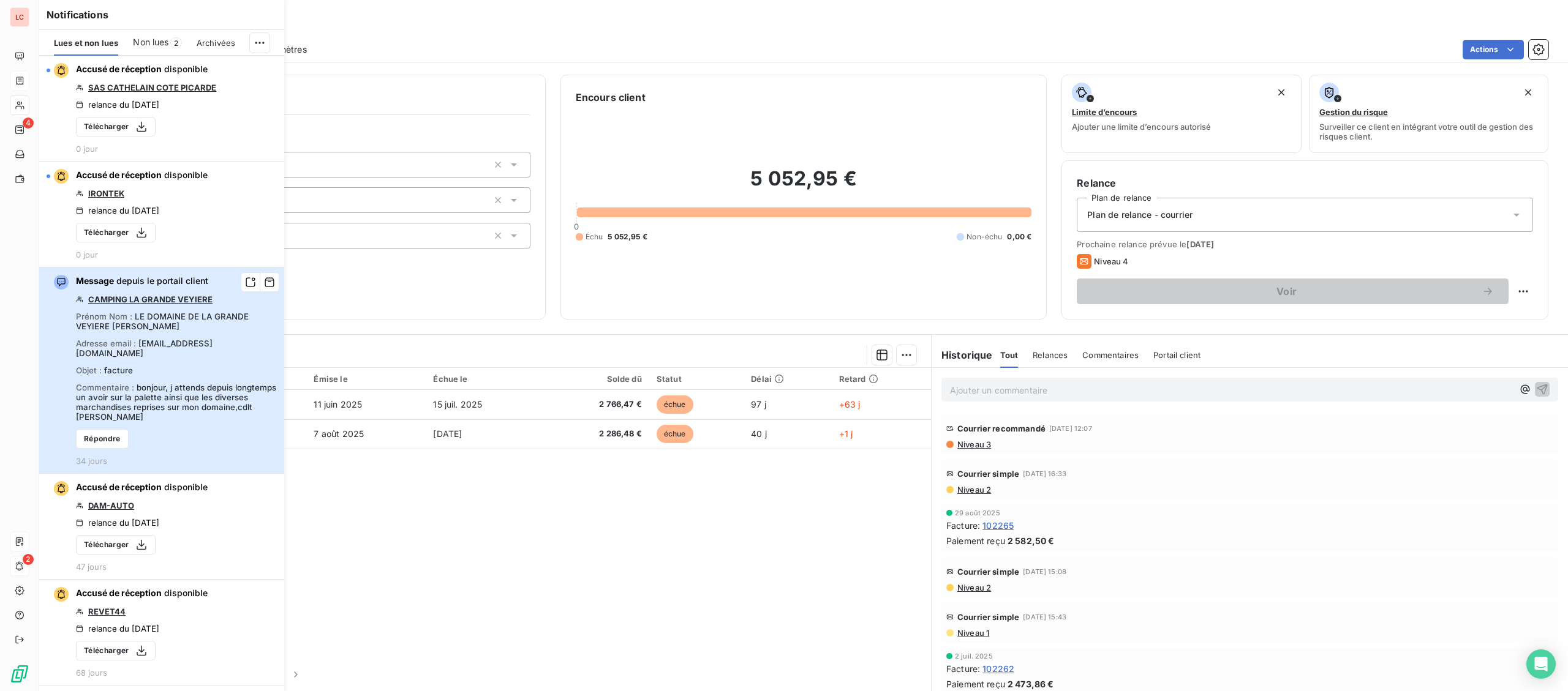
click at [194, 383] on span "bonjour, j attends depuis longtemps un avoir sur la palette ainsi que les diver…" at bounding box center [176, 402] width 200 height 39
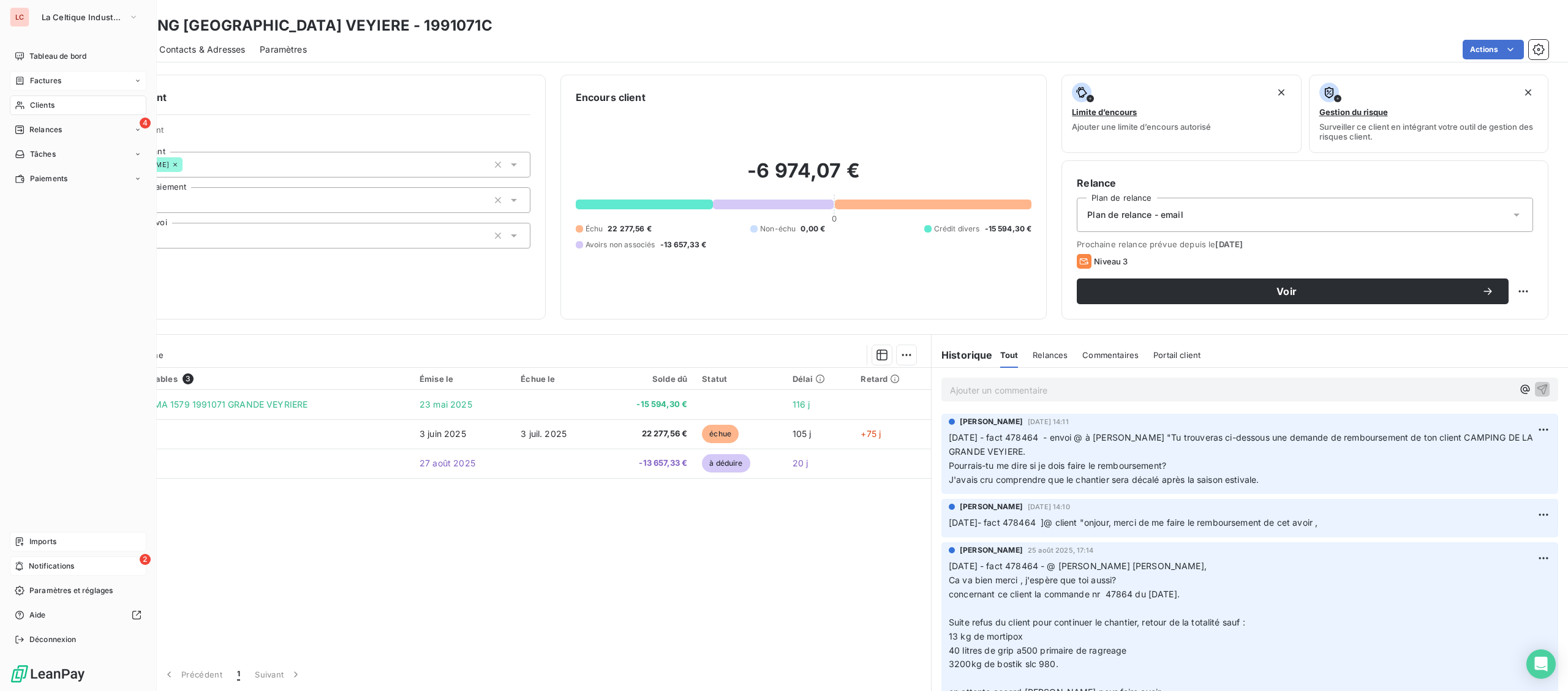
click at [3, 570] on div "LC La Celtique Industrielle Tableau de bord Factures Clients 4 Relances Tâches …" at bounding box center [78, 345] width 157 height 691
click at [15, 564] on div "2 Notifications" at bounding box center [78, 566] width 137 height 20
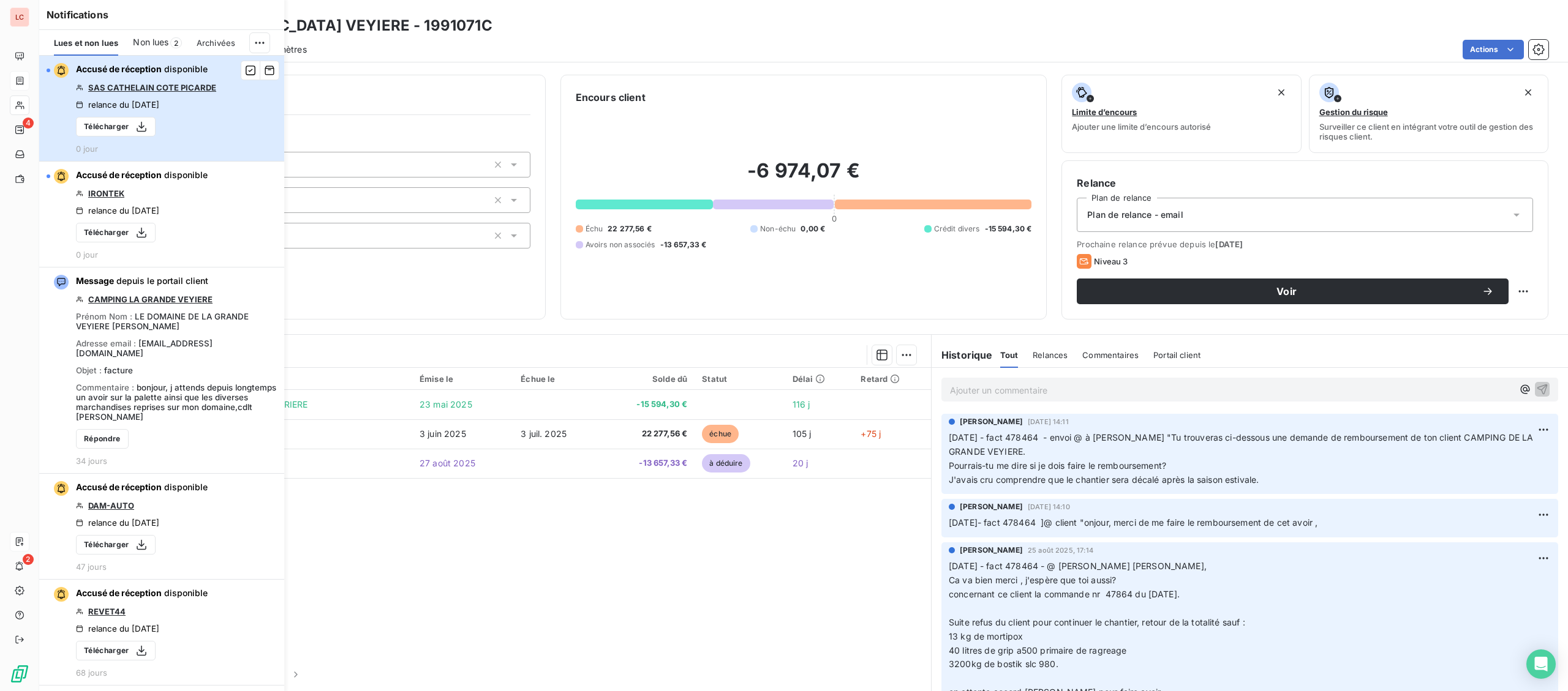
click at [46, 74] on button "Accusé de réception disponible SAS CATHELAIN COTE PICARDE relance du [DATE] Tél…" at bounding box center [162, 109] width 245 height 106
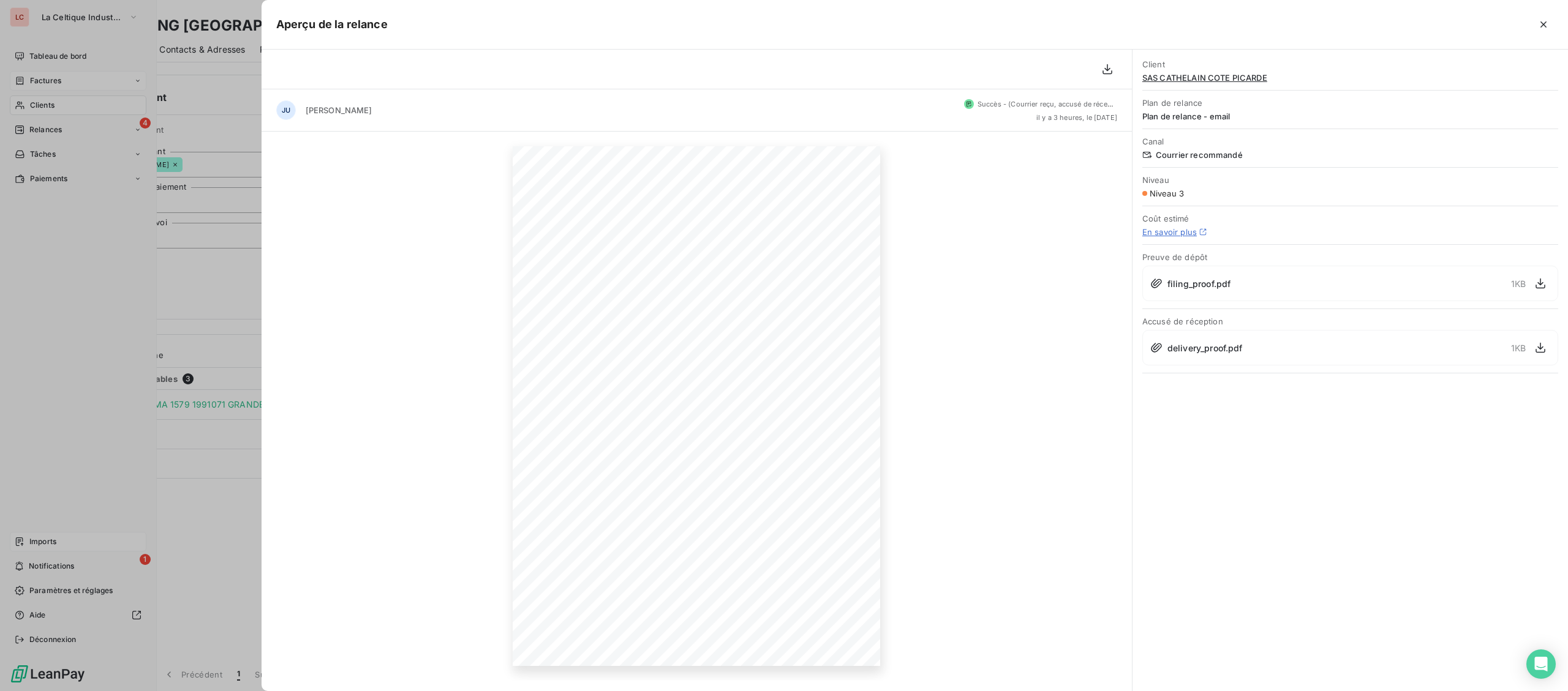
click at [256, 313] on div at bounding box center [784, 345] width 1568 height 691
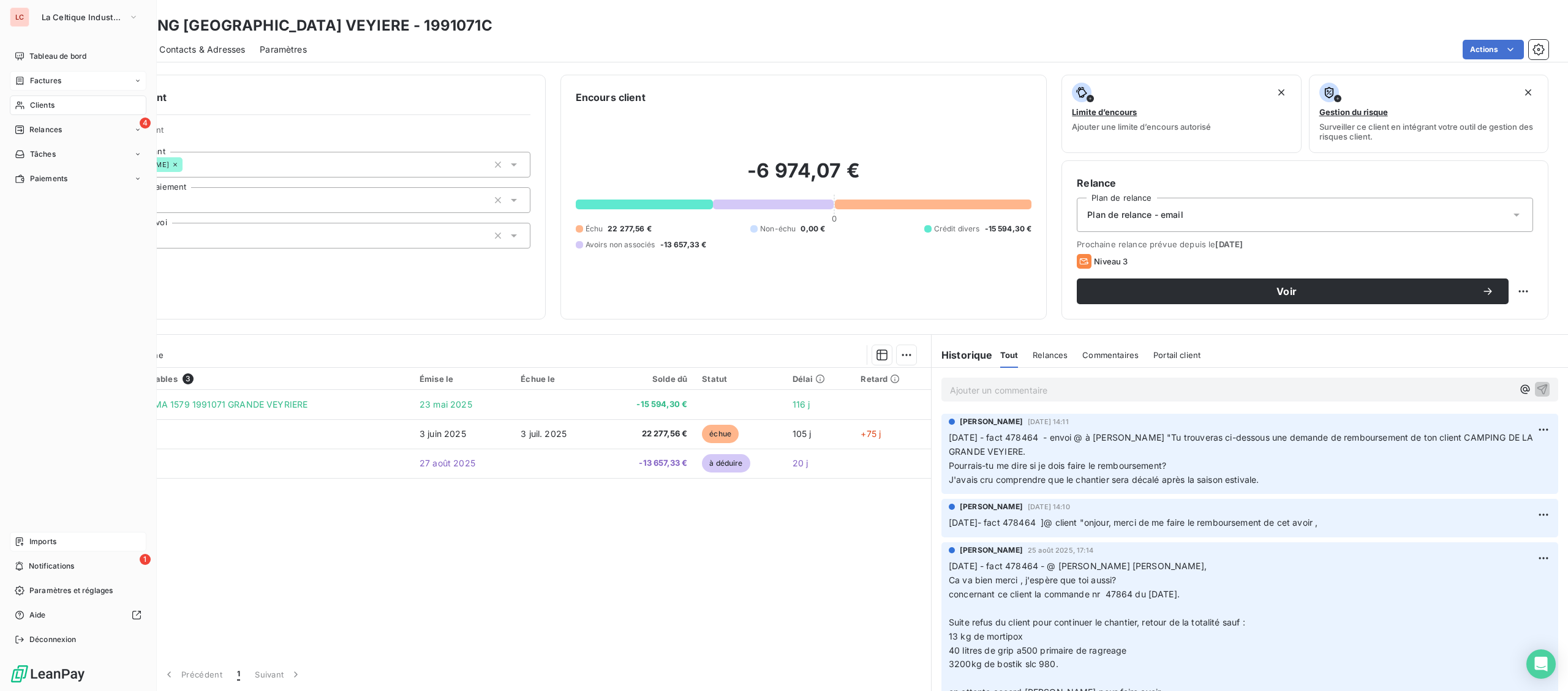
click at [66, 549] on div "Imports" at bounding box center [78, 542] width 137 height 20
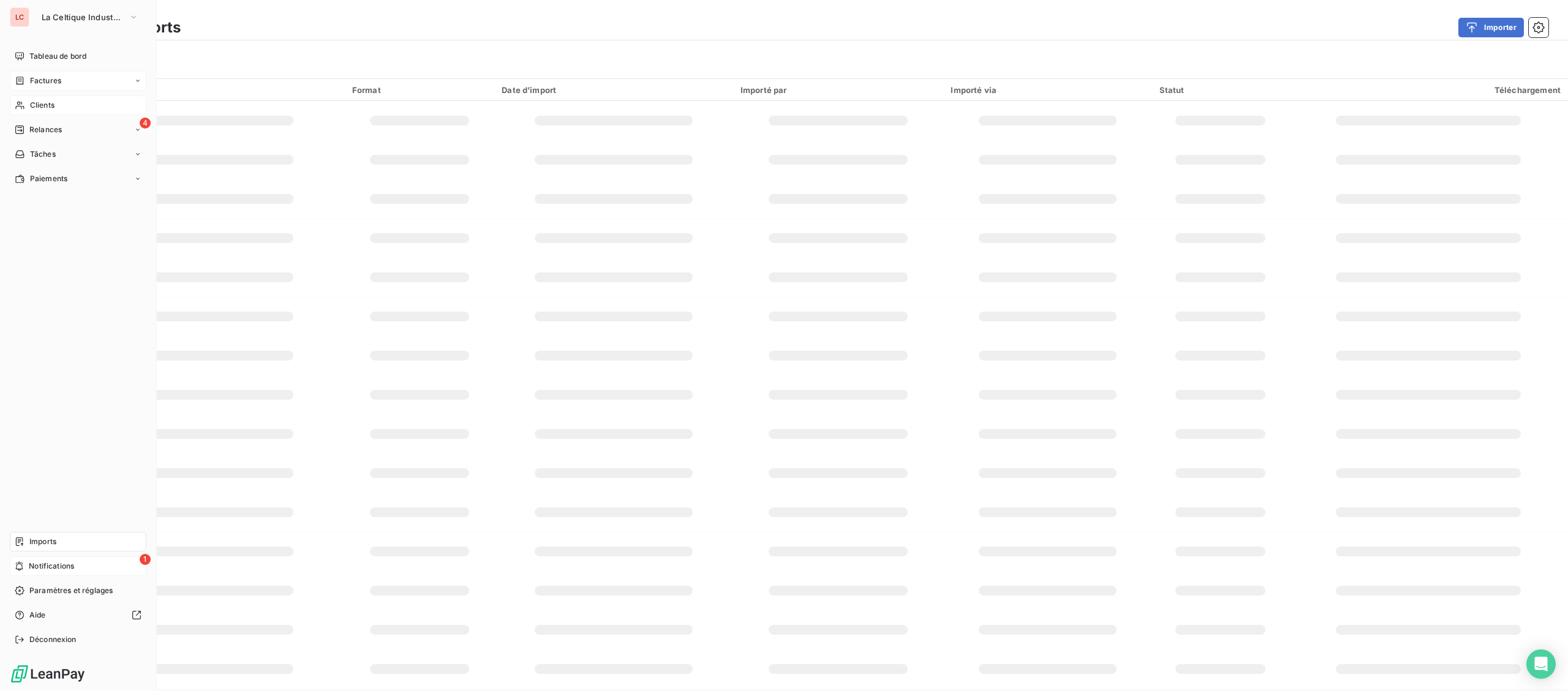
click at [63, 565] on span "Notifications" at bounding box center [51, 566] width 45 height 11
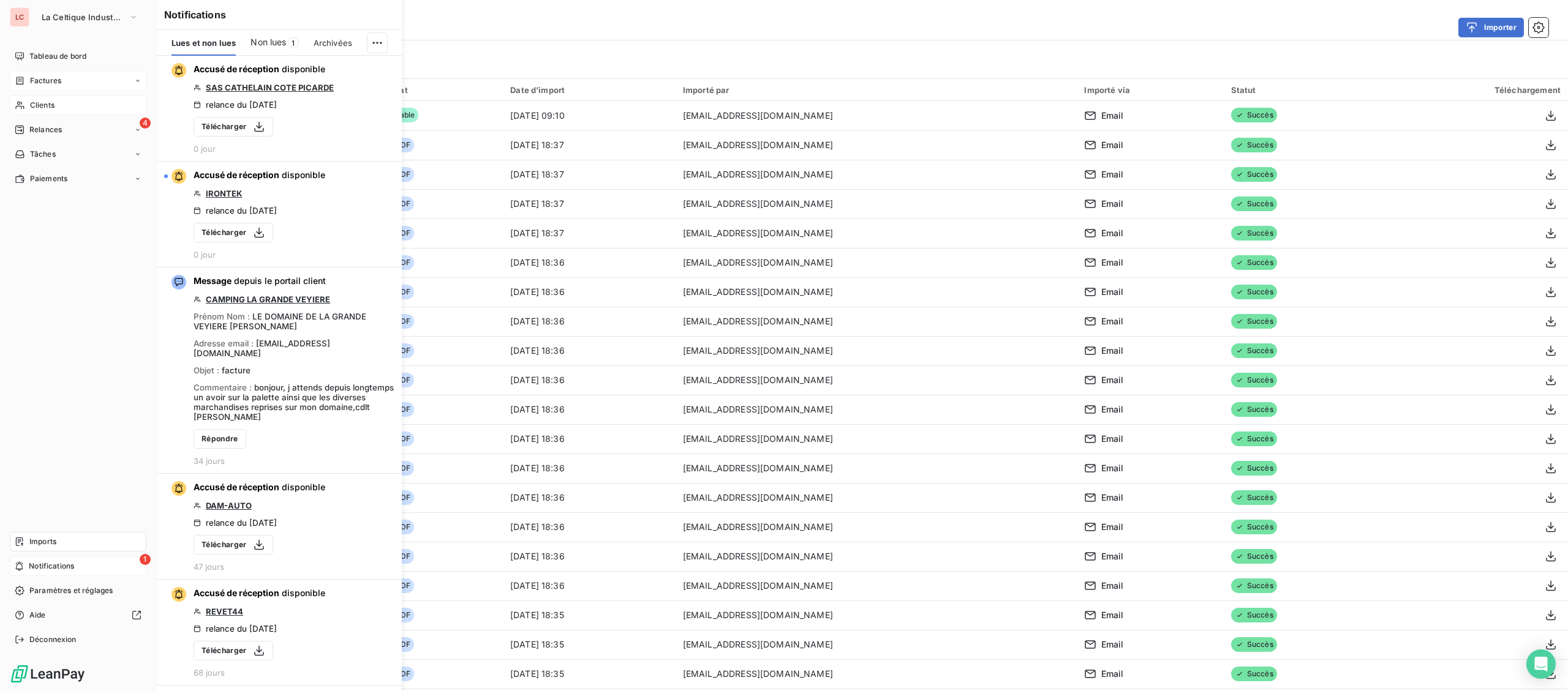
click at [93, 562] on div "1 Notifications" at bounding box center [78, 566] width 137 height 20
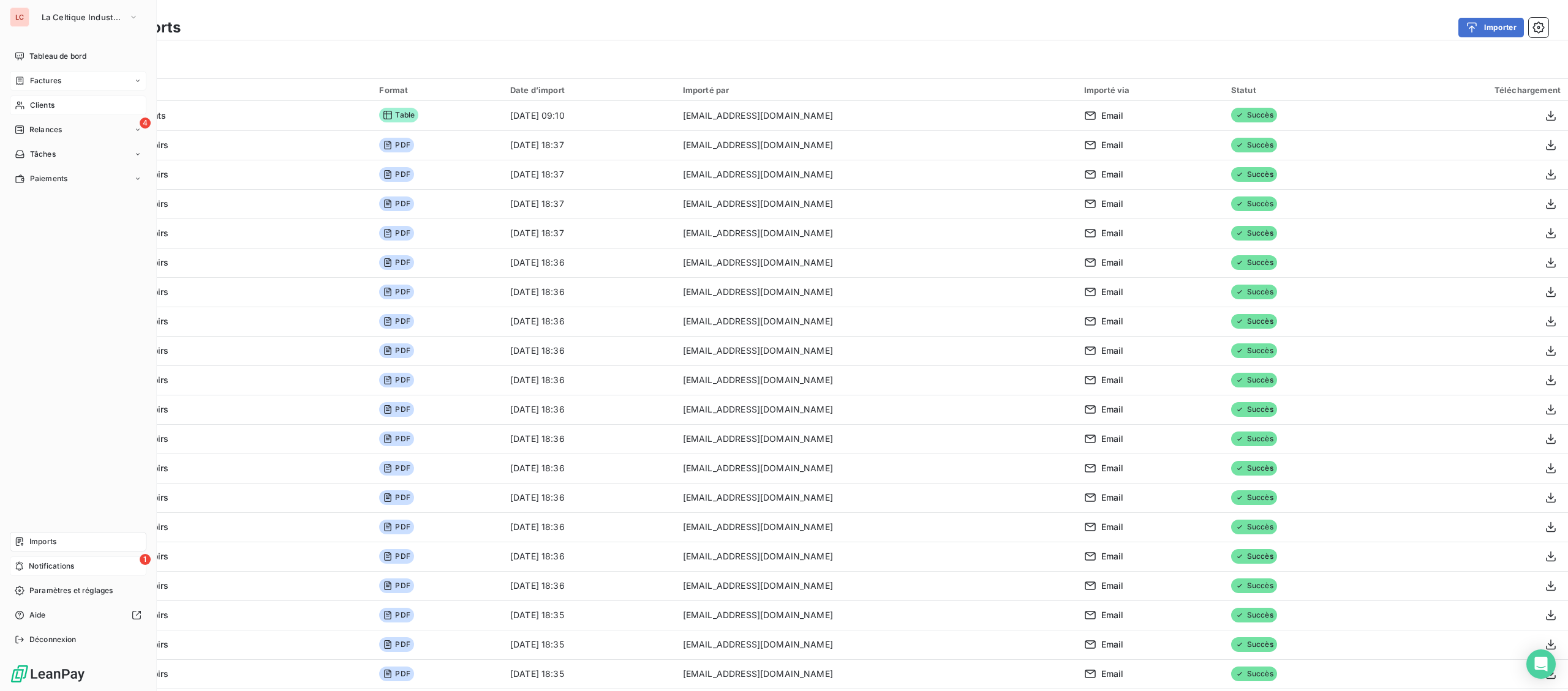
click at [93, 562] on div "1 Notifications" at bounding box center [78, 566] width 137 height 20
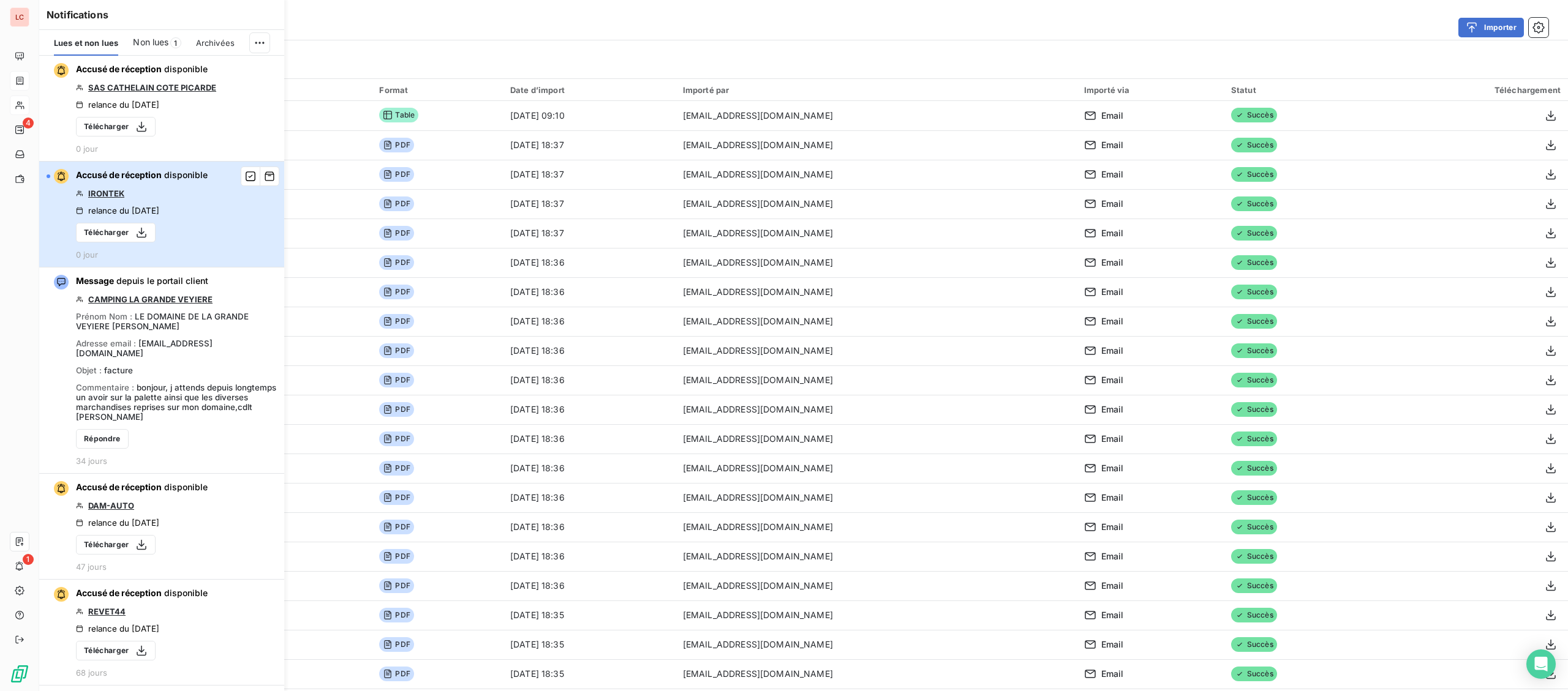
click at [46, 176] on div "button" at bounding box center [57, 176] width 22 height 15
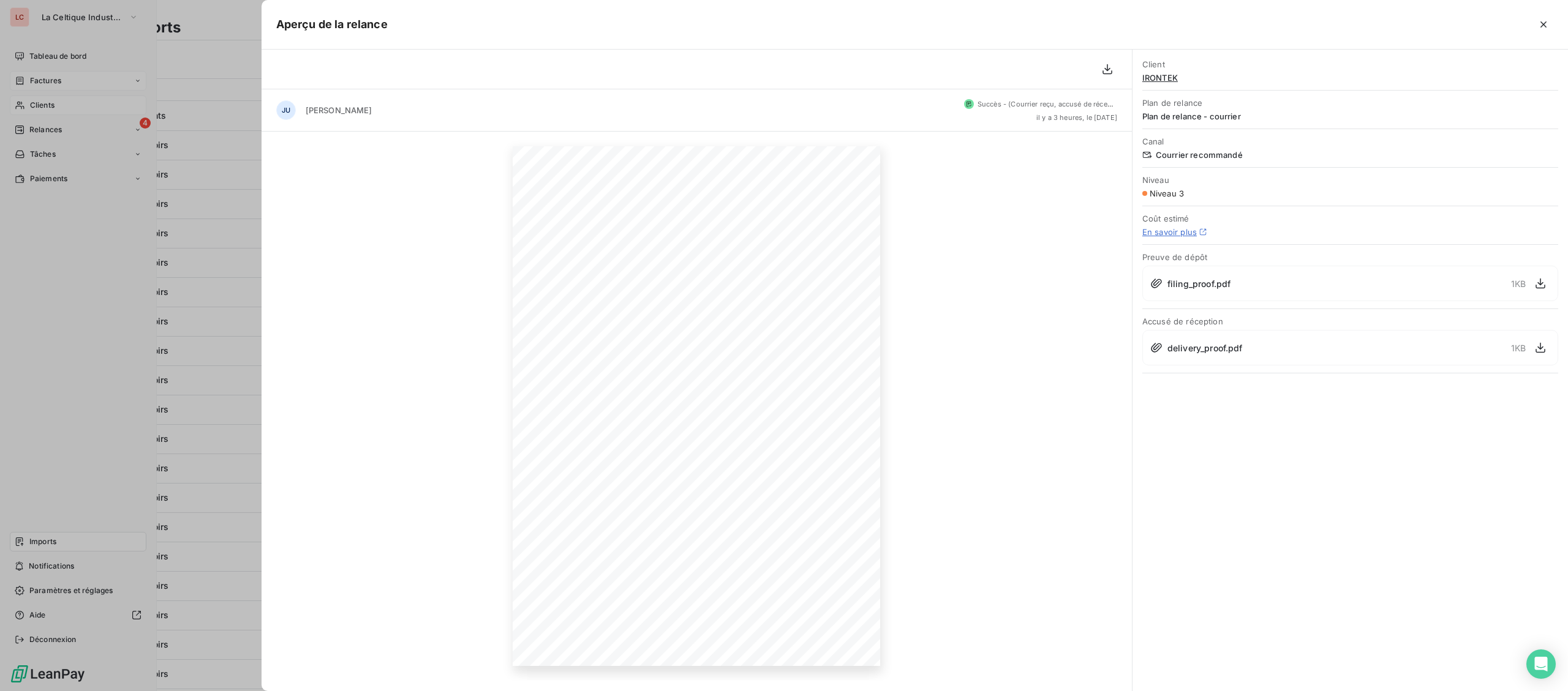
click at [37, 253] on div at bounding box center [784, 345] width 1568 height 691
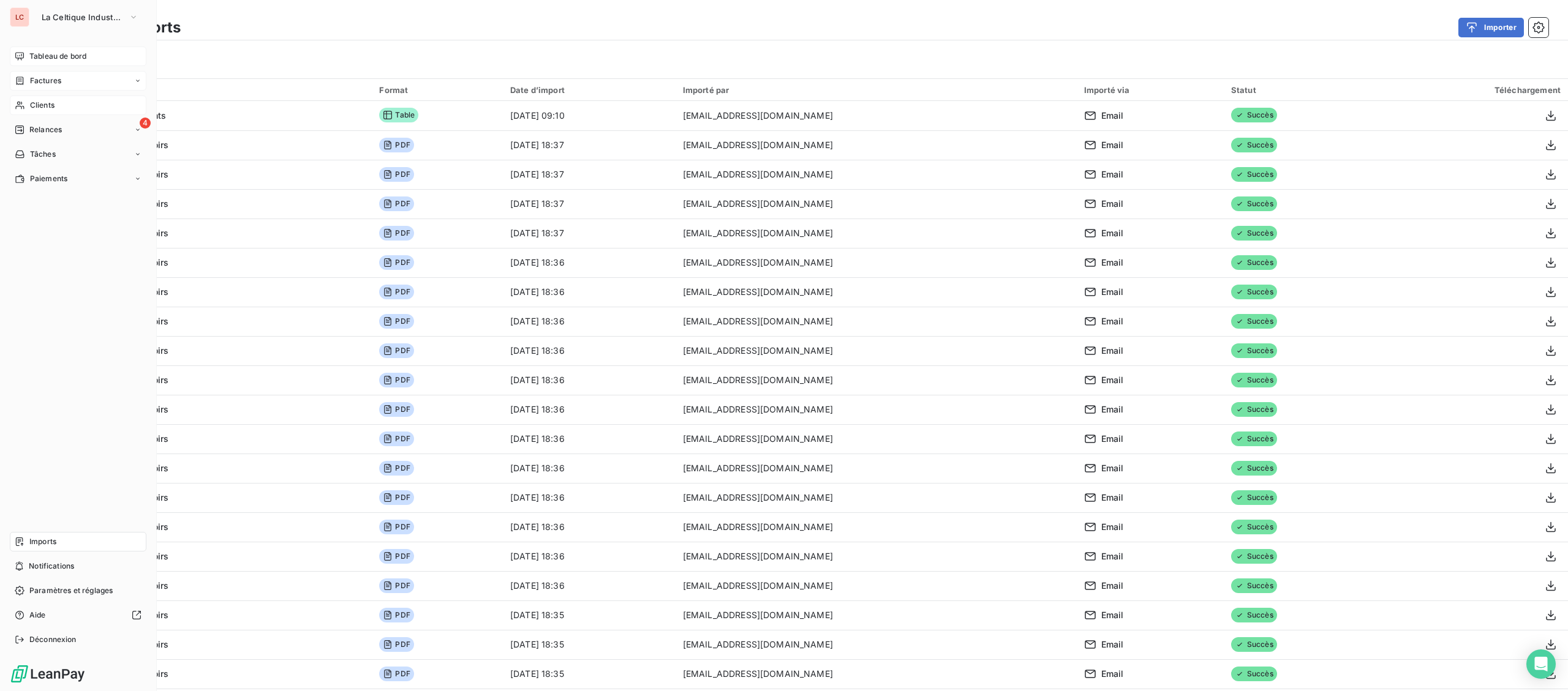
click at [83, 46] on div "Tableau de bord" at bounding box center [78, 56] width 137 height 20
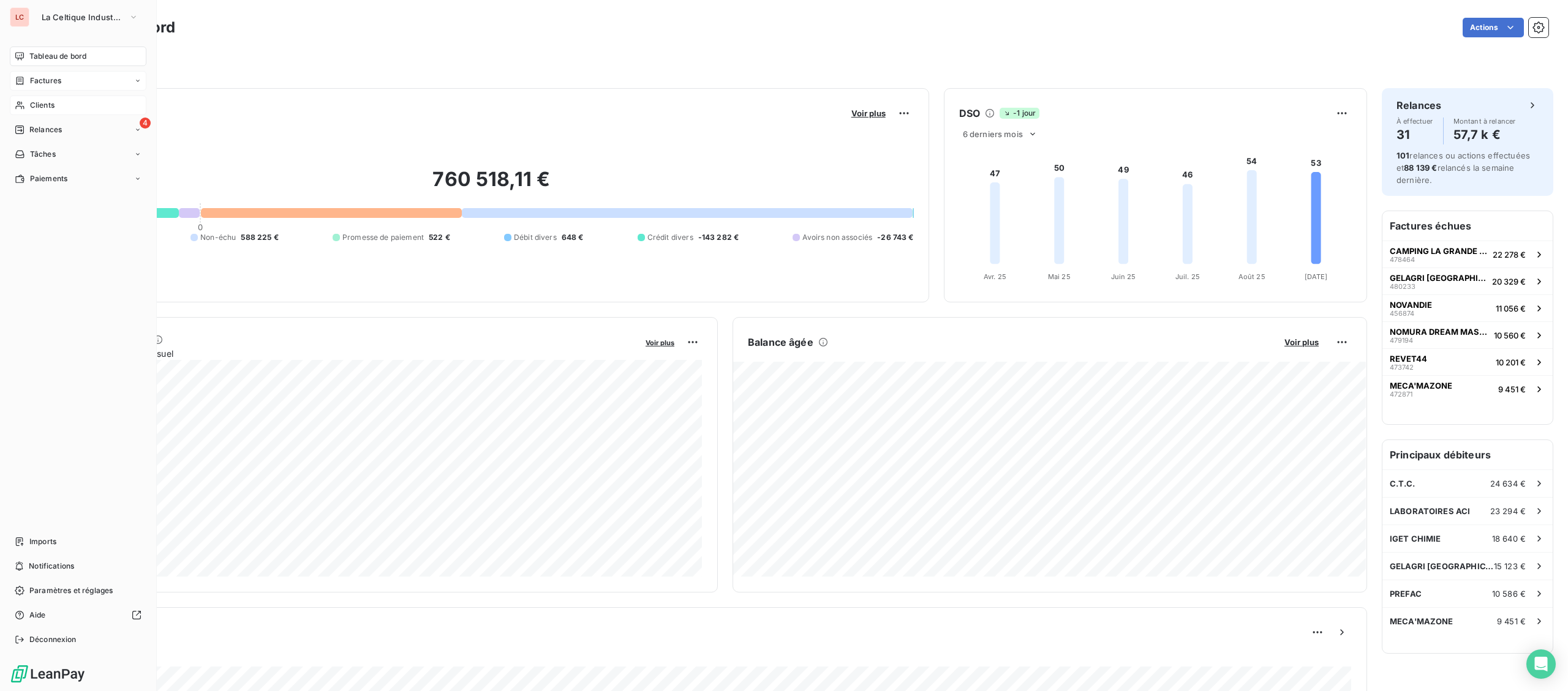
click at [54, 78] on span "Factures" at bounding box center [45, 81] width 31 height 11
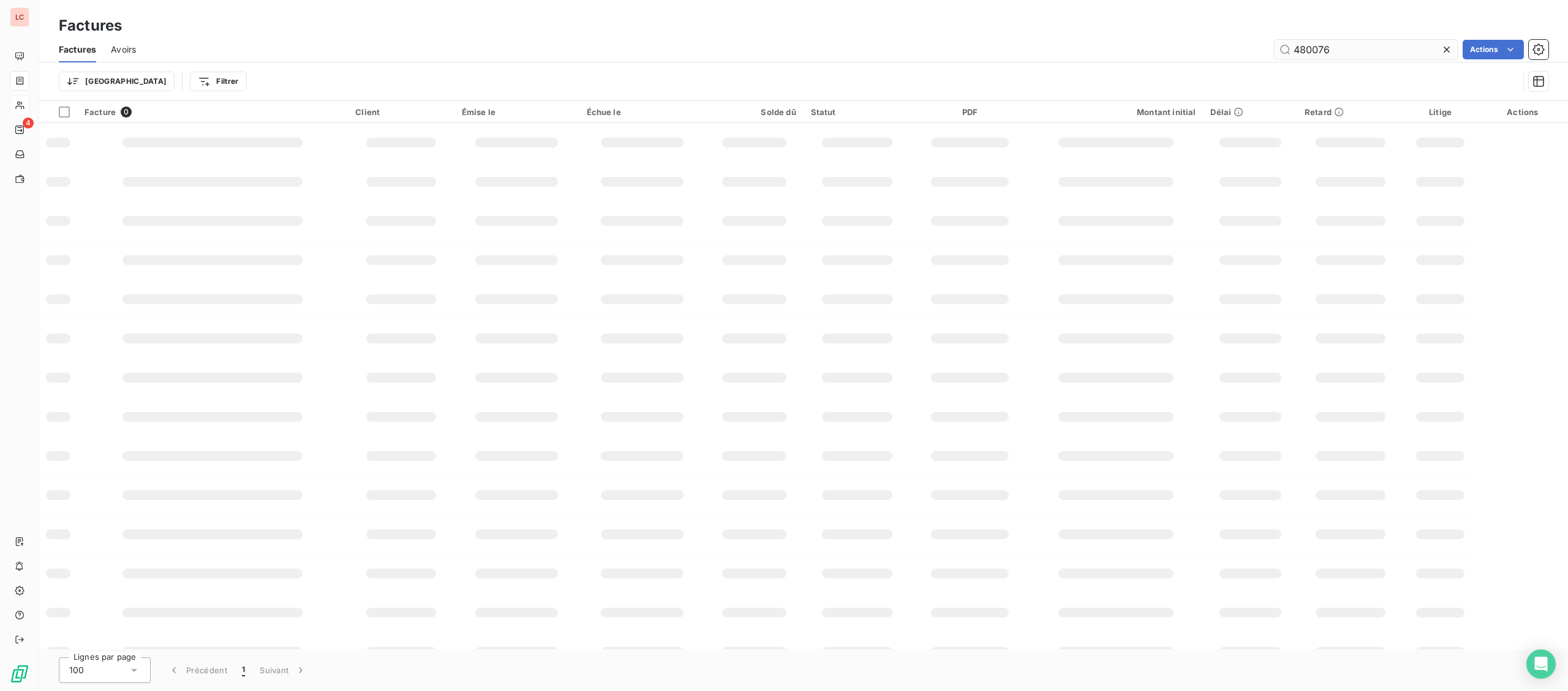
drag, startPoint x: 1242, startPoint y: 44, endPoint x: 1198, endPoint y: 47, distance: 44.1
click at [1274, 47] on input "480076" at bounding box center [1365, 50] width 184 height 20
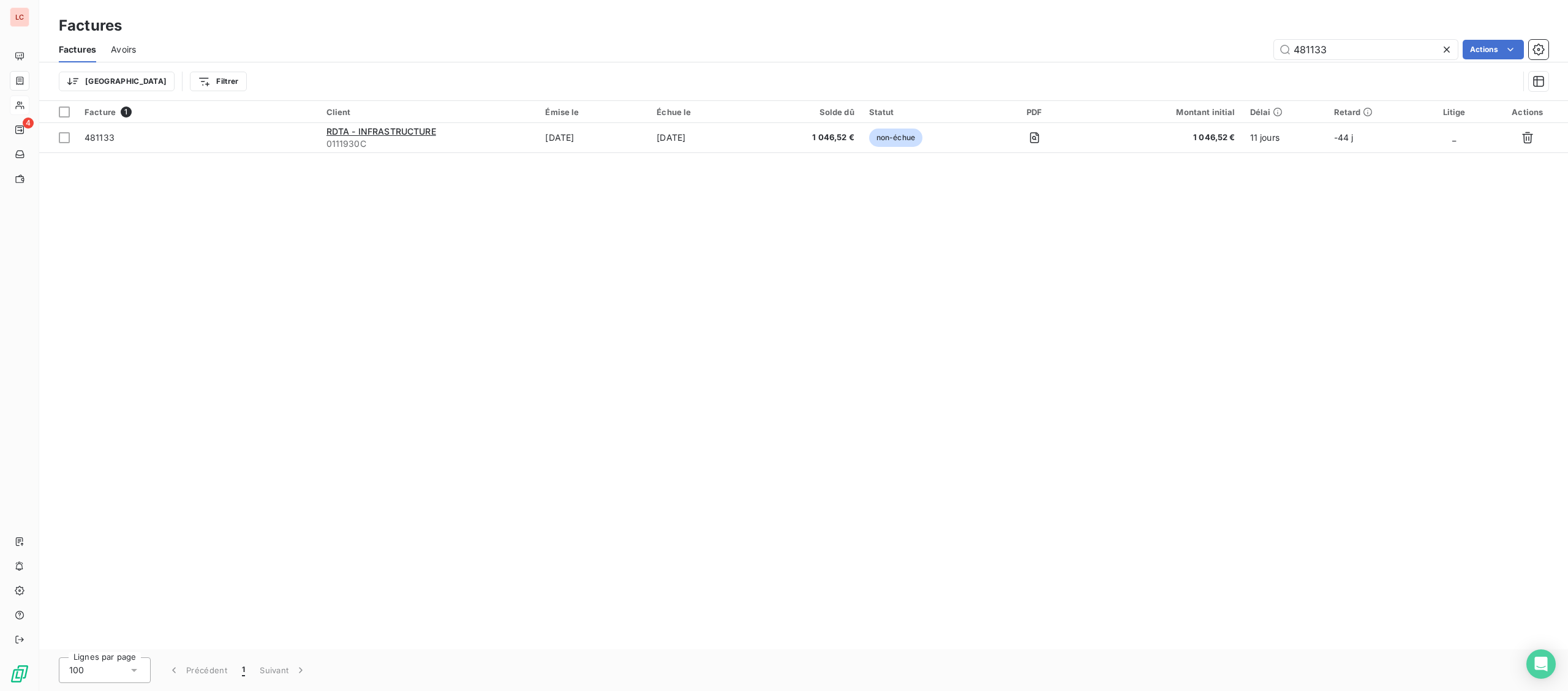
type input "481133"
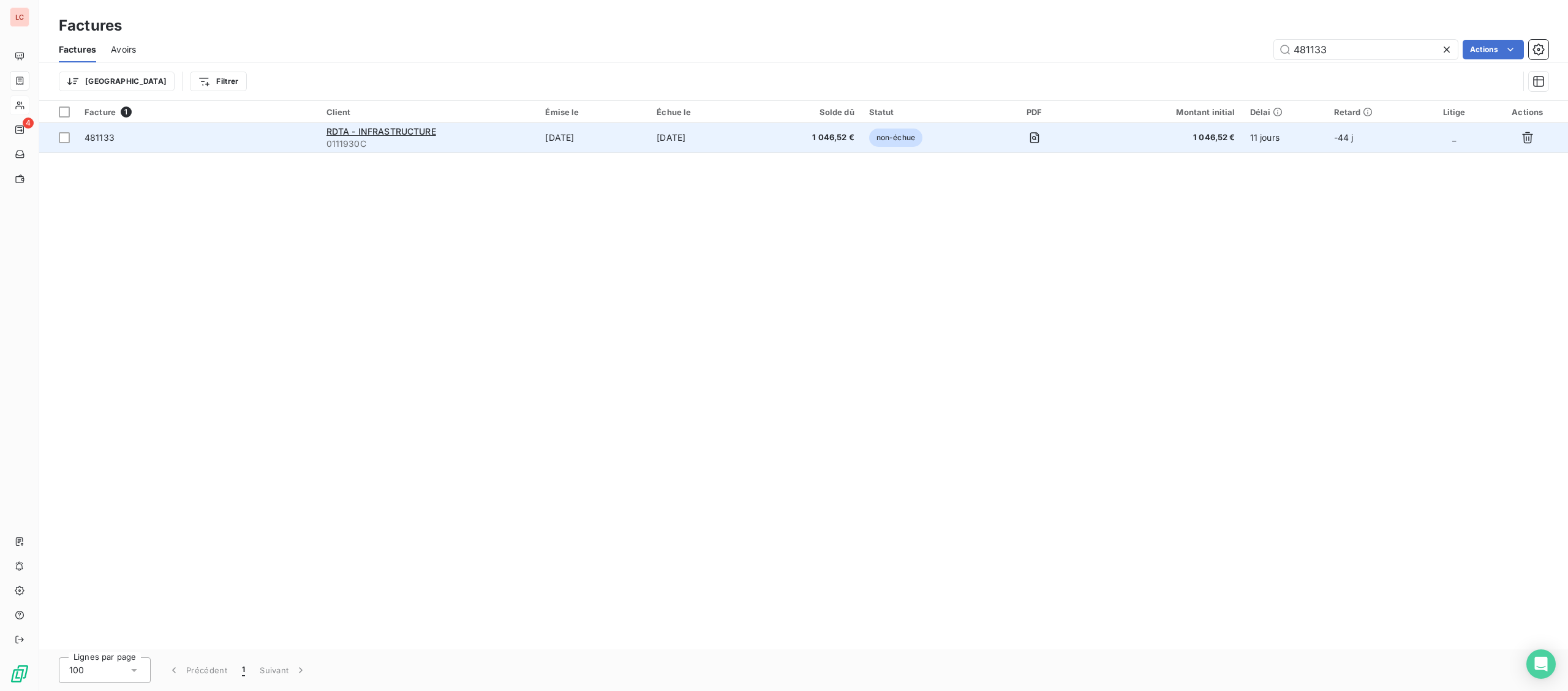
click at [370, 138] on span "0111930C" at bounding box center [429, 144] width 205 height 12
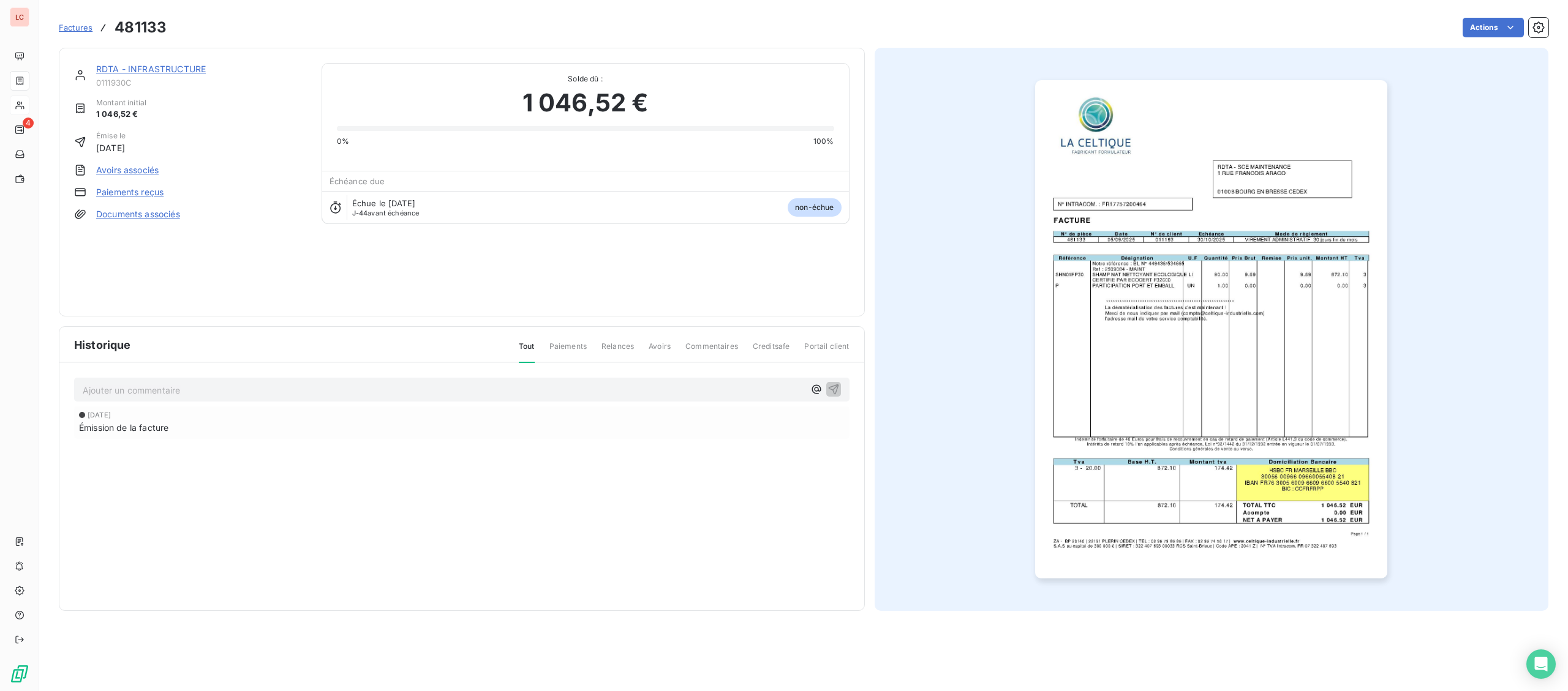
click at [160, 63] on div "RDTA - INFRASTRUCTURE 0111930C Montant initial 1 046,52 € Émise le [DATE] Avoir…" at bounding box center [462, 182] width 806 height 269
click at [156, 67] on link "RDTA - INFRASTRUCTURE" at bounding box center [150, 69] width 109 height 11
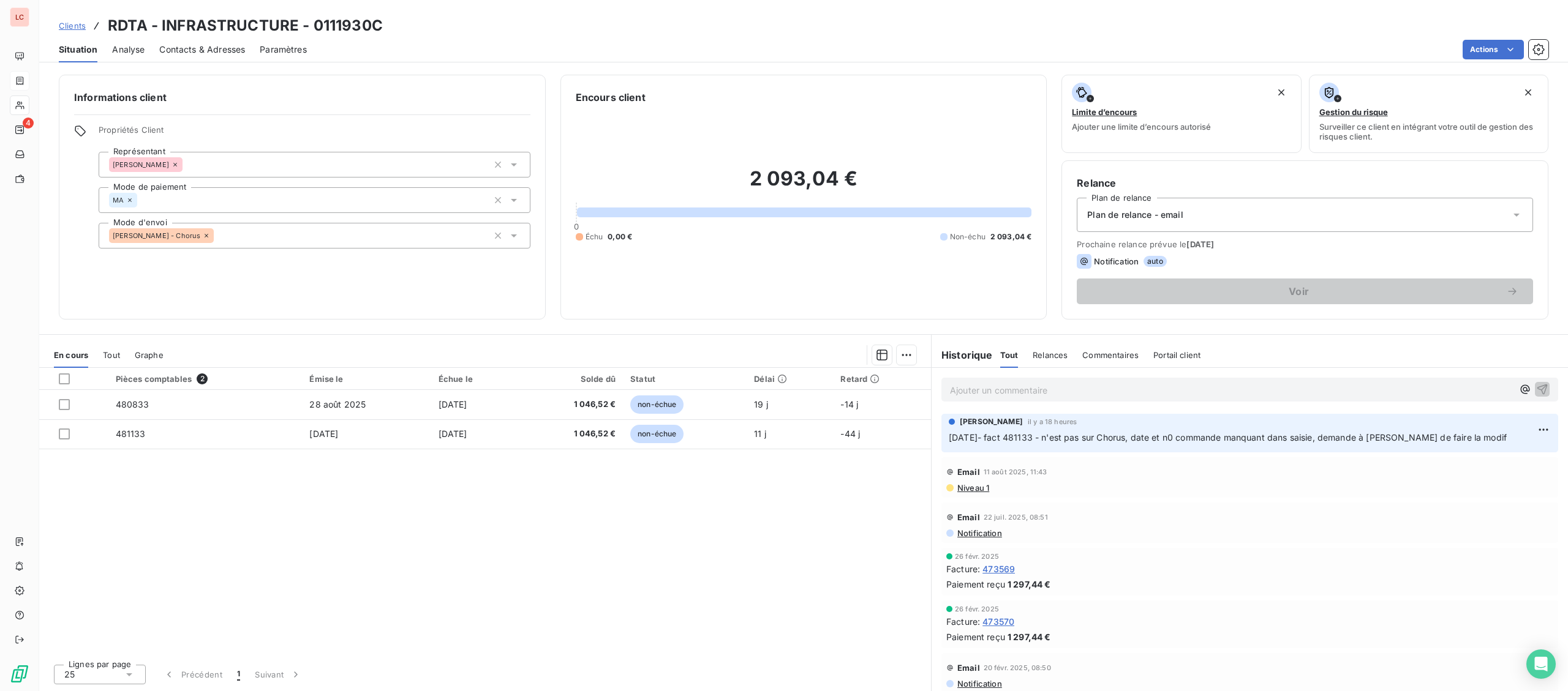
click at [1164, 385] on p "Ajouter un commentaire ﻿" at bounding box center [1231, 390] width 563 height 15
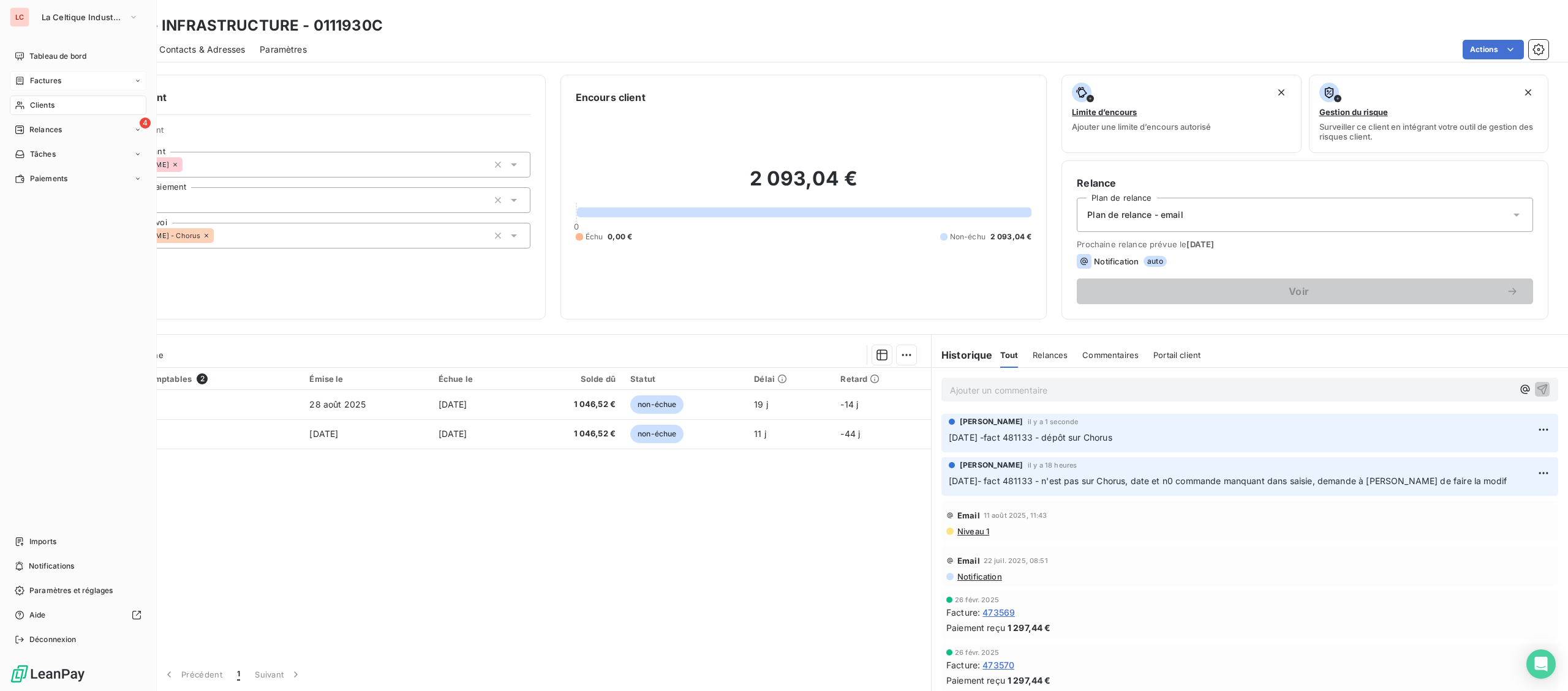
click at [27, 109] on div "Clients" at bounding box center [78, 105] width 137 height 20
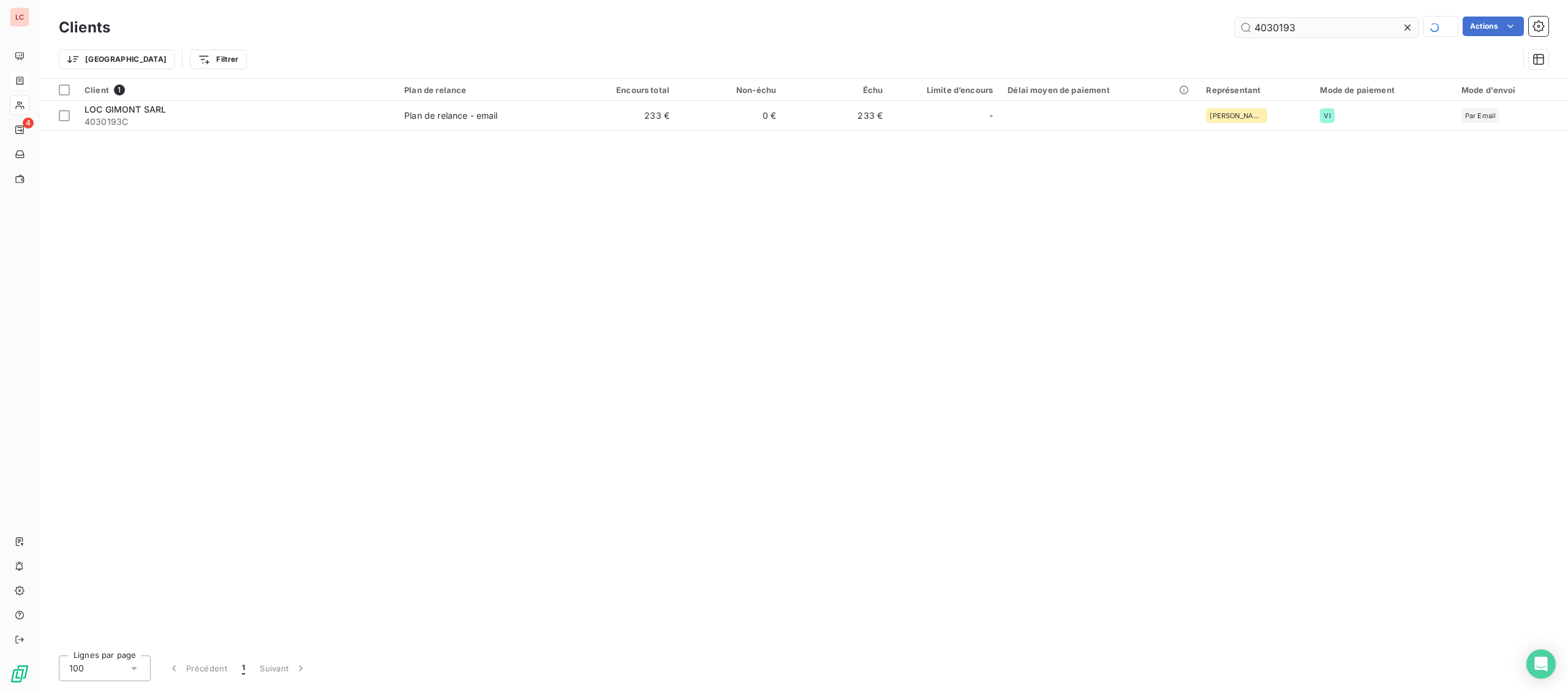
drag, startPoint x: 1357, startPoint y: 27, endPoint x: 1184, endPoint y: 24, distance: 173.0
click at [1235, 24] on input "4030193" at bounding box center [1326, 28] width 184 height 20
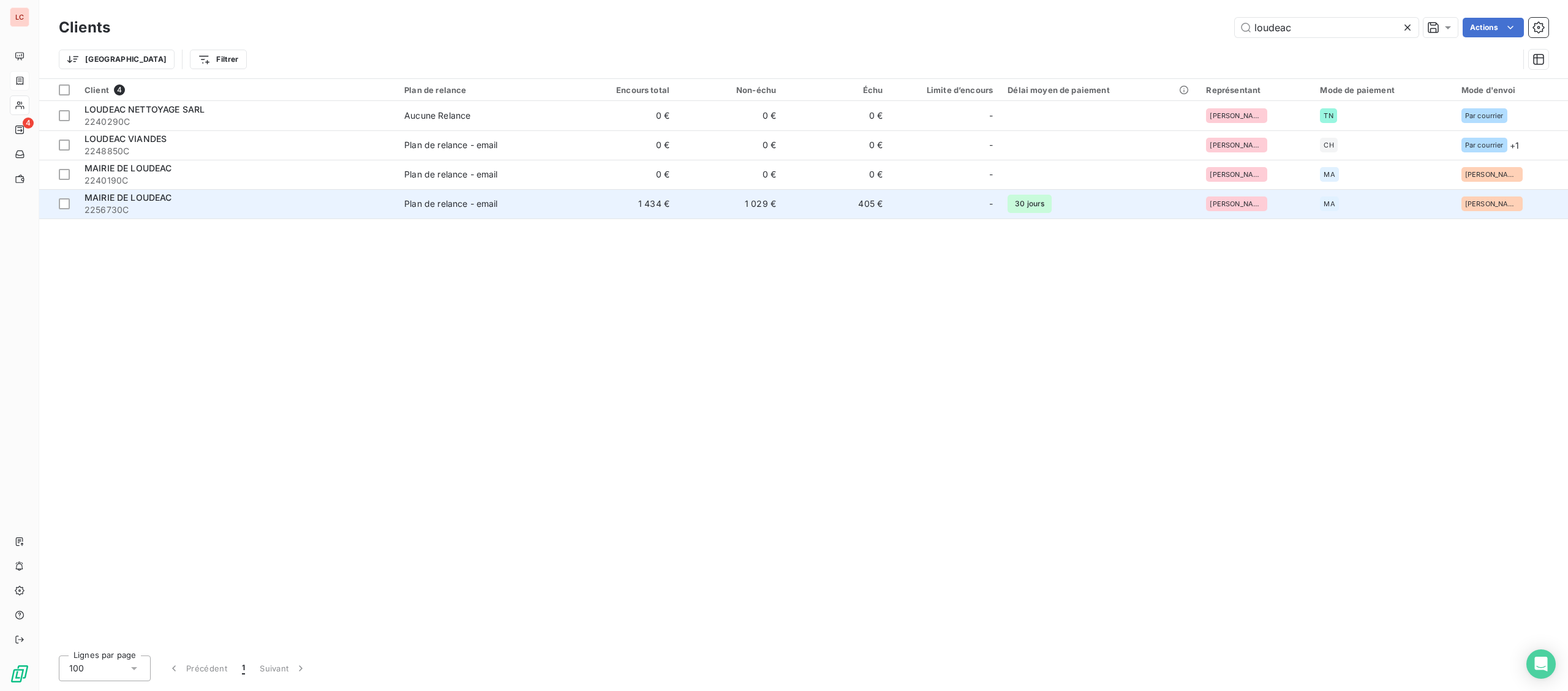
type input "loudeac"
click at [502, 214] on td "Plan de relance - email" at bounding box center [484, 204] width 174 height 29
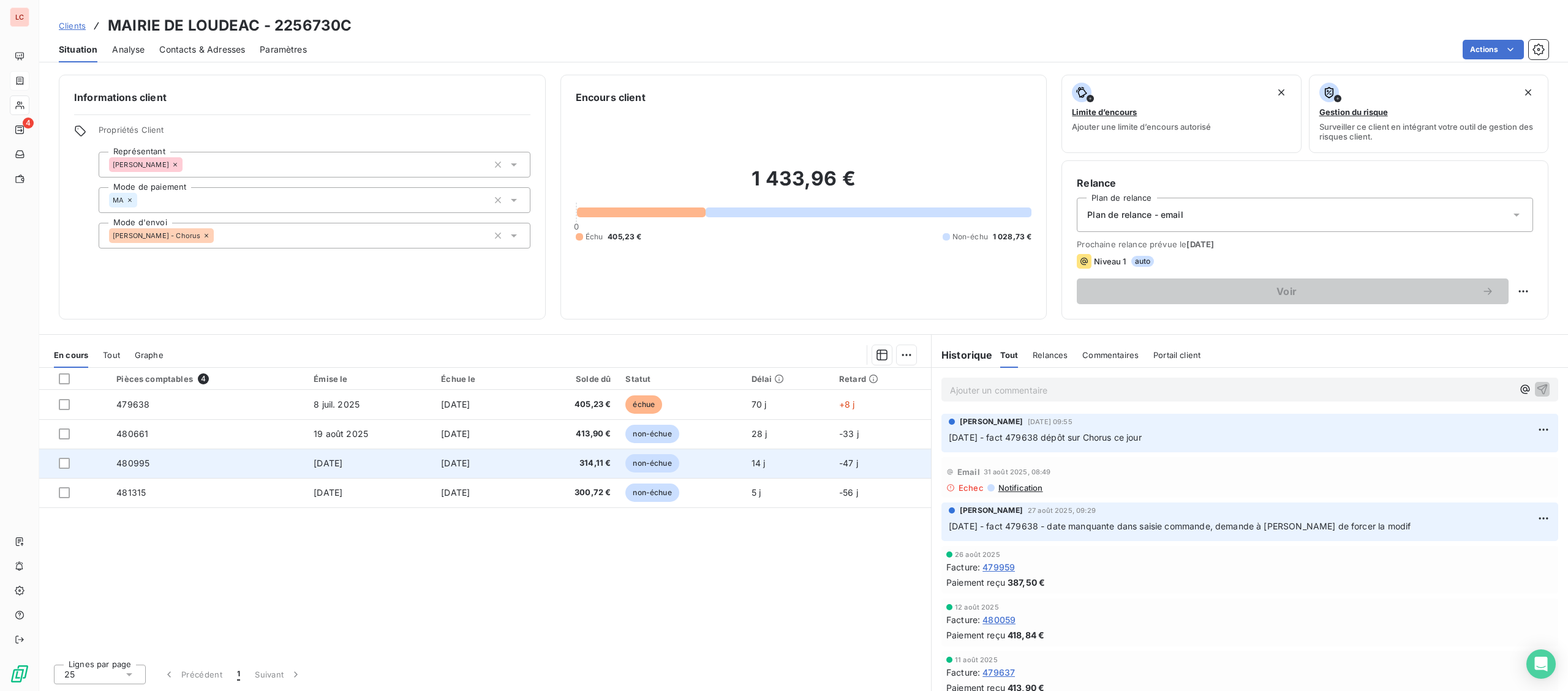
click at [279, 468] on td "480995" at bounding box center [207, 463] width 197 height 29
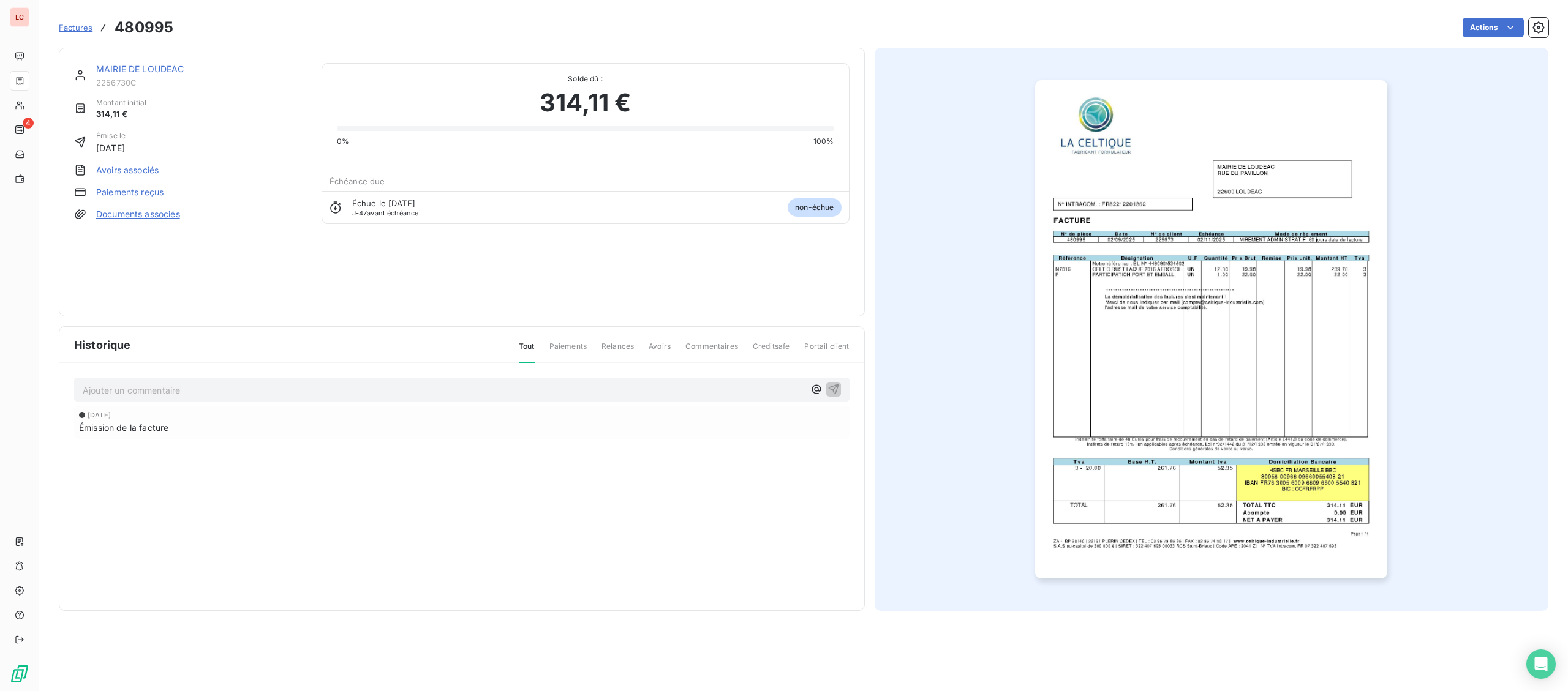
click at [1050, 264] on img "button" at bounding box center [1211, 329] width 352 height 498
